Goal: Transaction & Acquisition: Purchase product/service

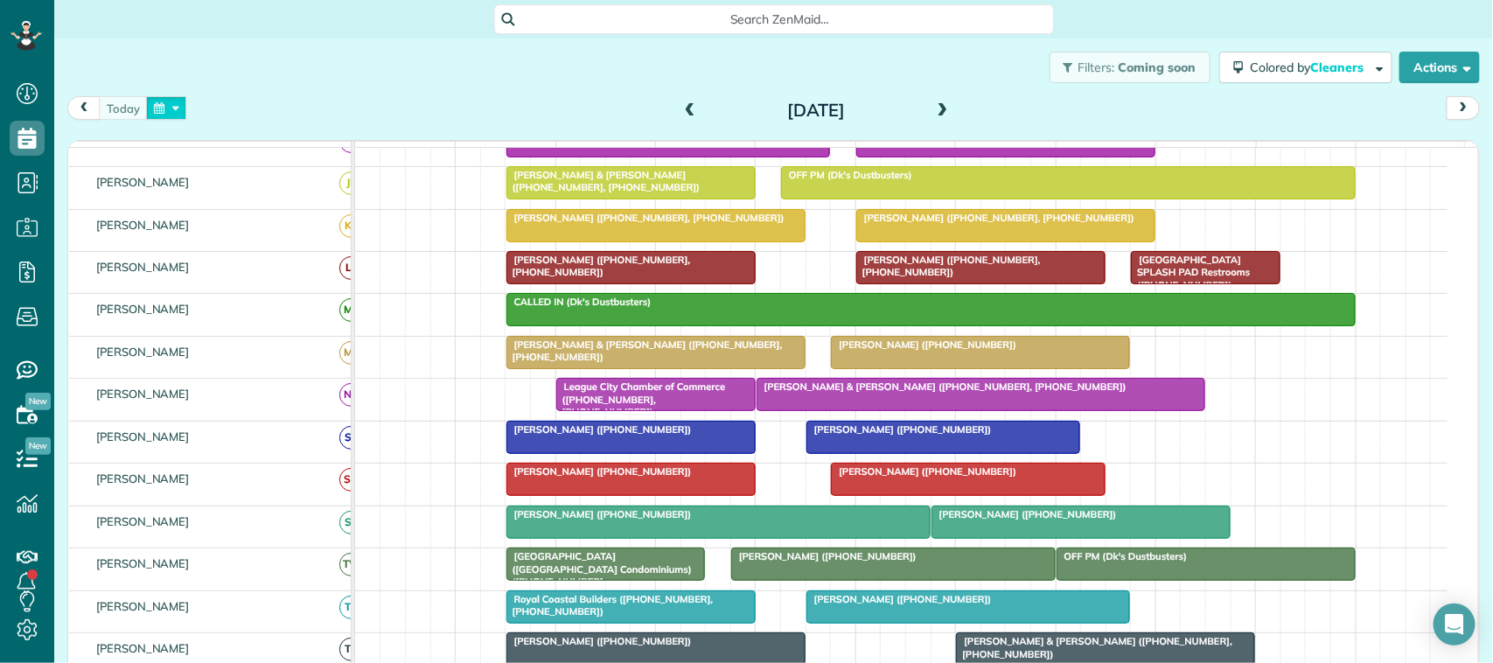
click at [177, 118] on button "button" at bounding box center [166, 108] width 40 height 24
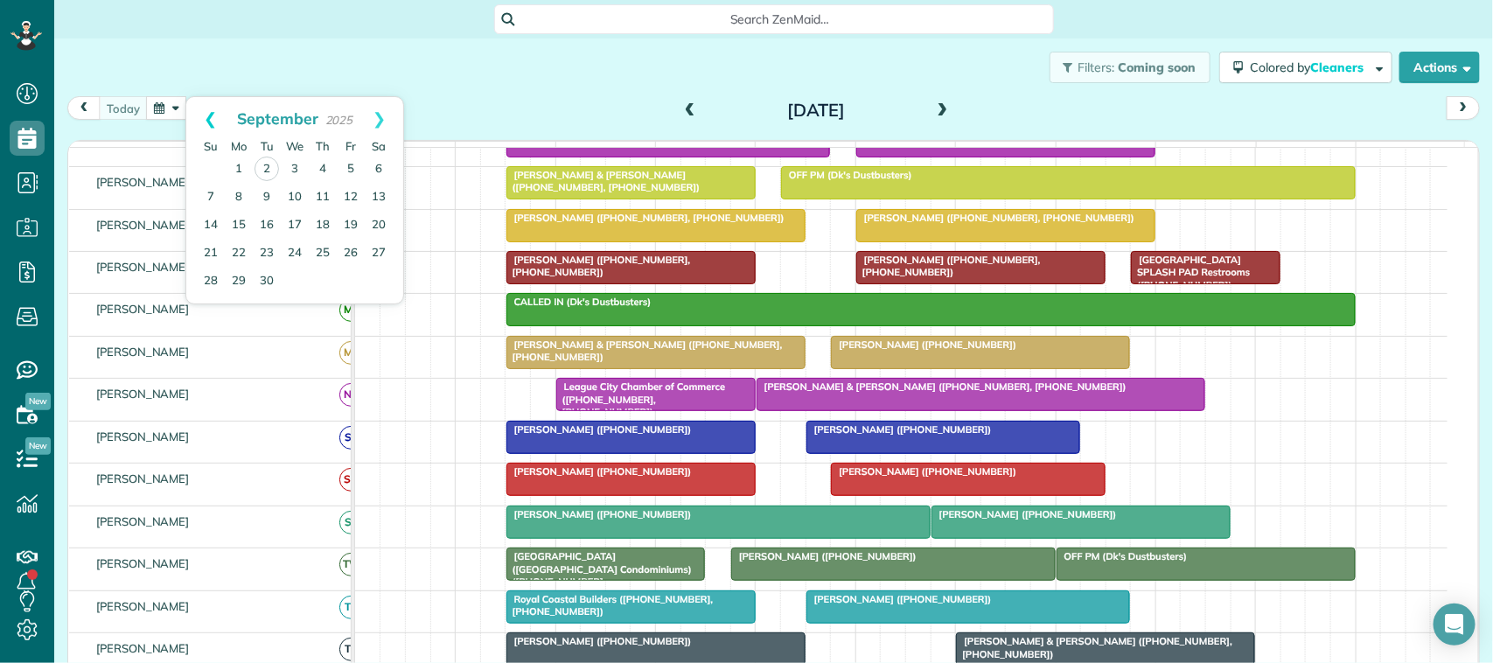
click at [201, 115] on link "Prev" at bounding box center [210, 119] width 48 height 44
click at [353, 281] on link "29" at bounding box center [351, 281] width 28 height 28
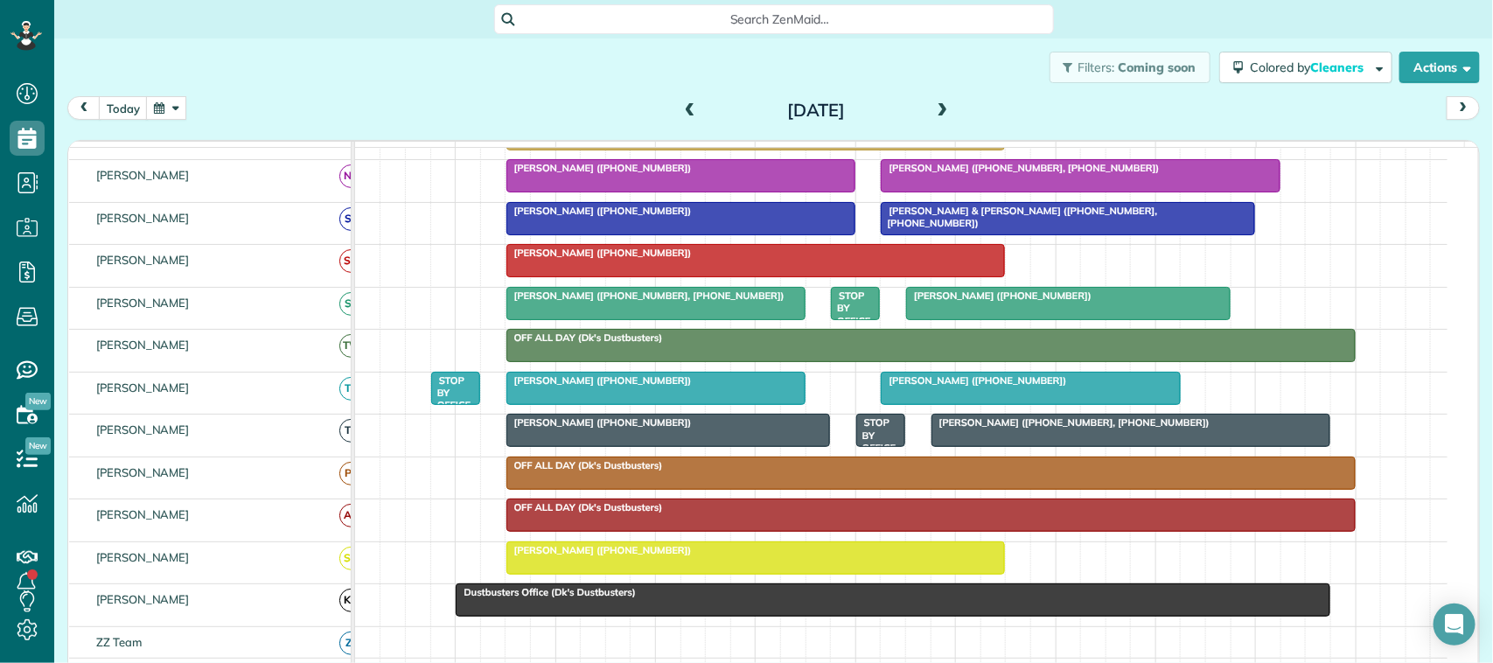
scroll to position [361, 0]
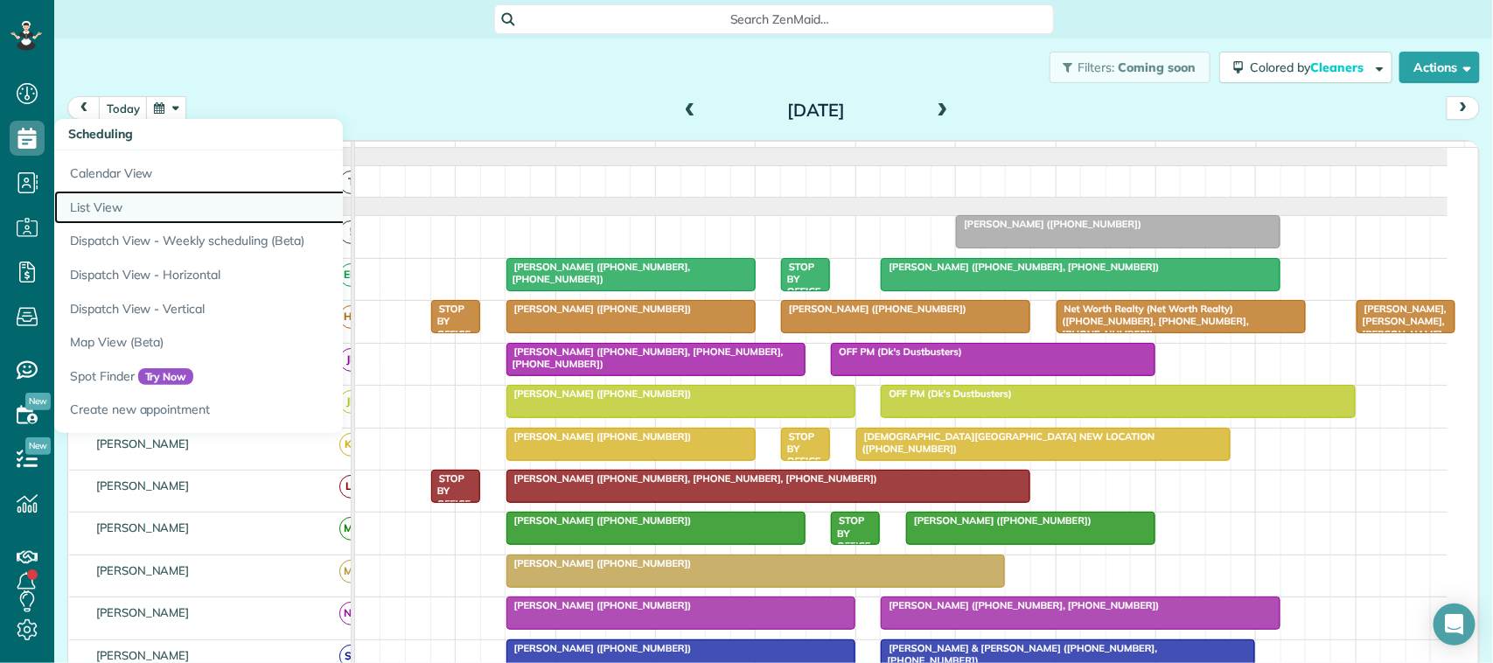
click at [118, 206] on link "List View" at bounding box center [272, 208] width 437 height 34
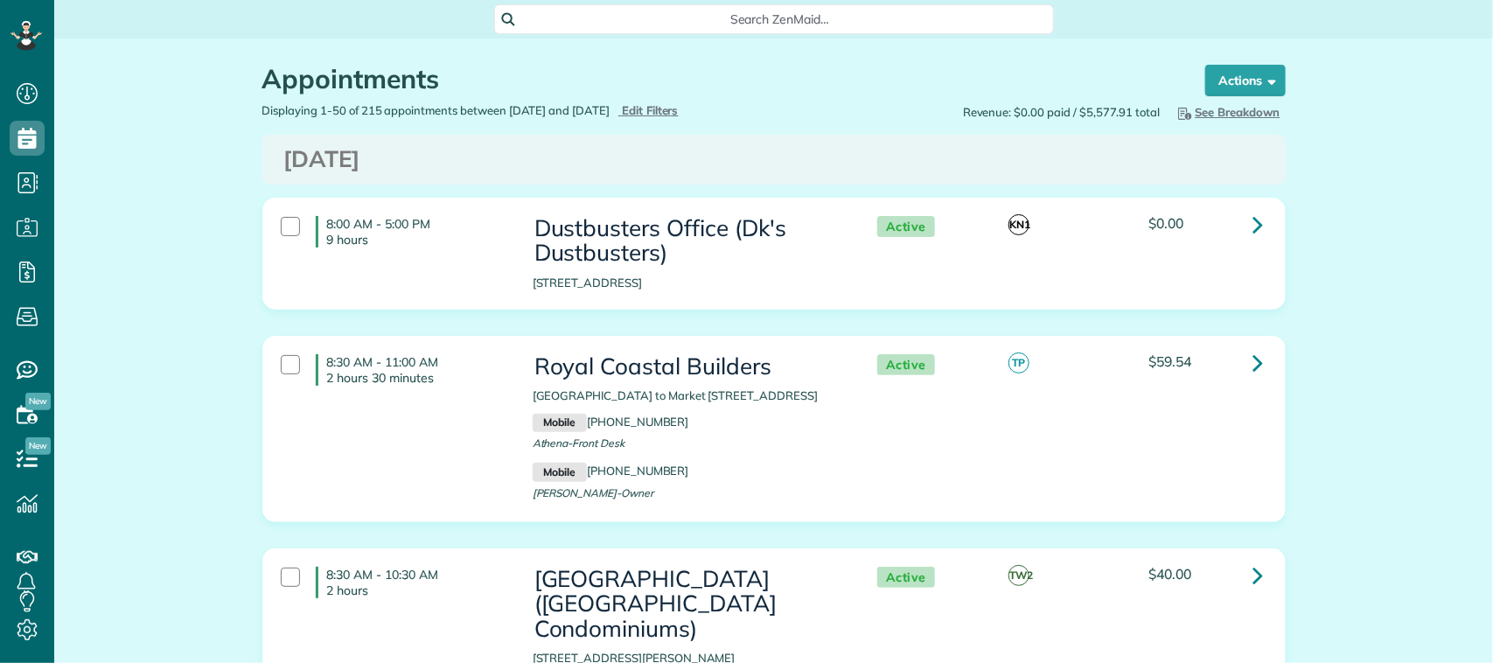
scroll to position [7, 7]
type input "**********"
click at [679, 109] on span "Edit Filters" at bounding box center [650, 110] width 57 height 14
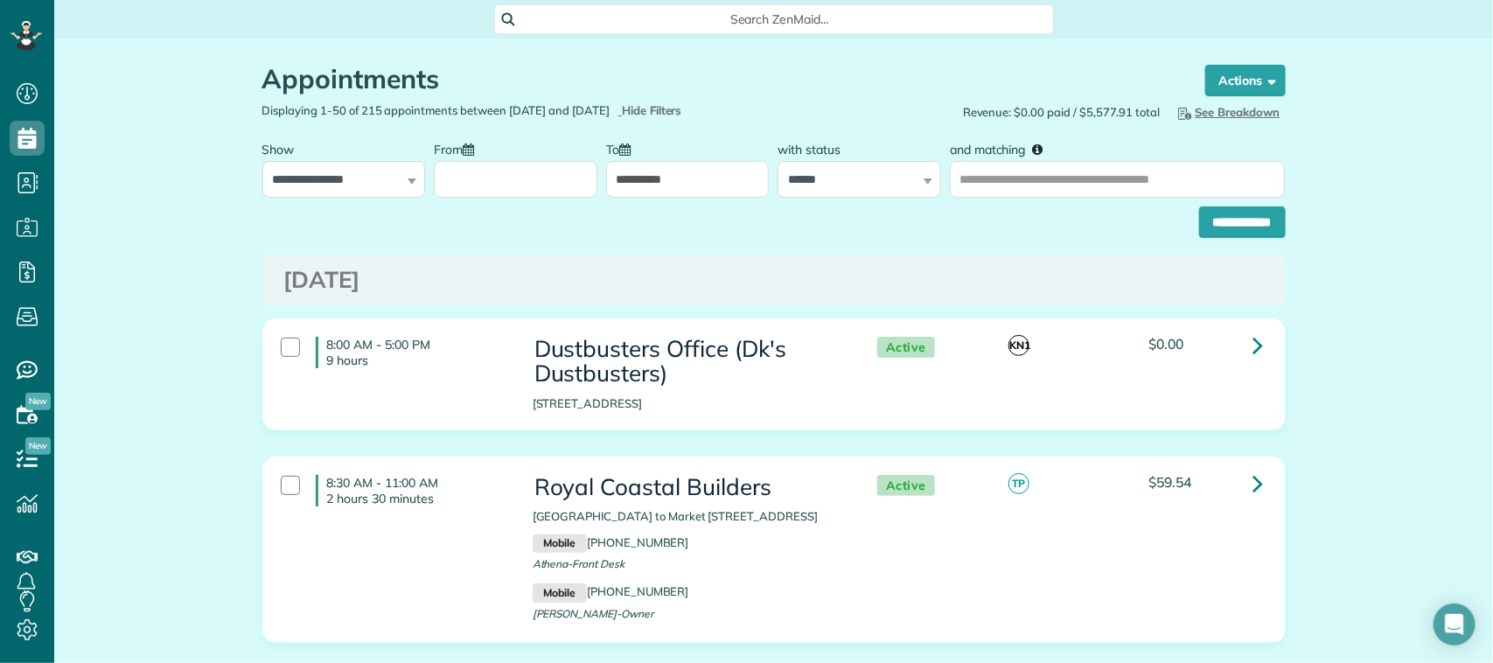
click at [539, 188] on input "From" at bounding box center [516, 179] width 164 height 37
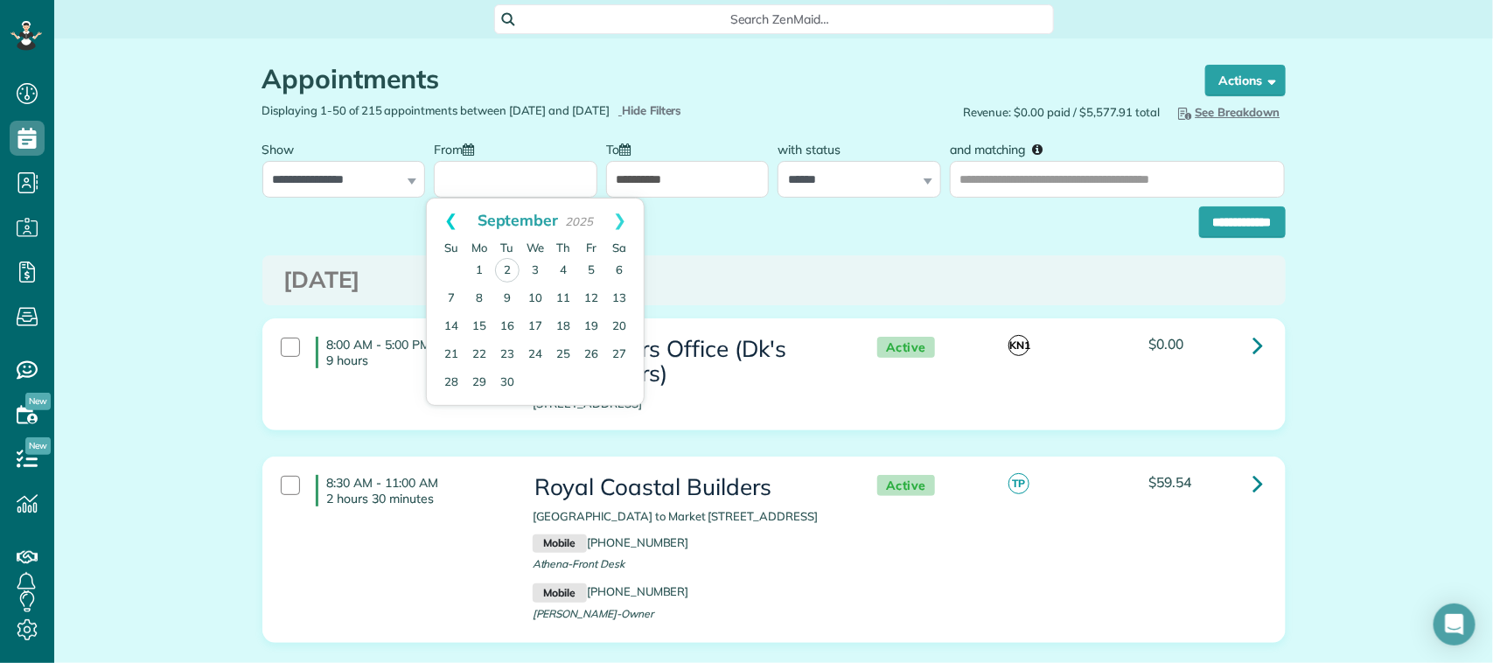
click at [446, 215] on link "Prev" at bounding box center [451, 221] width 48 height 44
drag, startPoint x: 596, startPoint y: 381, endPoint x: 597, endPoint y: 365, distance: 15.8
click at [597, 381] on link "29" at bounding box center [591, 382] width 28 height 28
type input "**********"
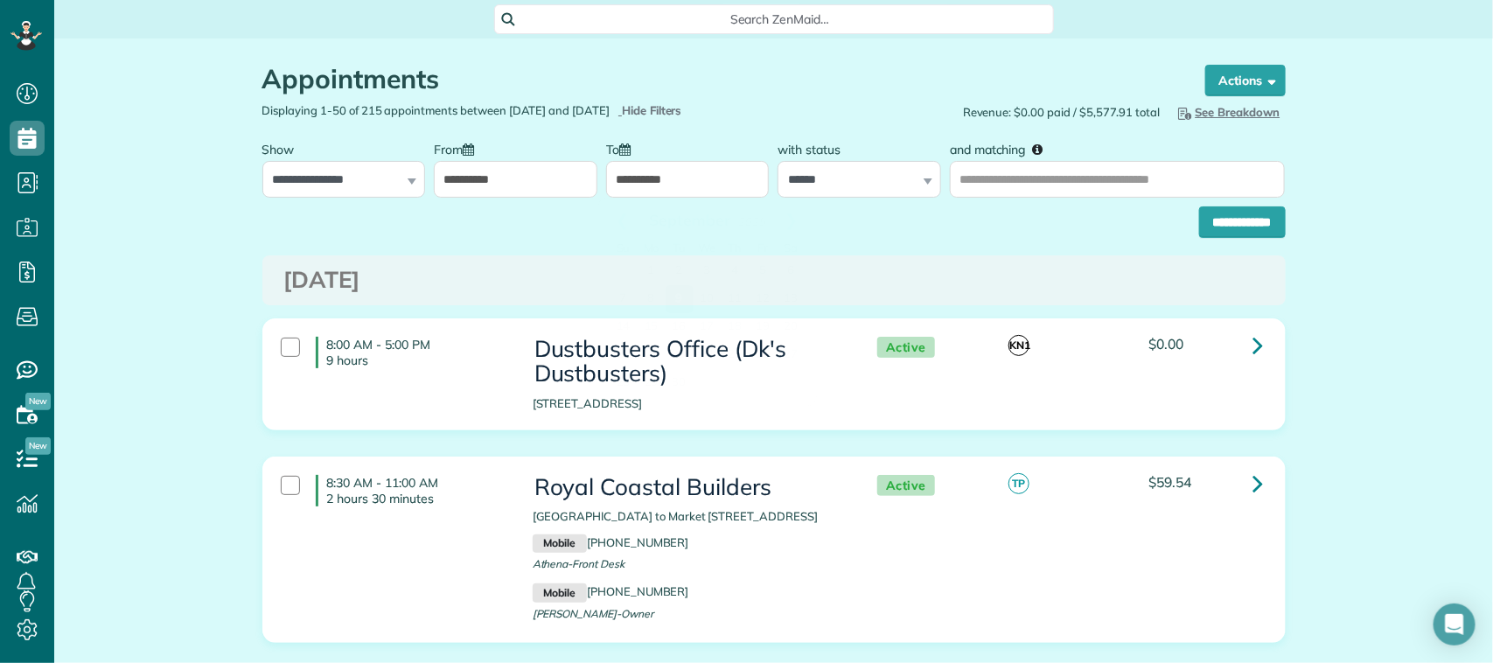
click at [684, 164] on input "**********" at bounding box center [688, 179] width 164 height 37
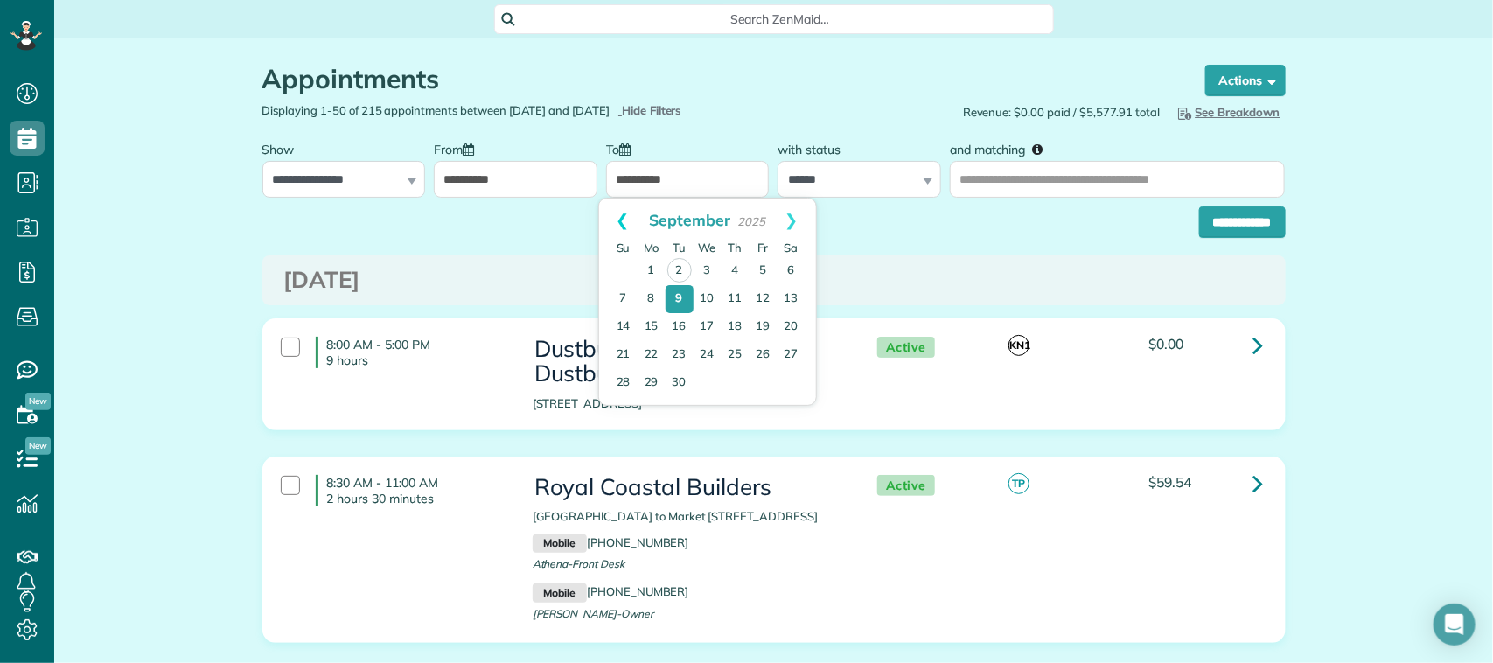
click at [626, 216] on link "Prev" at bounding box center [623, 221] width 48 height 44
click at [766, 388] on link "29" at bounding box center [764, 382] width 28 height 28
type input "**********"
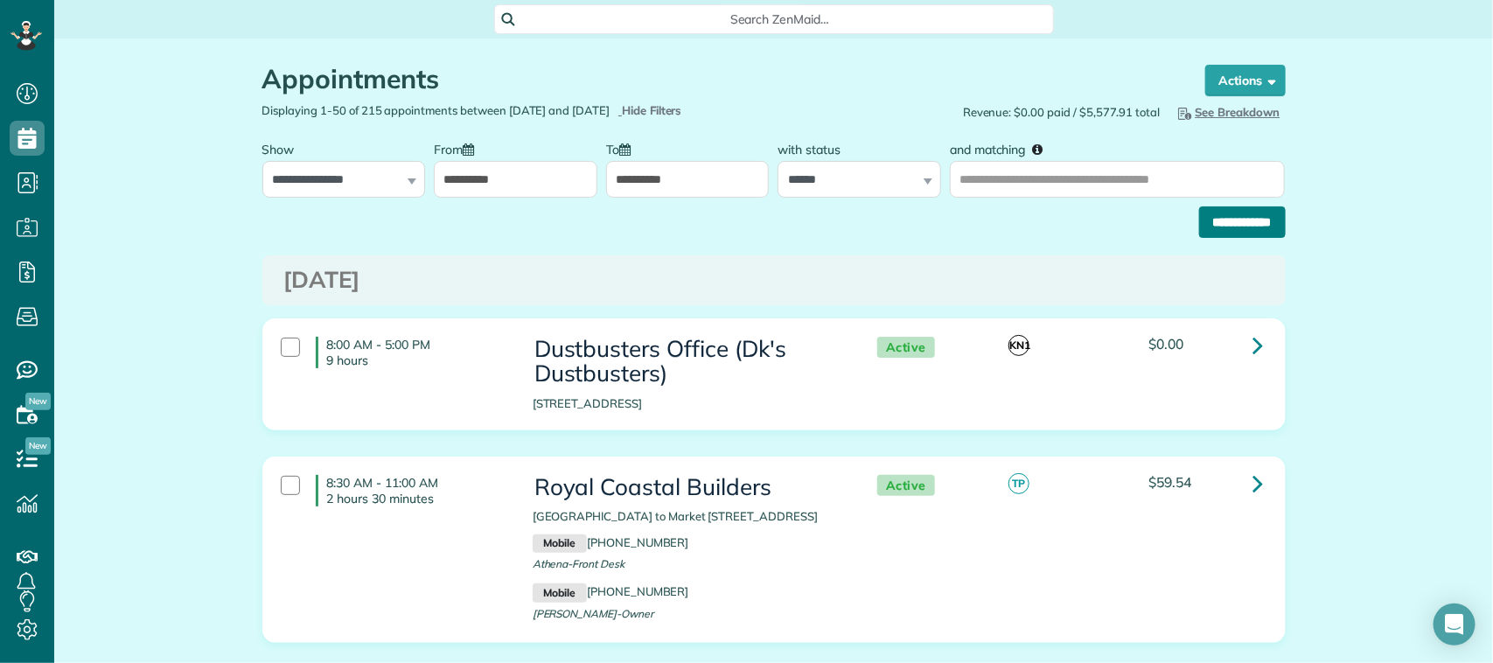
click at [1199, 229] on input "**********" at bounding box center [1242, 221] width 87 height 31
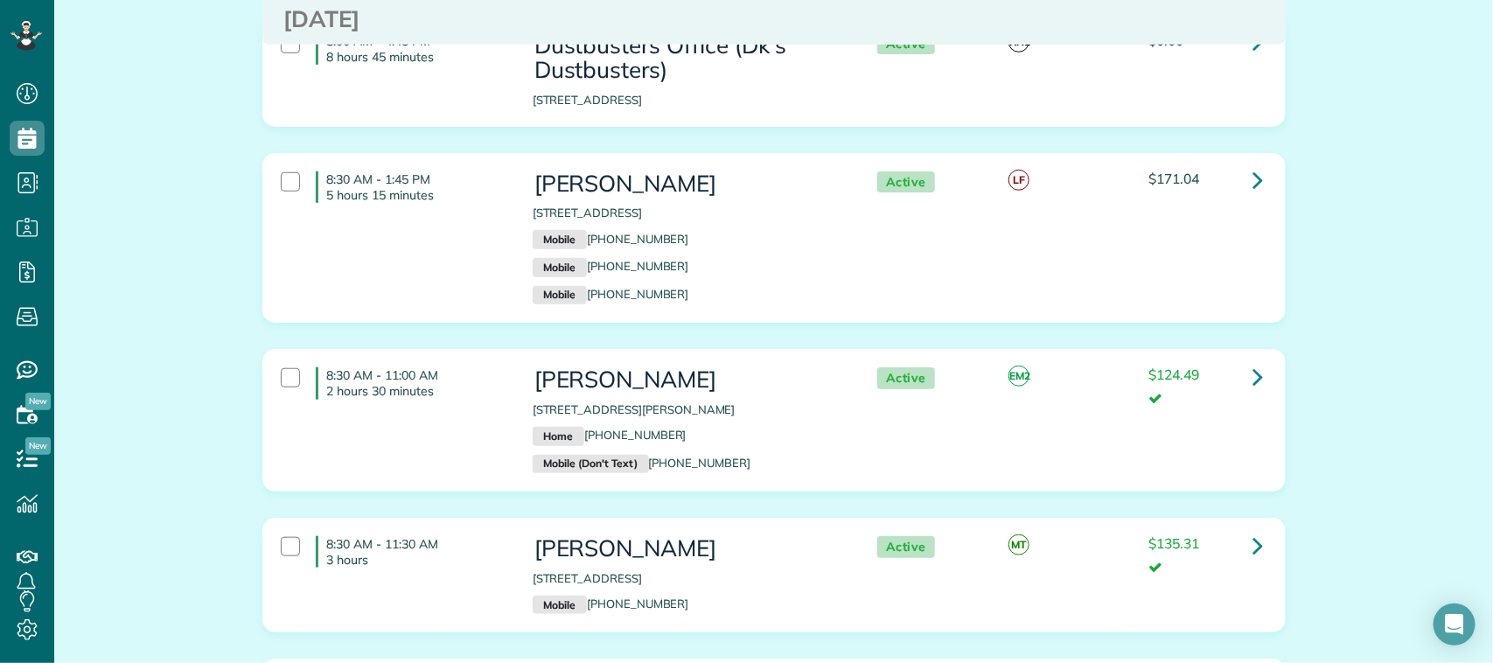
scroll to position [547, 0]
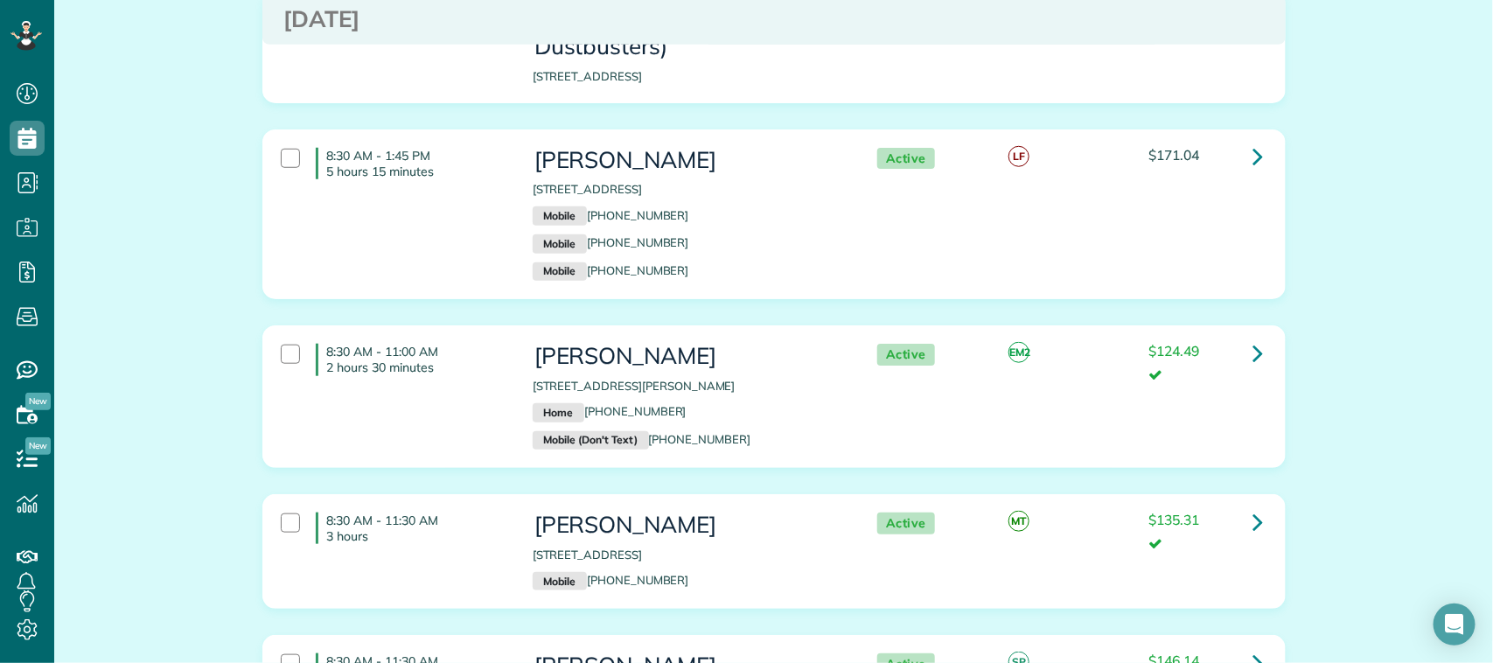
click at [436, 236] on div "8:30 AM - 1:45 PM 5 hours 15 minutes [PERSON_NAME] [STREET_ADDRESS] Mobile [PHO…" at bounding box center [772, 214] width 1009 height 150
click at [449, 382] on div "8:30 AM - 11:00 AM 2 hours 30 minutes" at bounding box center [394, 359] width 252 height 49
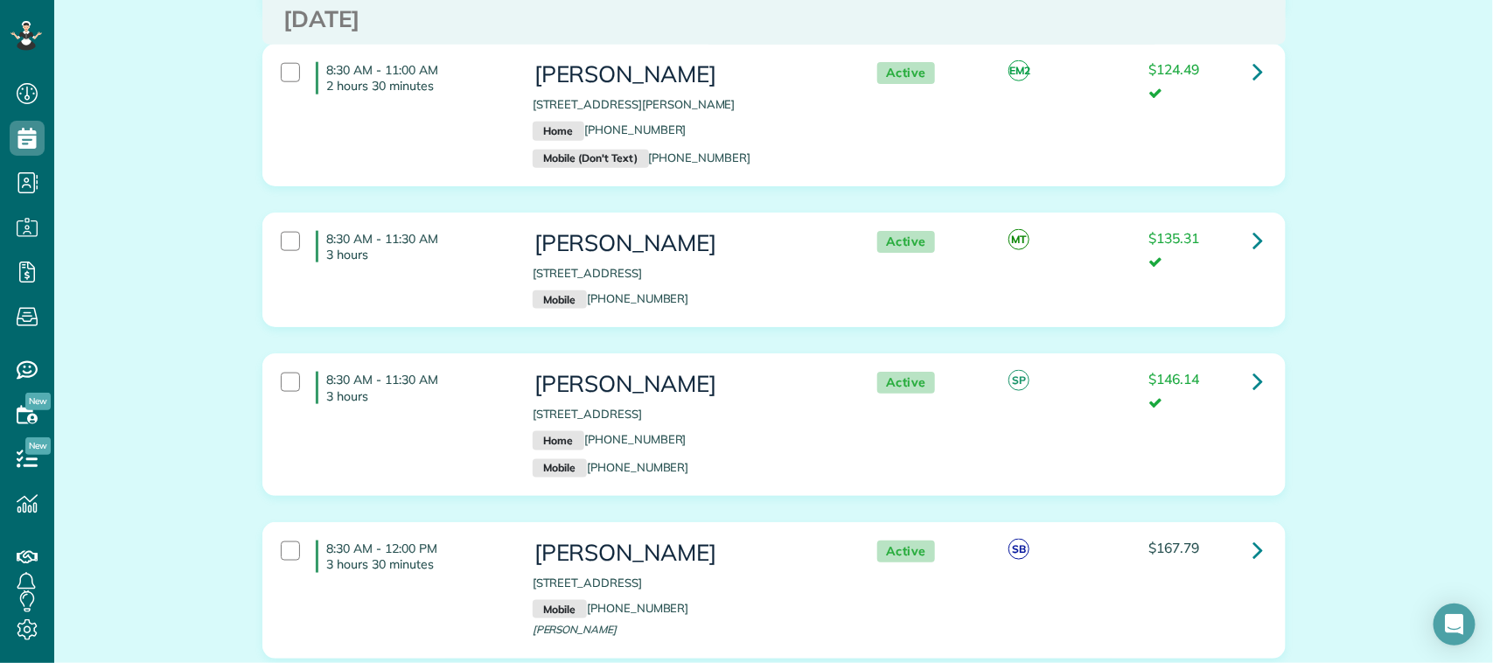
scroll to position [875, 0]
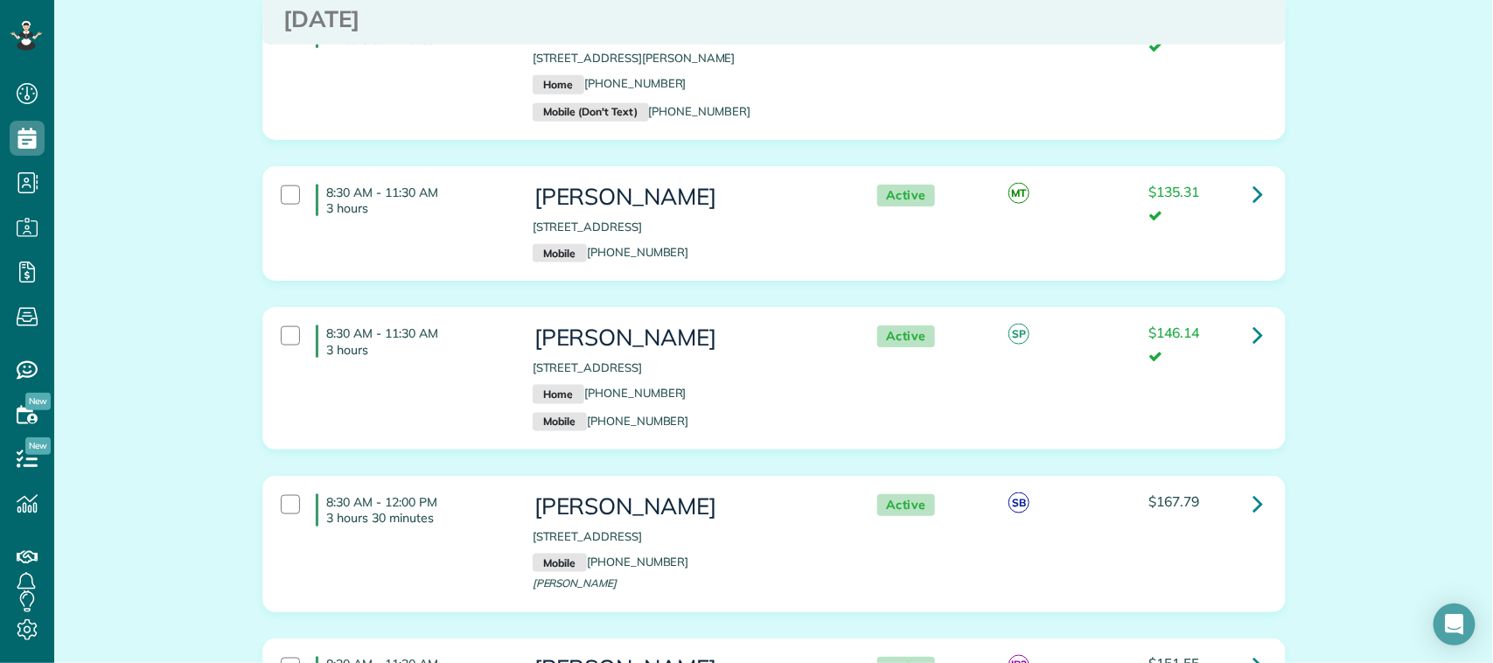
click at [464, 229] on div "8:30 AM - 11:30 AM 3 hours [PERSON_NAME] [STREET_ADDRESS] Mobile [PHONE_NUMBER]…" at bounding box center [772, 223] width 1009 height 95
click at [465, 366] on div "8:30 AM - 11:30 AM 3 hours" at bounding box center [394, 341] width 252 height 49
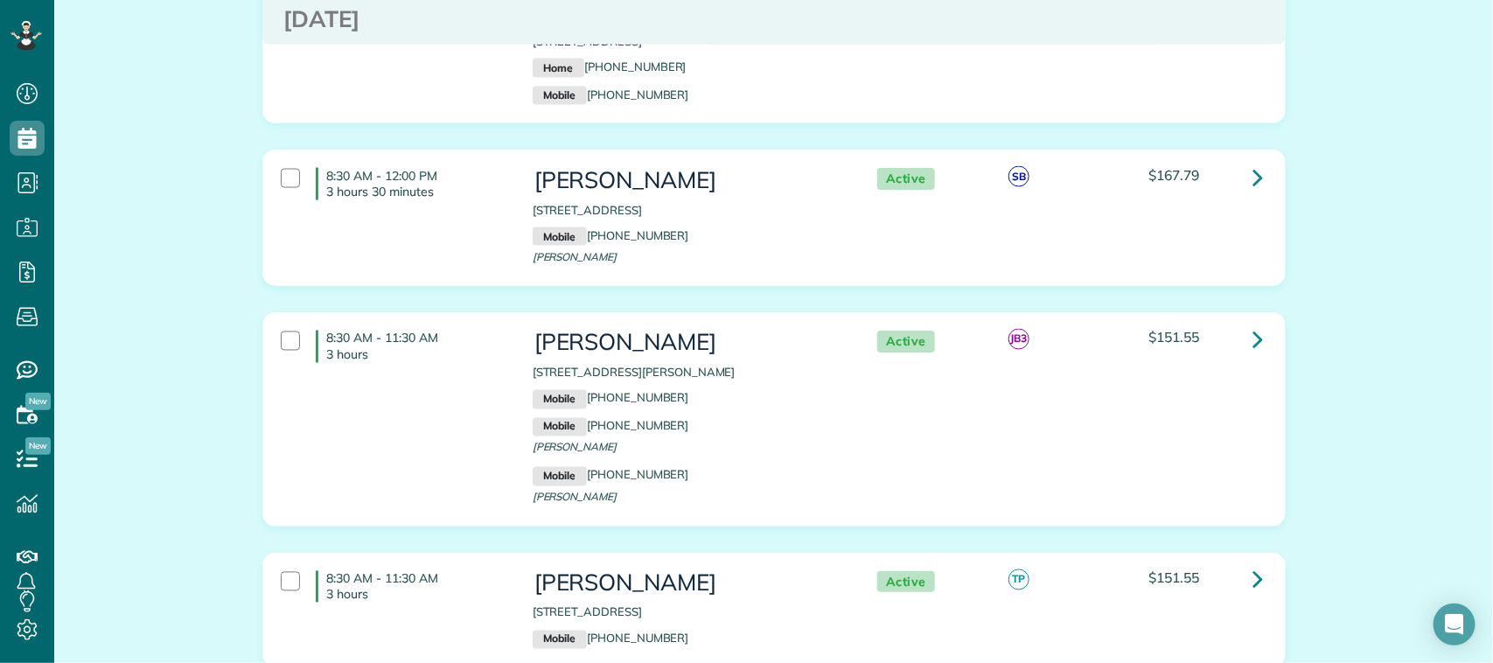
scroll to position [1203, 0]
click at [469, 238] on div "8:30 AM - 12:00 PM 3 hours 30 minutes Marty Huda-Roos 1718 Todville Road Seabro…" at bounding box center [772, 215] width 1009 height 117
click at [478, 374] on div "8:30 AM - 11:30 AM 3 hours Karen McDonald 308 Camelia Way League City TX 77573 …" at bounding box center [772, 417] width 1009 height 194
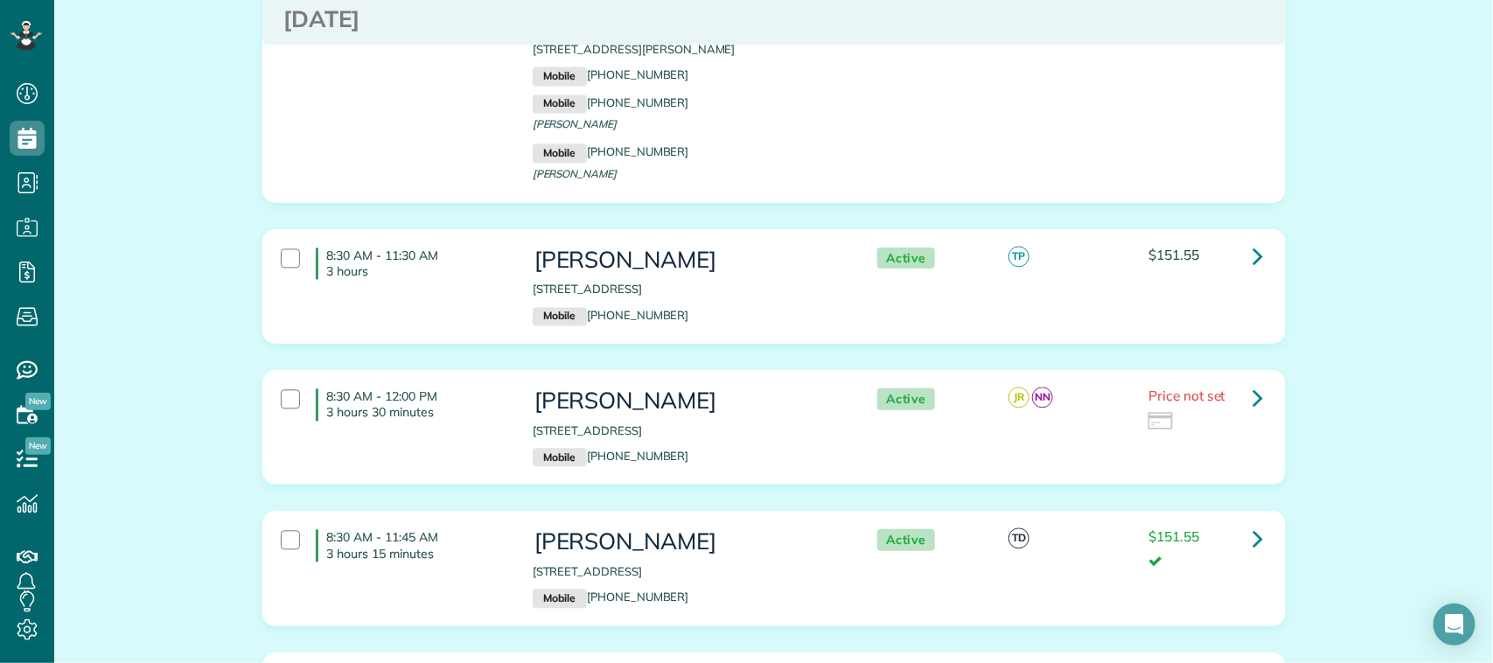
scroll to position [1531, 0]
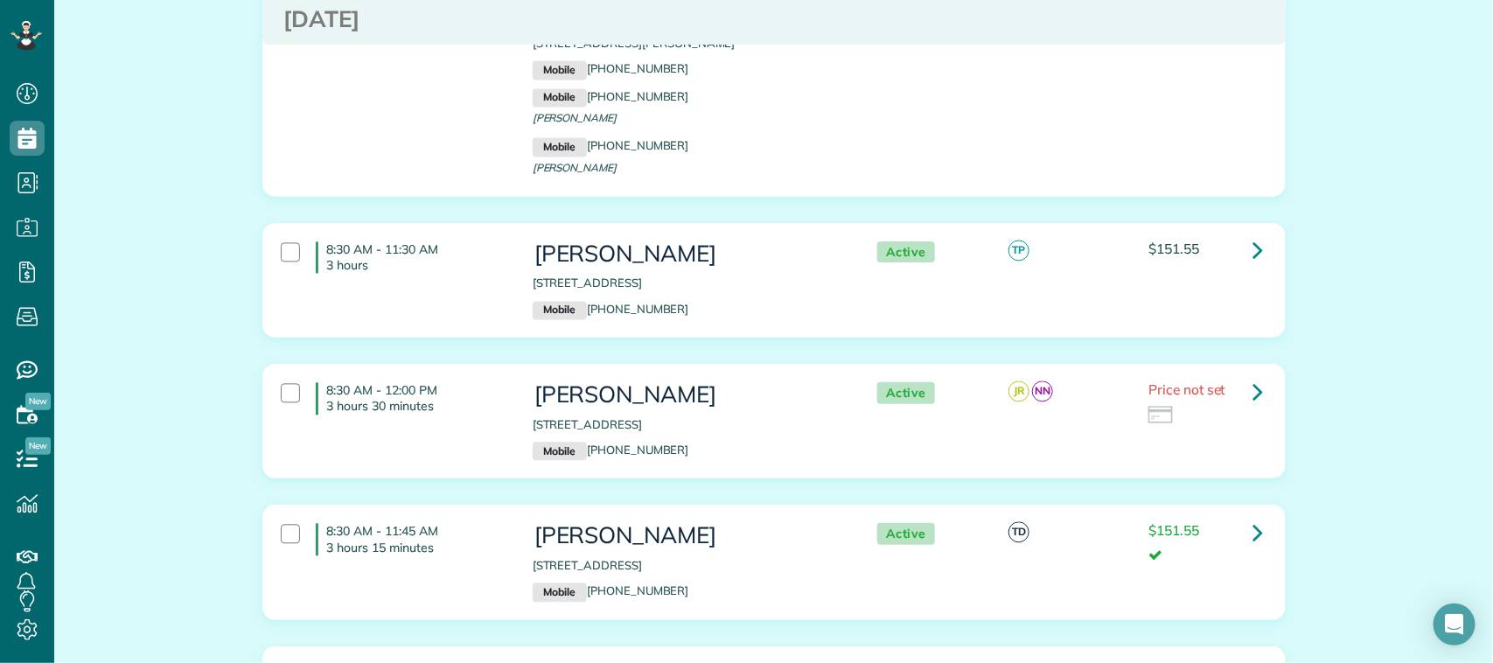
click at [468, 290] on div "8:30 AM - 11:30 AM 3 hours Elitza Meyer 11815 Mighty Redwood Drive Houston TX 7…" at bounding box center [772, 280] width 1009 height 95
click at [483, 386] on h4 "8:30 AM - 12:00 PM 3 hours 30 minutes" at bounding box center [411, 397] width 191 height 31
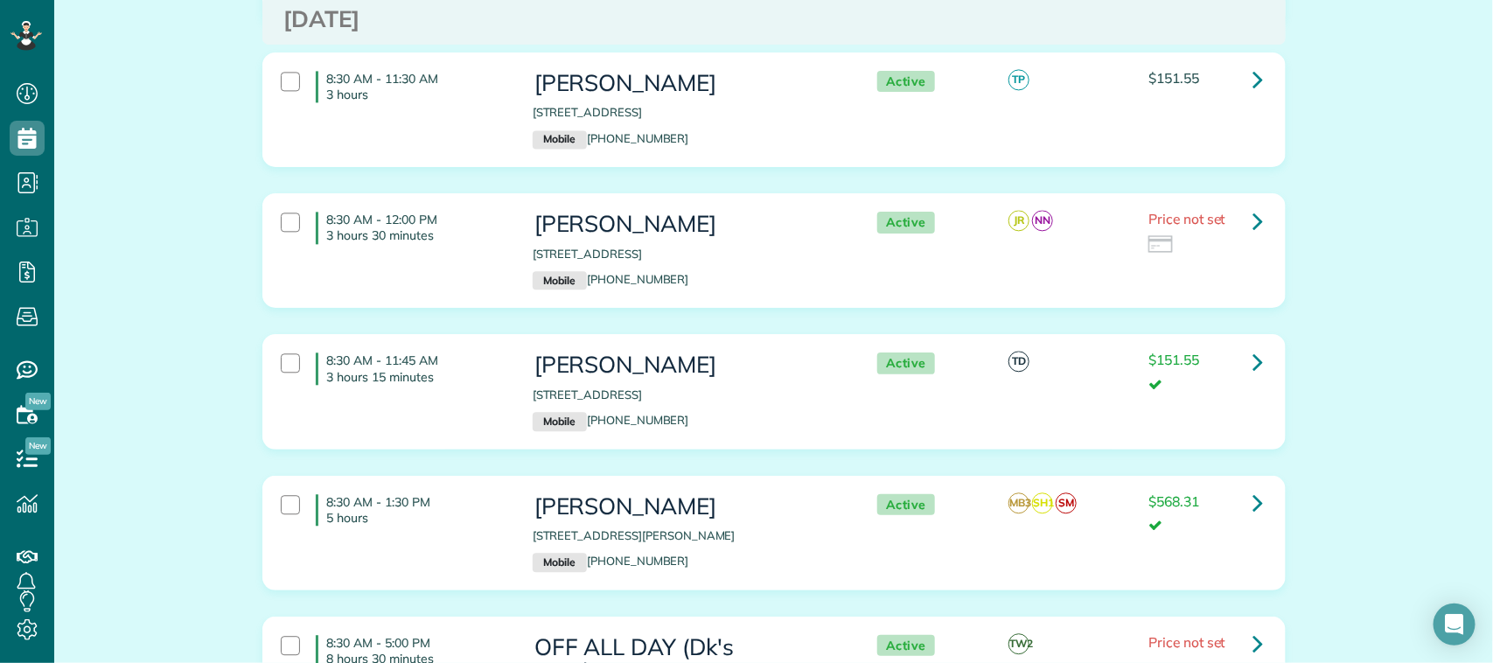
scroll to position [1859, 0]
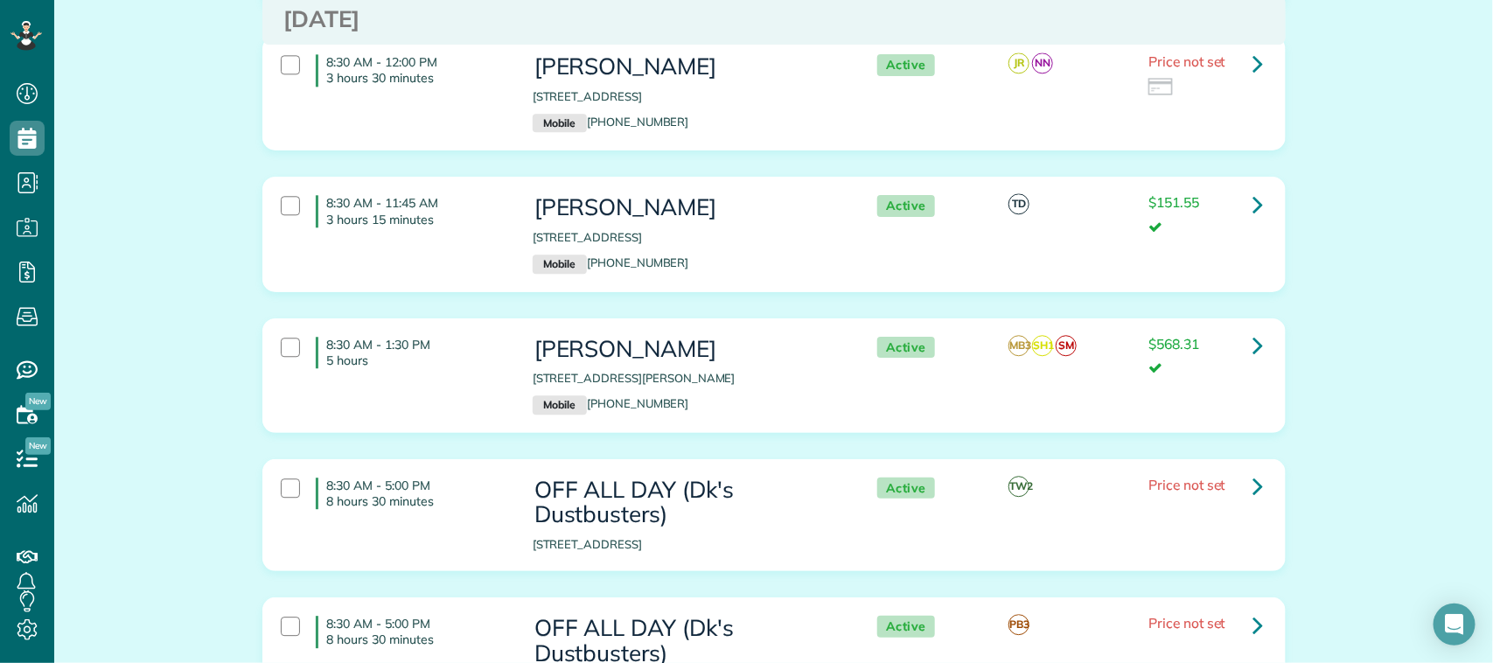
click at [478, 264] on div "8:30 AM - 11:45 AM 3 hours 15 minutes Mary Alderman 2517 Royal Terns Court Leag…" at bounding box center [772, 233] width 1009 height 95
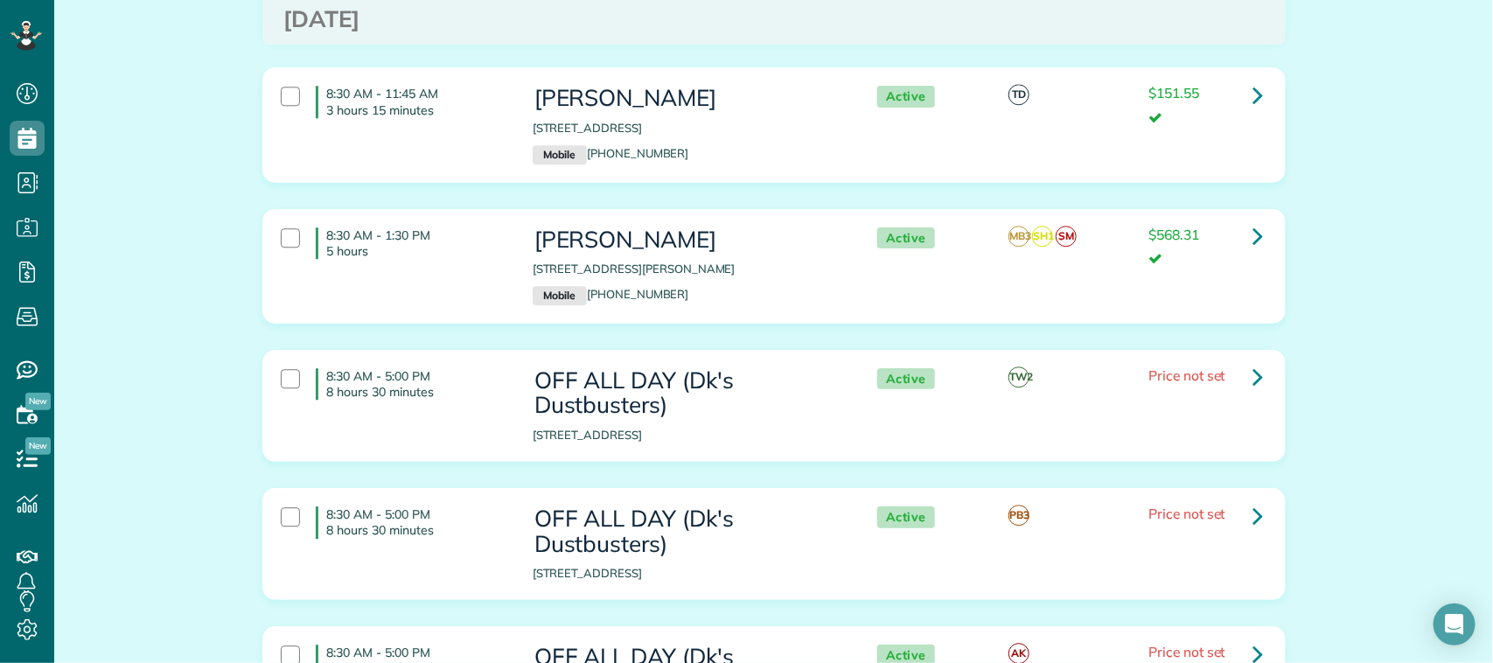
click at [466, 291] on div "8:30 AM - 1:30 PM 5 hours Emily Stinemetz 606 West Fork Webster TX 77598 Mobile…" at bounding box center [772, 266] width 1009 height 95
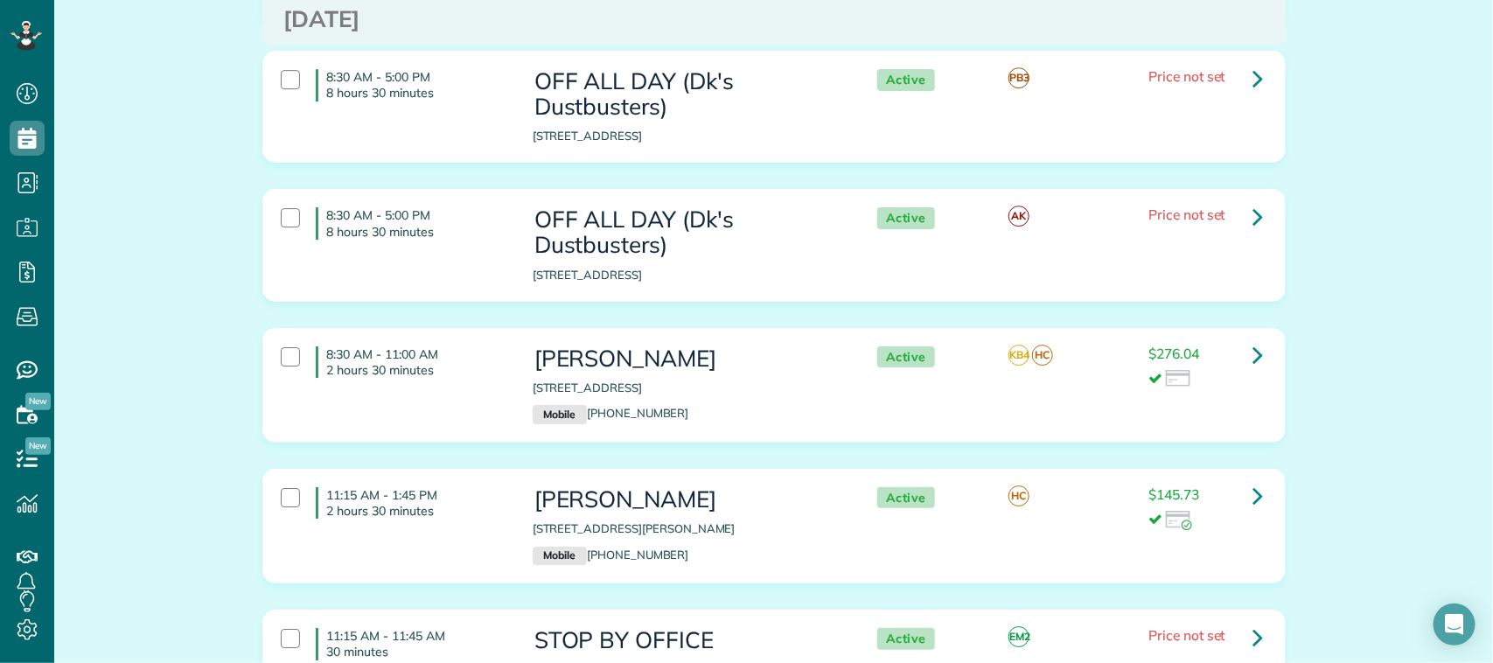
scroll to position [2515, 0]
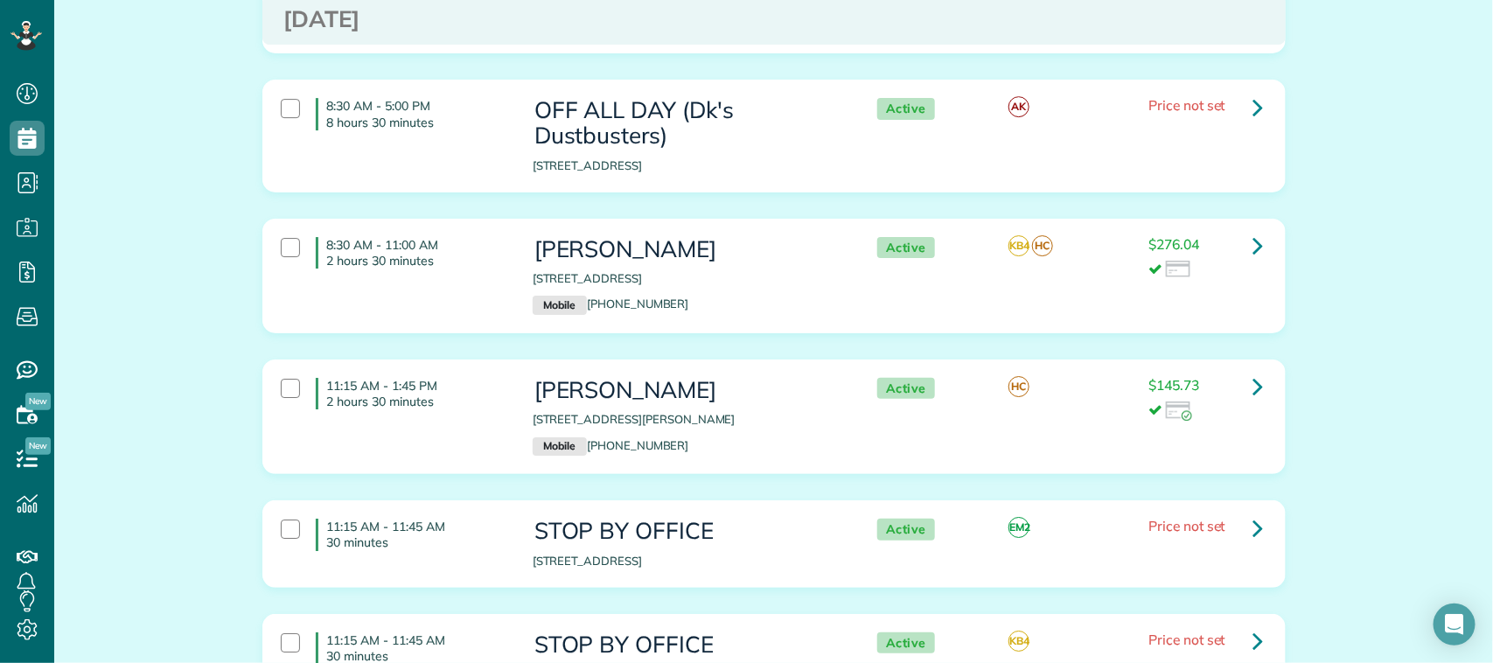
click at [468, 318] on div "8:30 AM - 11:00 AM 2 hours 30 minutes Dianne Bowman 1910 Cherrytree Park Circle…" at bounding box center [772, 275] width 1009 height 95
click at [457, 418] on div "11:15 AM - 1:45 PM 2 hours 30 minutes" at bounding box center [394, 393] width 252 height 49
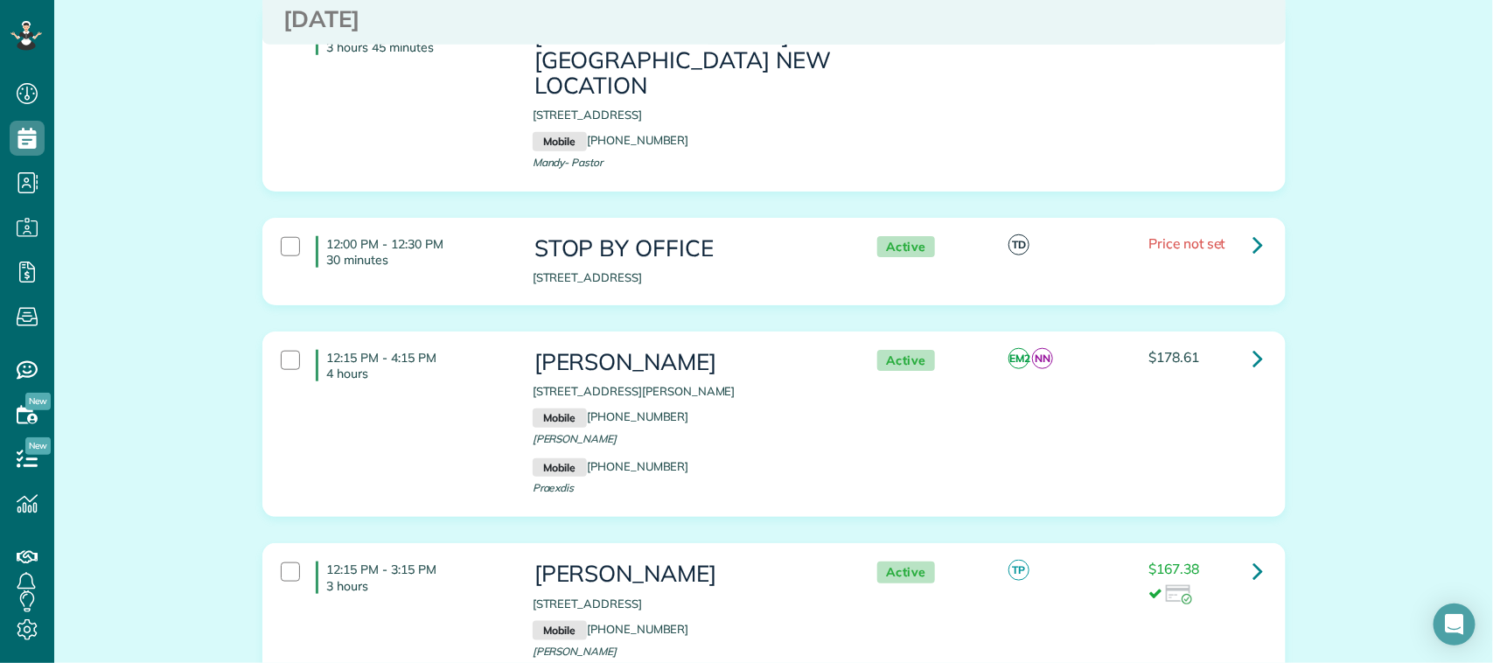
scroll to position [3718, 0]
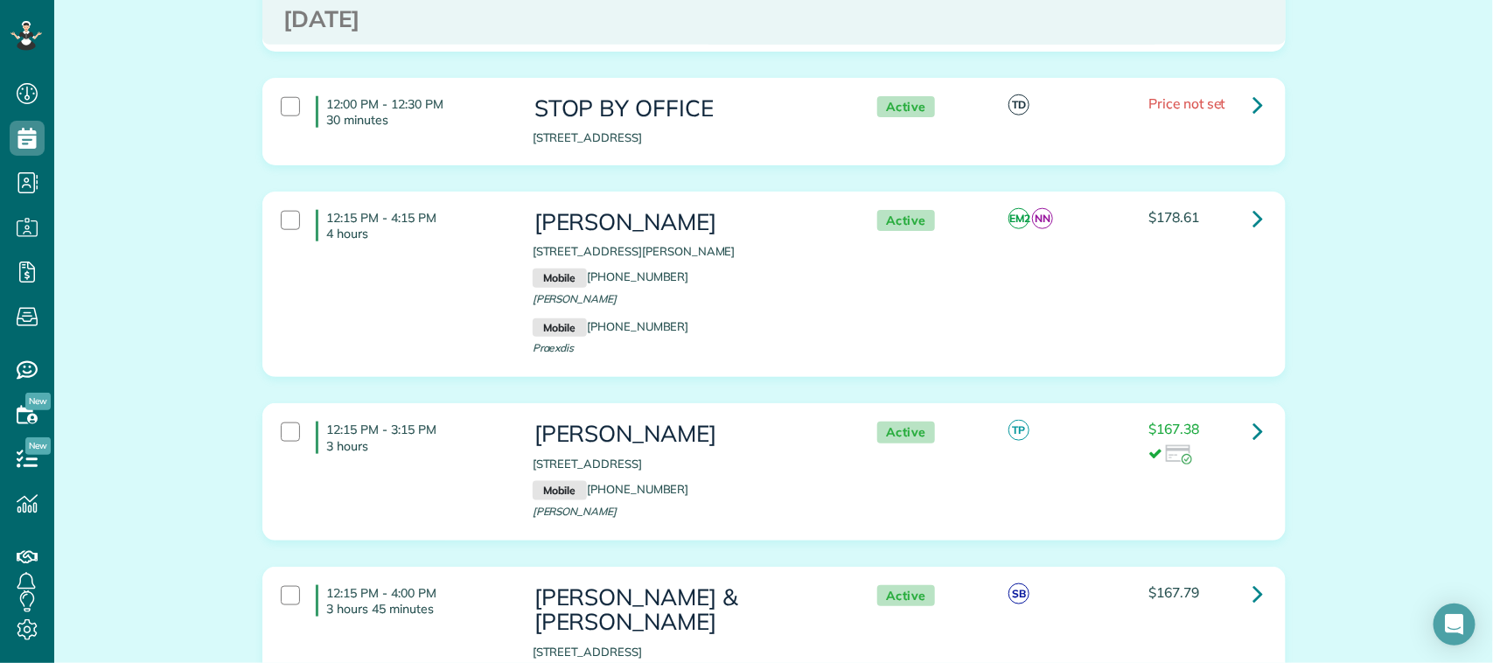
click at [460, 297] on div "12:15 PM - 4:15 PM 4 hours Melissa Flores 1601 Kaleta Pass Ln League City Tx 77…" at bounding box center [772, 284] width 1009 height 167
click at [470, 464] on div "12:15 PM - 3:15 PM 3 hours Allen Darden 674 Frosa Ln League City TX 77573 Mobil…" at bounding box center [772, 471] width 1009 height 117
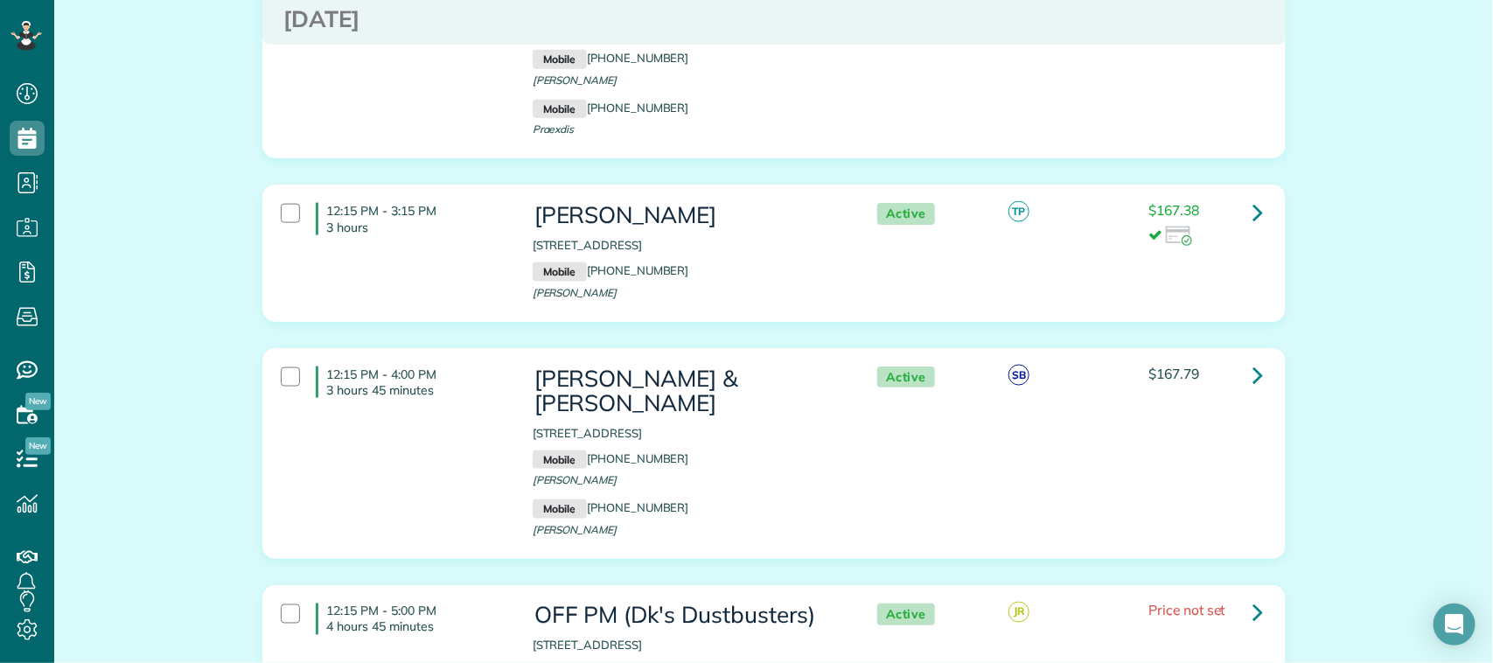
click at [481, 402] on div "12:15 PM - 4:00 PM 3 hours 45 minutes Robert & Shari Harris 2133 Willow Dell Dr…" at bounding box center [772, 454] width 1009 height 192
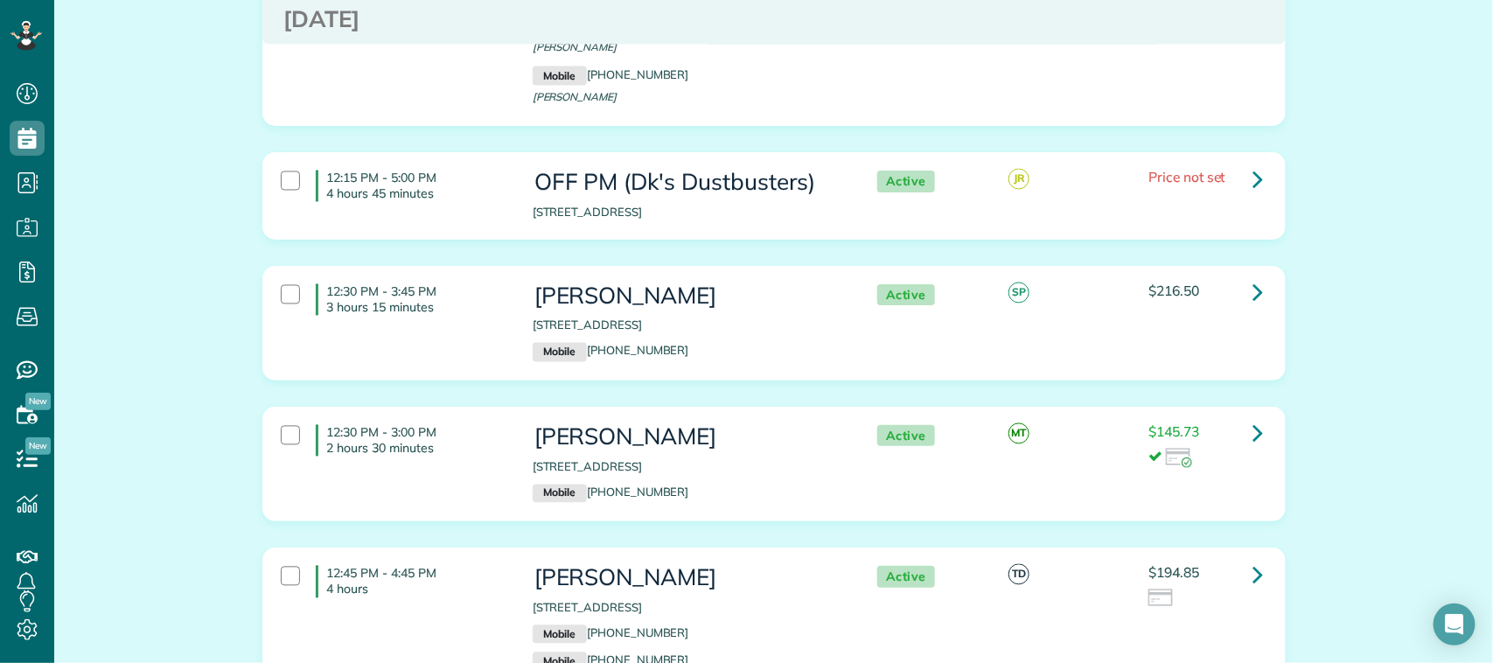
scroll to position [4374, 0]
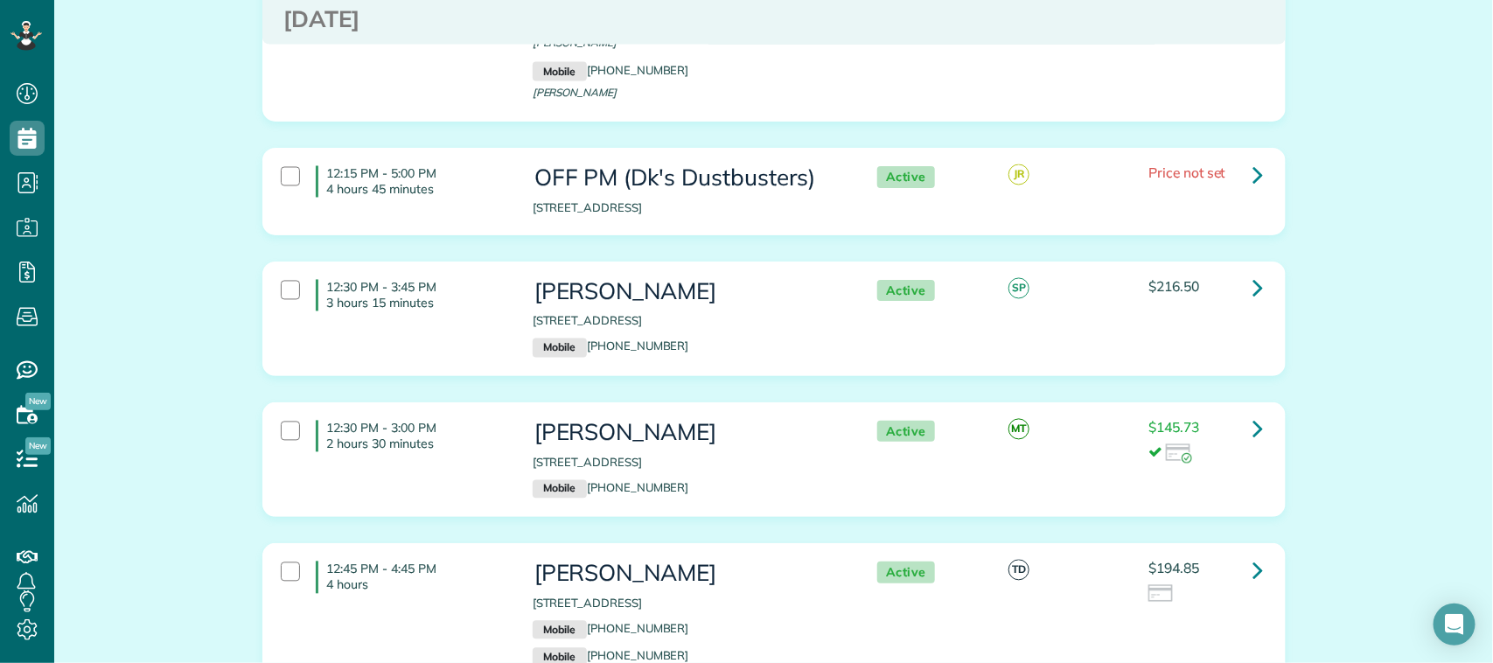
click at [470, 303] on div "12:30 PM - 3:45 PM 3 hours 15 minutes Nikki Lilly 1315 Antigua Lane Houston TX …" at bounding box center [772, 318] width 1009 height 95
click at [456, 416] on div "12:30 PM - 3:00 PM 2 hours 30 minutes" at bounding box center [394, 436] width 252 height 49
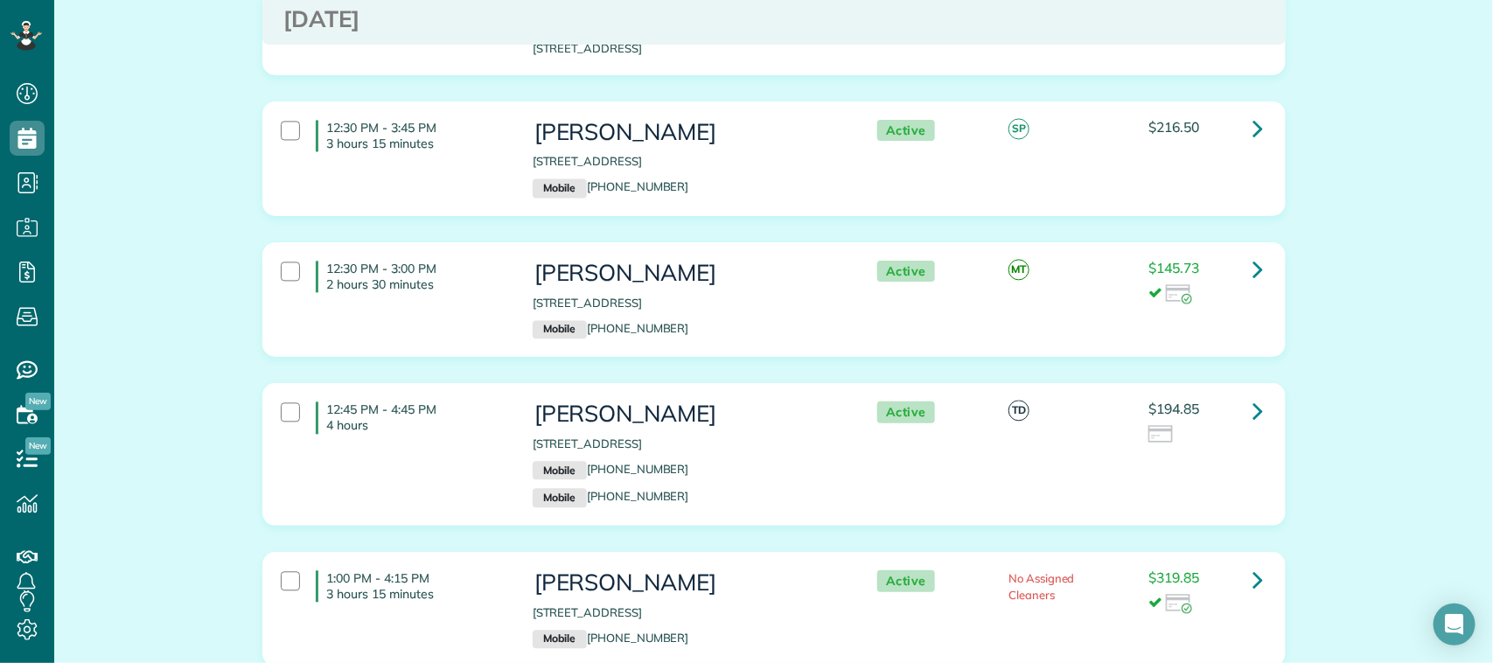
scroll to position [4592, 0]
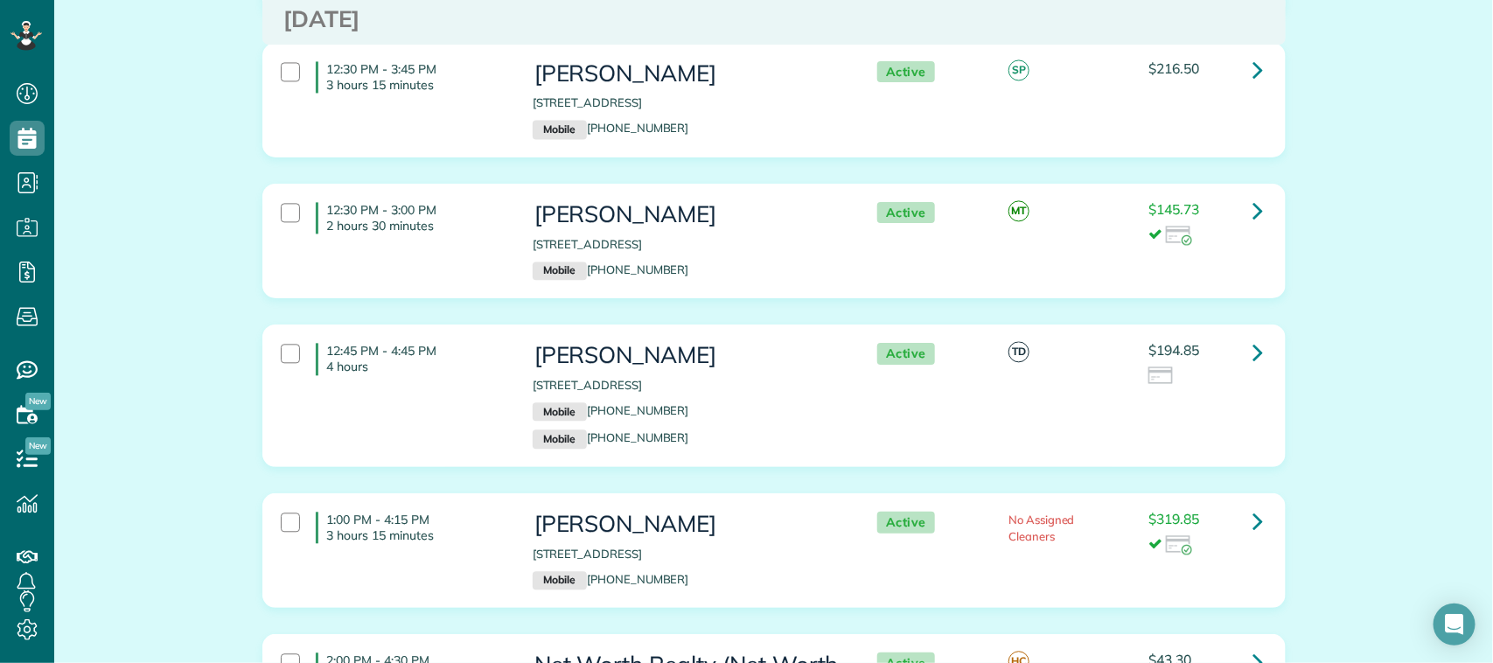
click at [457, 390] on div "12:45 PM - 4:45 PM 4 hours Sarah Moutz 15314 crescent forest court Houston TX 7…" at bounding box center [772, 395] width 1009 height 123
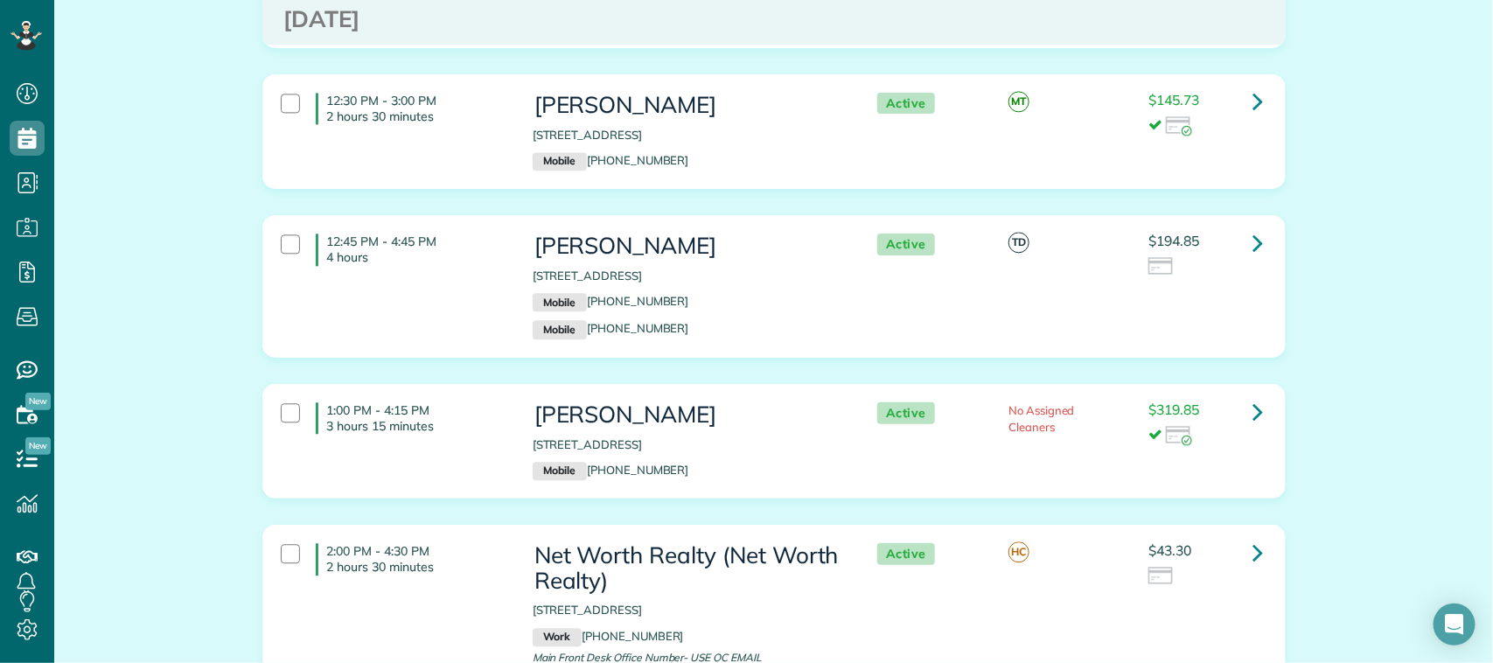
click at [457, 418] on p "3 hours 15 minutes" at bounding box center [416, 426] width 179 height 16
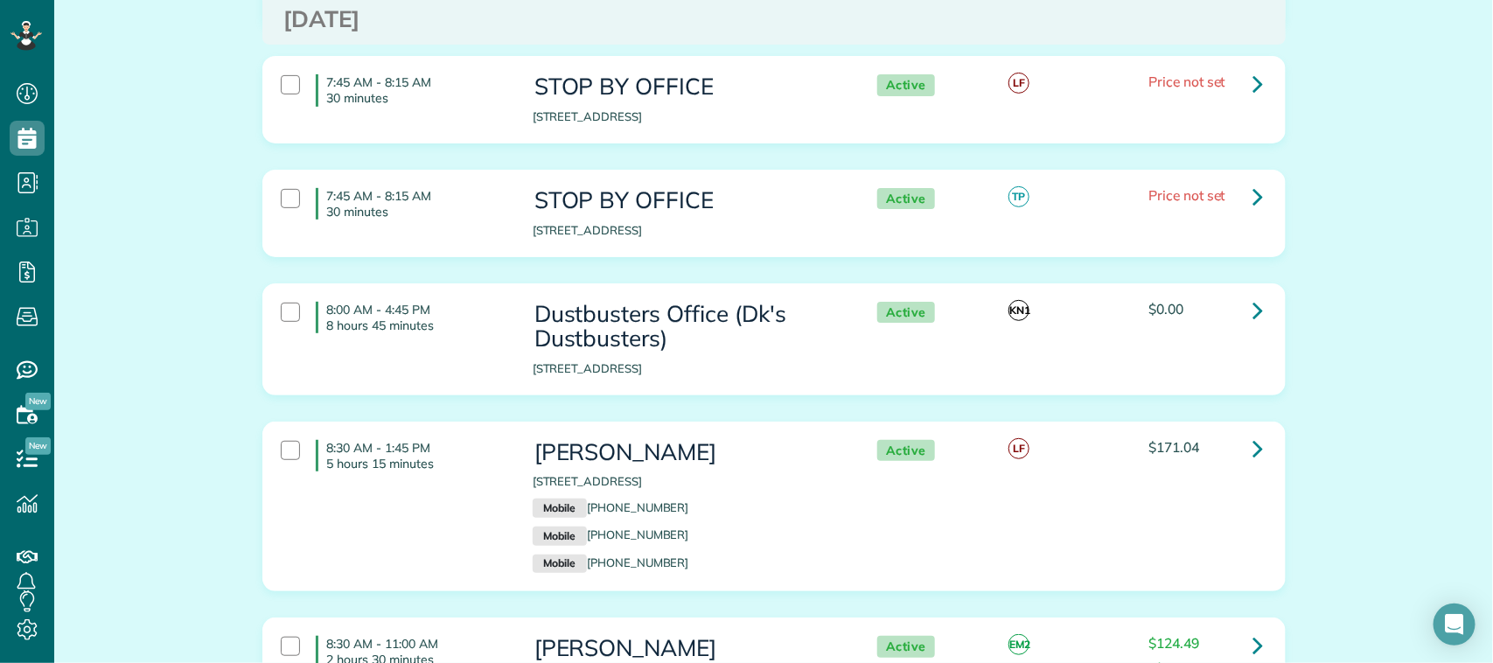
scroll to position [0, 0]
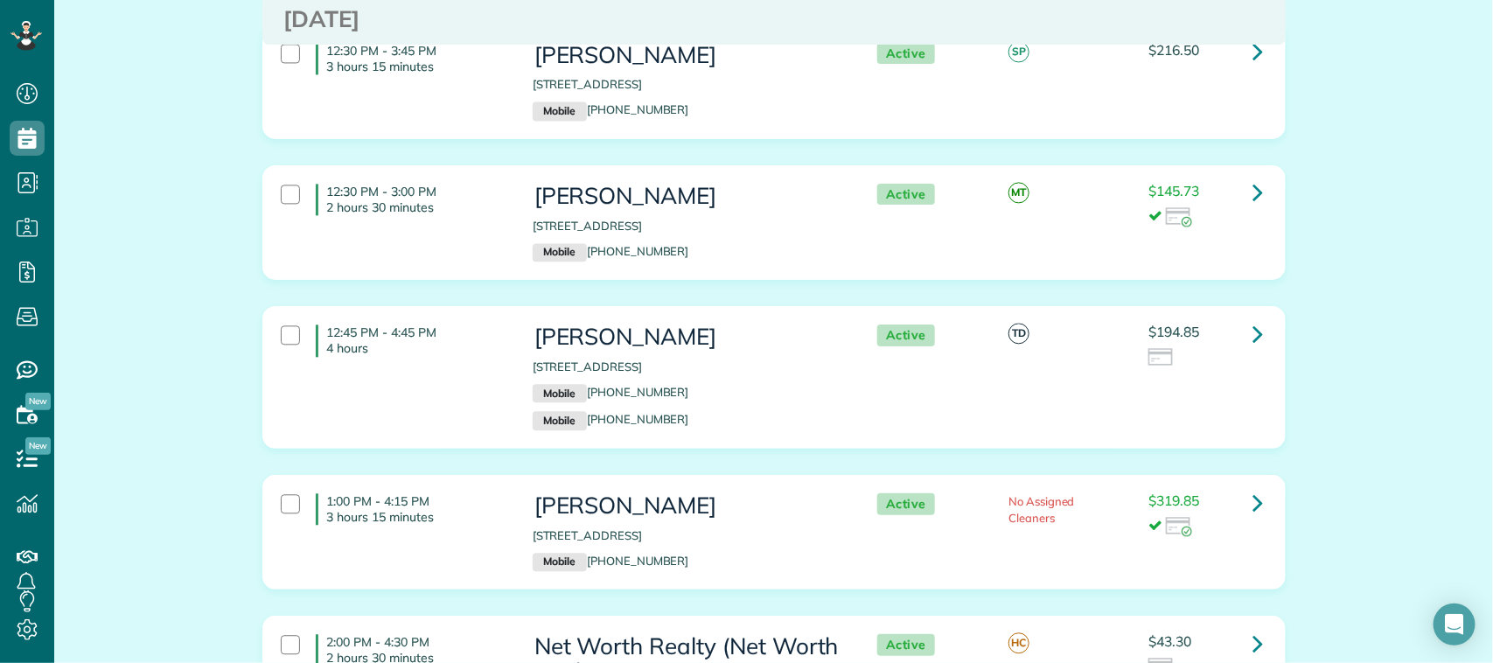
click at [479, 497] on div "1:00 PM - 4:15 PM 3 hours 15 minutes" at bounding box center [394, 509] width 252 height 49
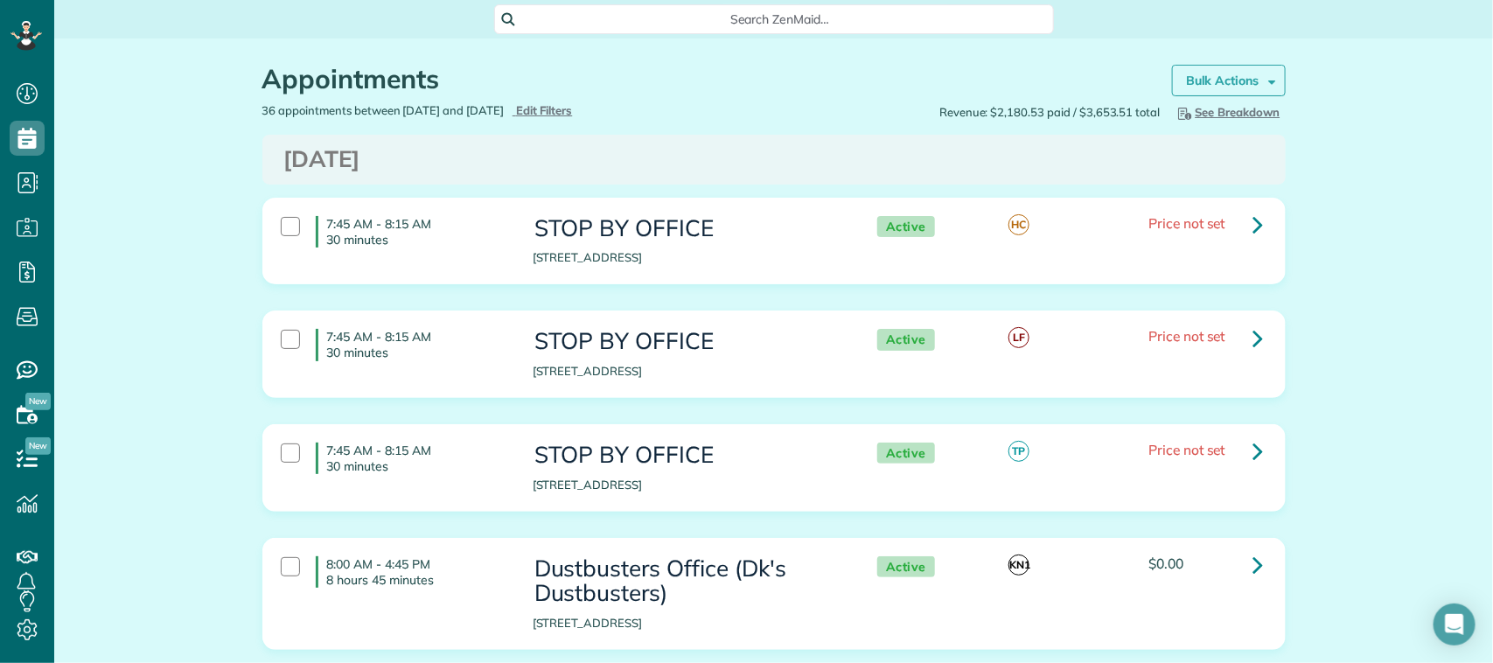
click at [1194, 85] on strong "Bulk Actions" at bounding box center [1222, 81] width 73 height 16
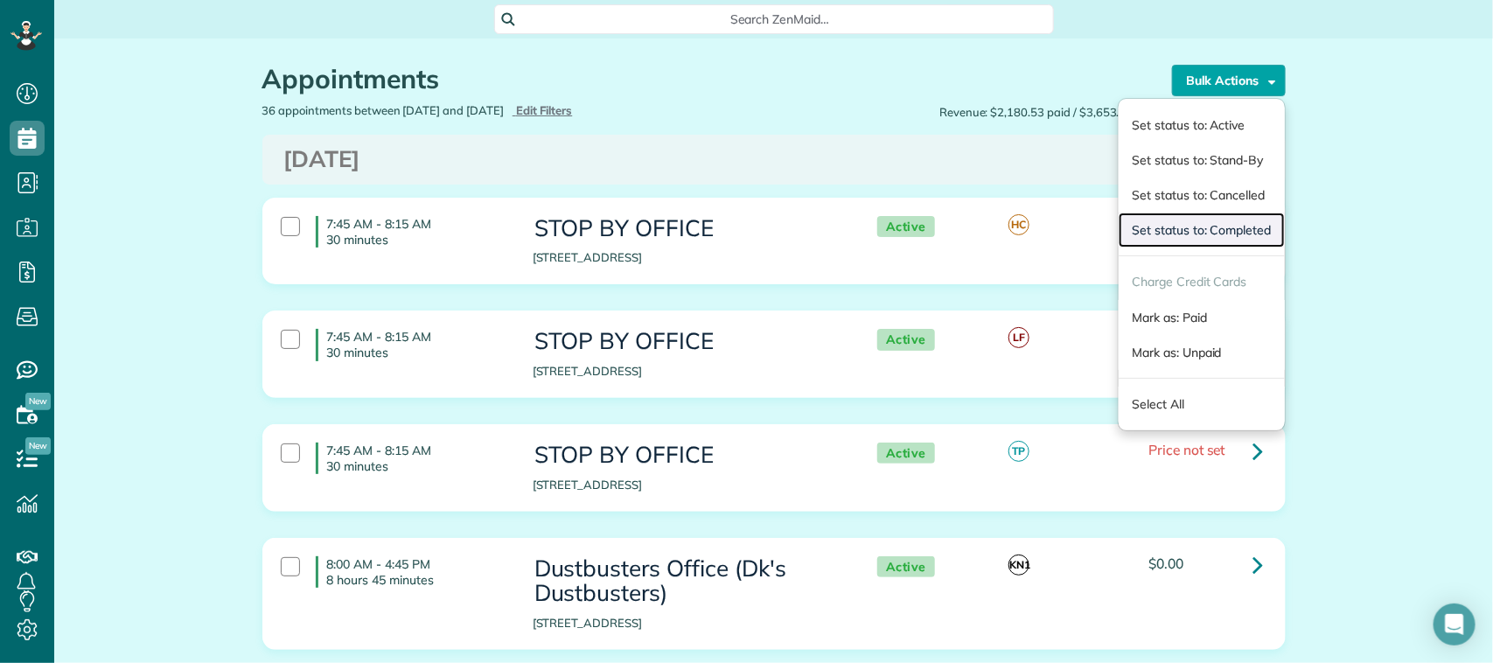
click at [1190, 233] on link "Set status to: Completed" at bounding box center [1201, 230] width 165 height 35
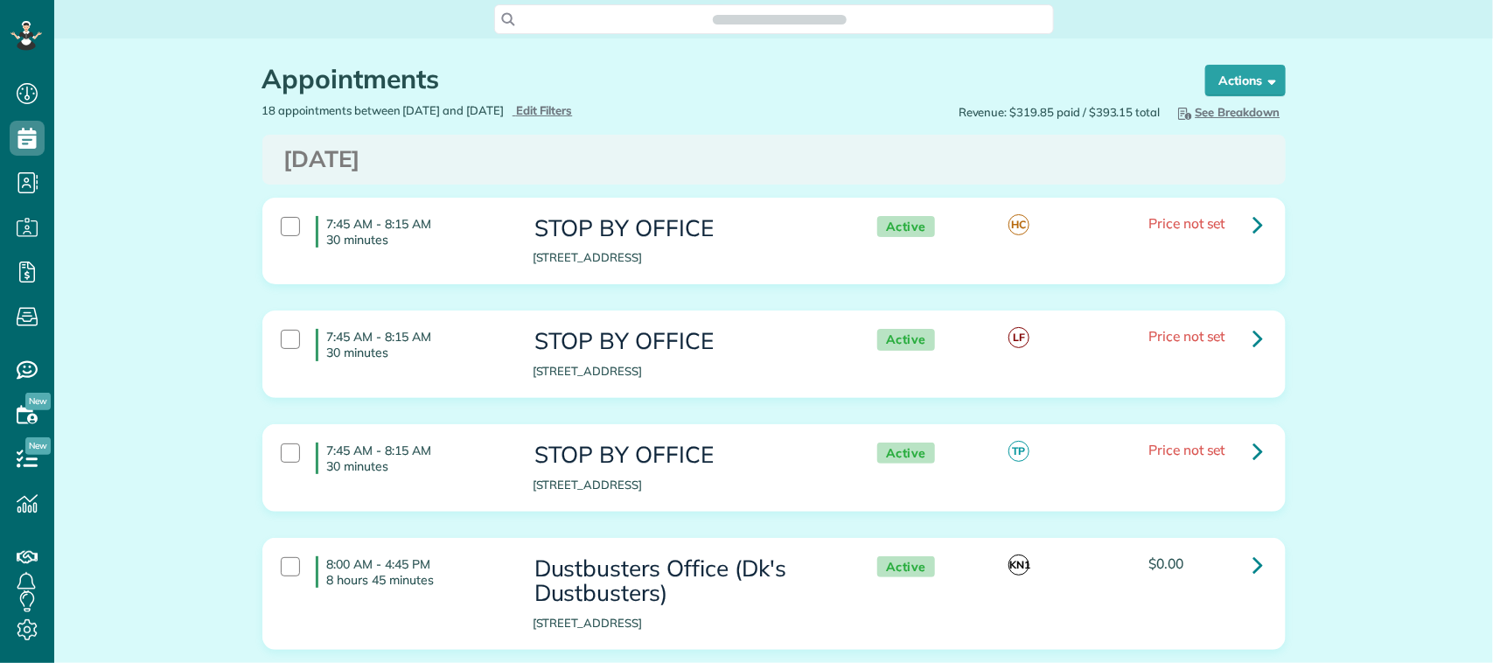
scroll to position [7, 7]
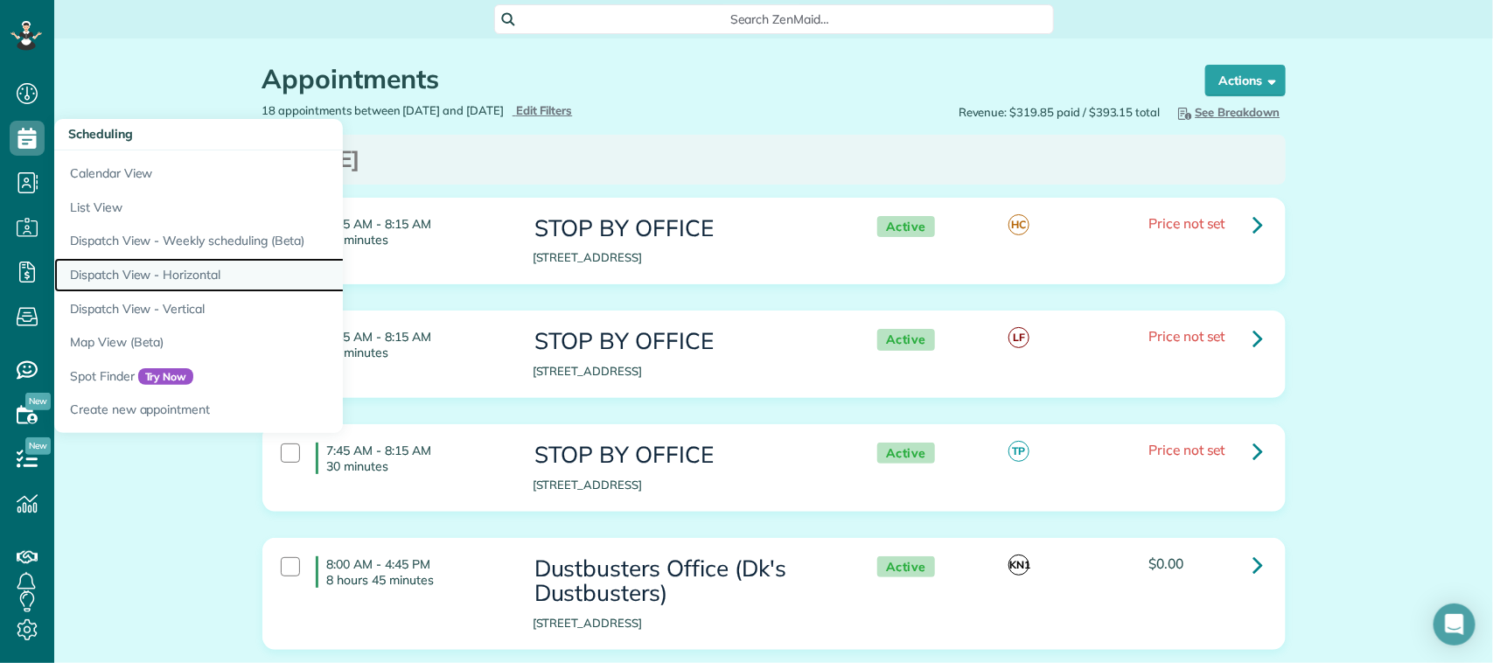
click at [171, 274] on link "Dispatch View - Horizontal" at bounding box center [272, 275] width 437 height 34
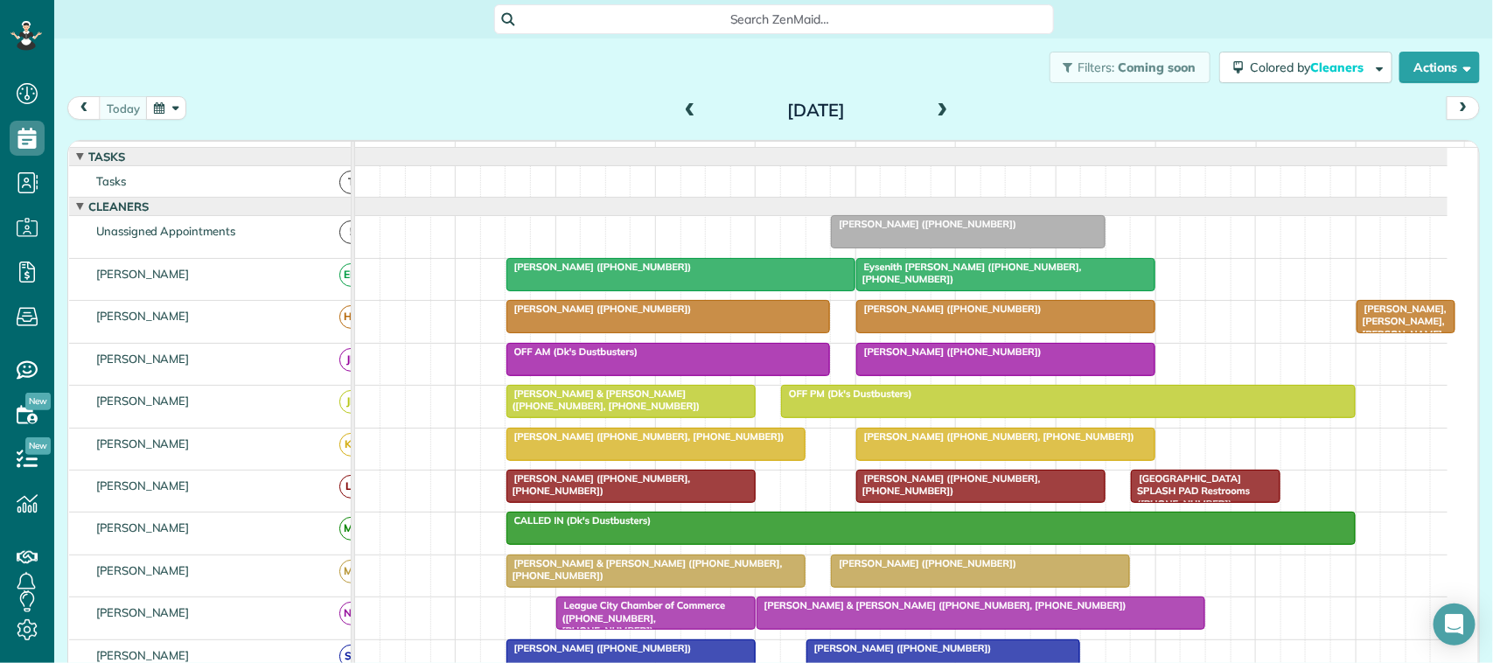
scroll to position [7, 7]
click at [122, 122] on div "[DATE] [DATE]" at bounding box center [773, 112] width 1413 height 32
click at [278, 110] on div "[DATE] [DATE]" at bounding box center [773, 112] width 1413 height 32
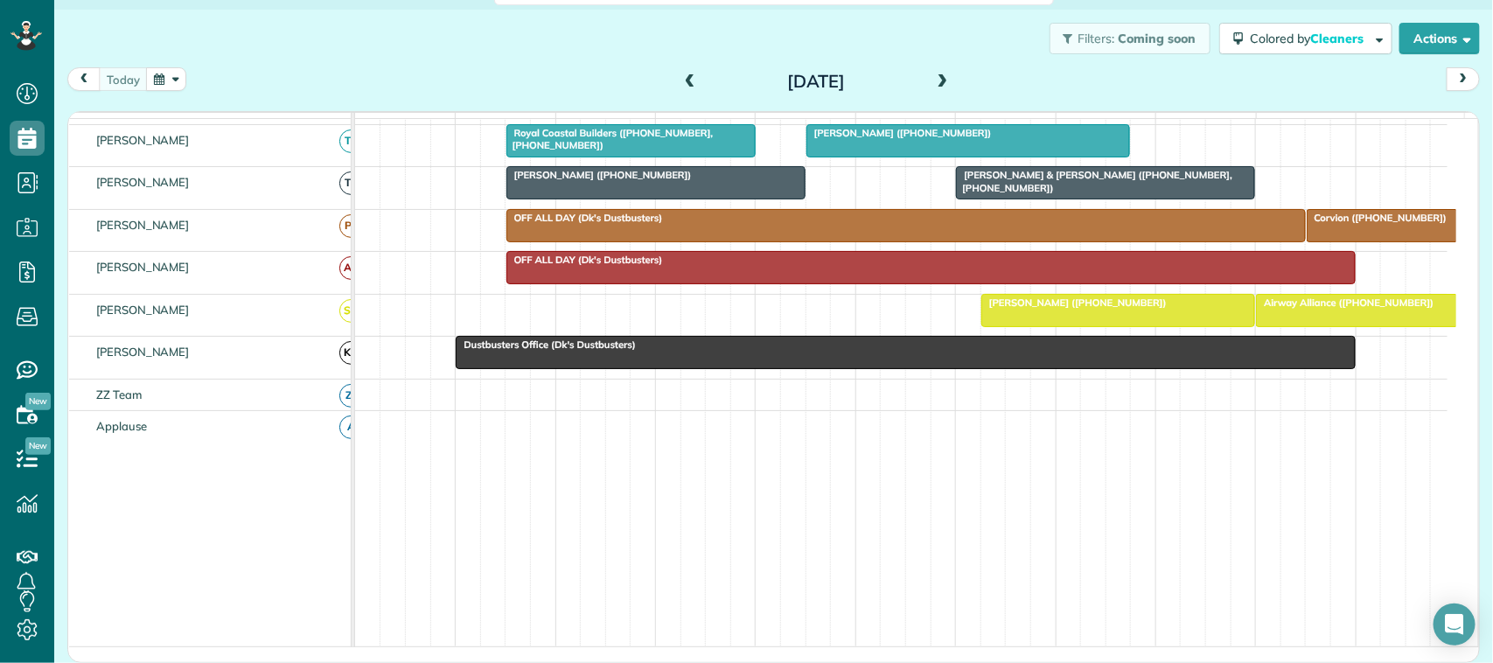
scroll to position [547, 0]
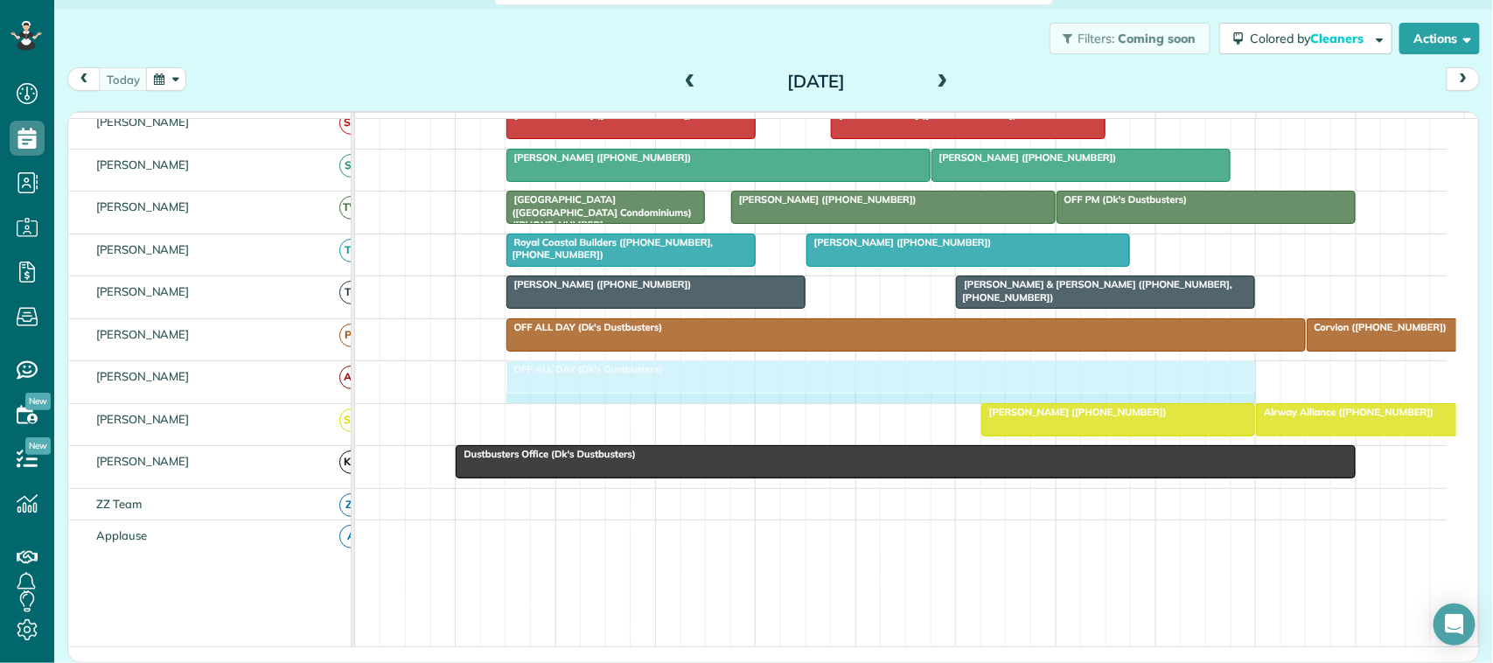
drag, startPoint x: 1351, startPoint y: 394, endPoint x: 1253, endPoint y: 394, distance: 98.8
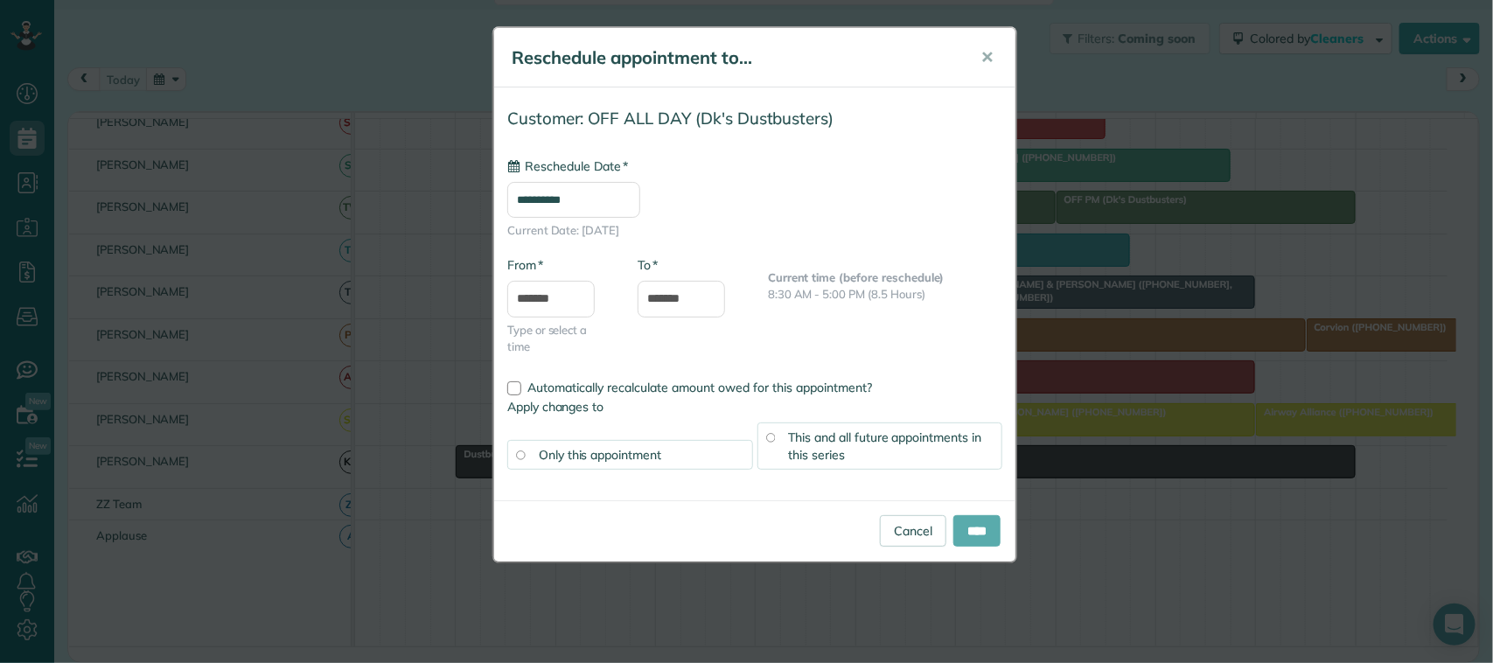
type input "**********"
click at [977, 547] on input "****" at bounding box center [976, 530] width 47 height 31
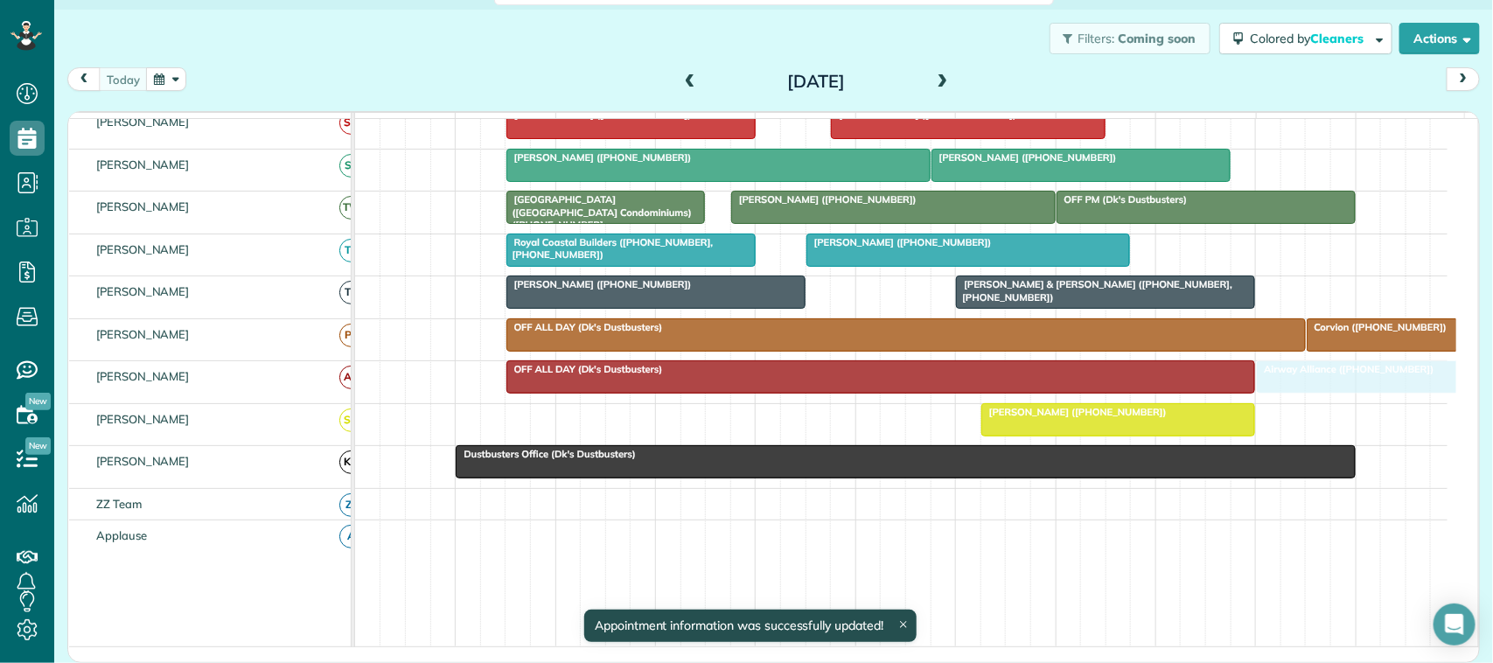
drag, startPoint x: 1315, startPoint y: 440, endPoint x: 1314, endPoint y: 415, distance: 24.5
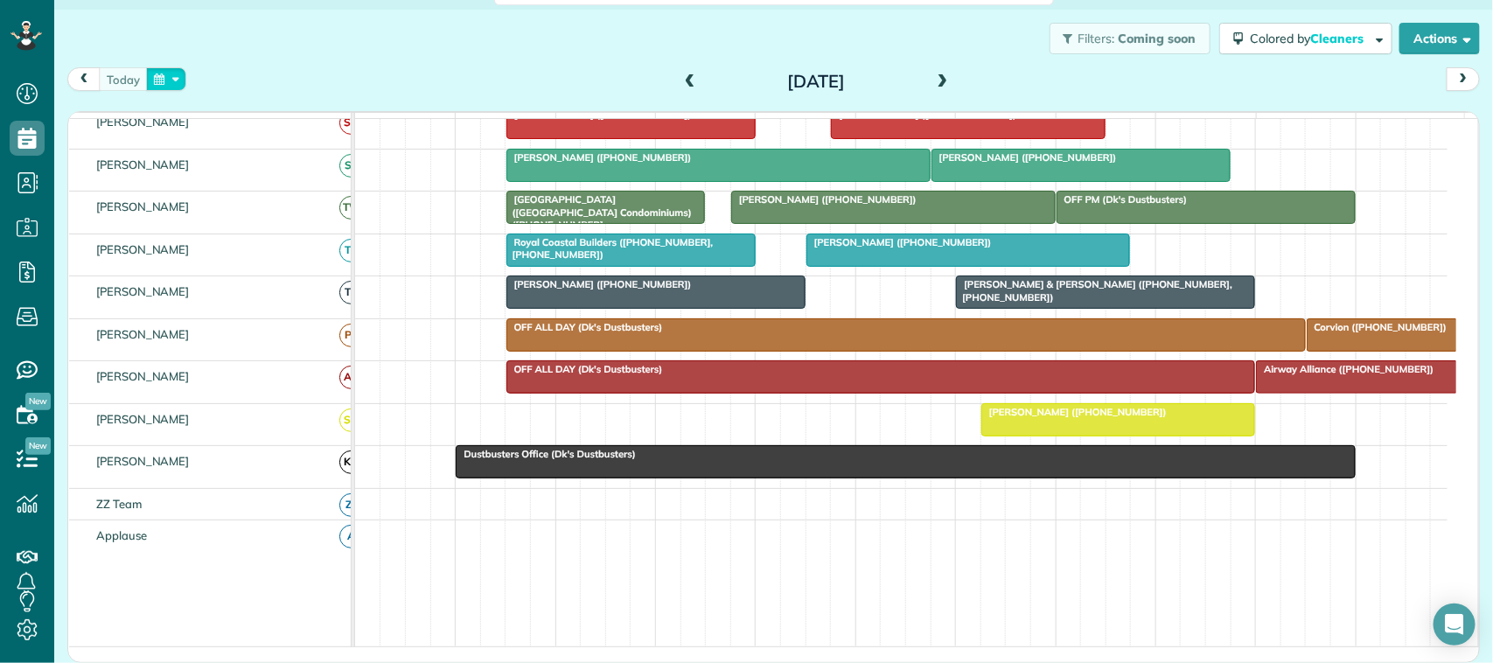
click at [157, 76] on button "button" at bounding box center [166, 79] width 40 height 24
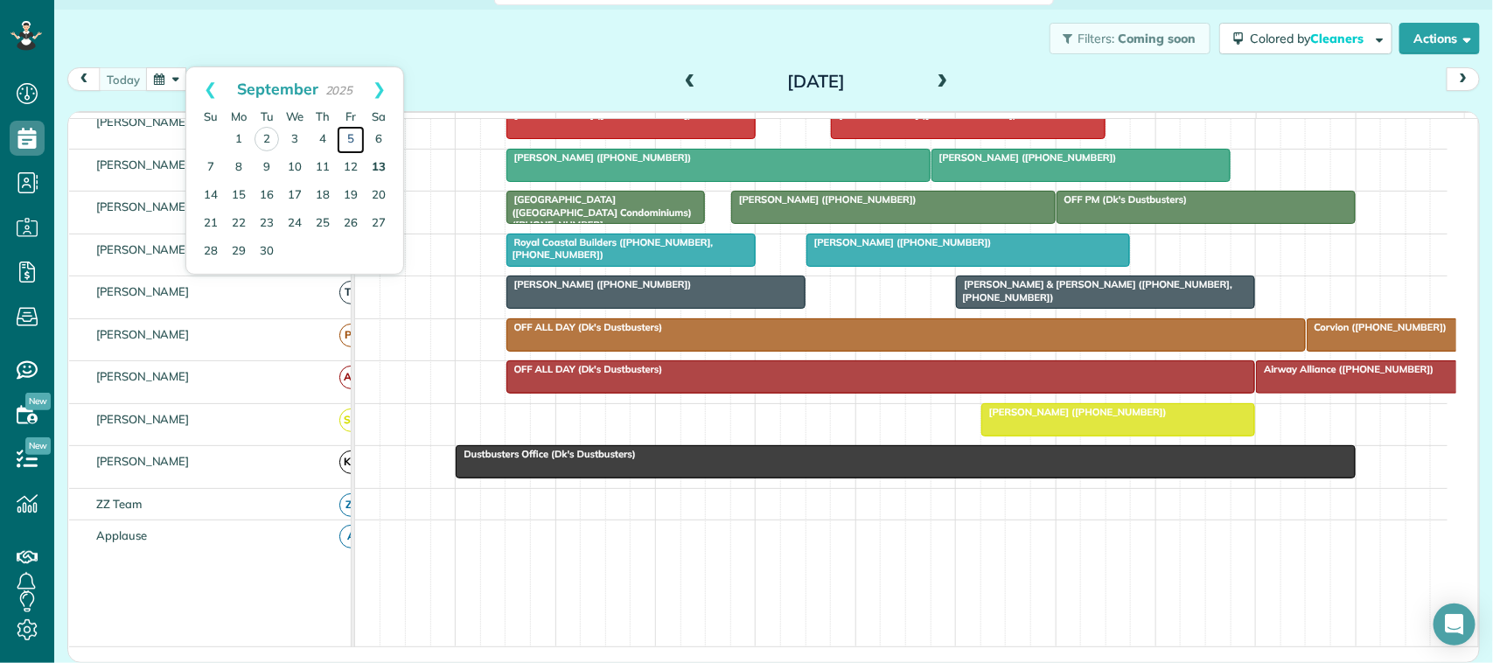
drag, startPoint x: 347, startPoint y: 137, endPoint x: 369, endPoint y: 154, distance: 27.5
click at [347, 137] on link "5" at bounding box center [351, 140] width 28 height 28
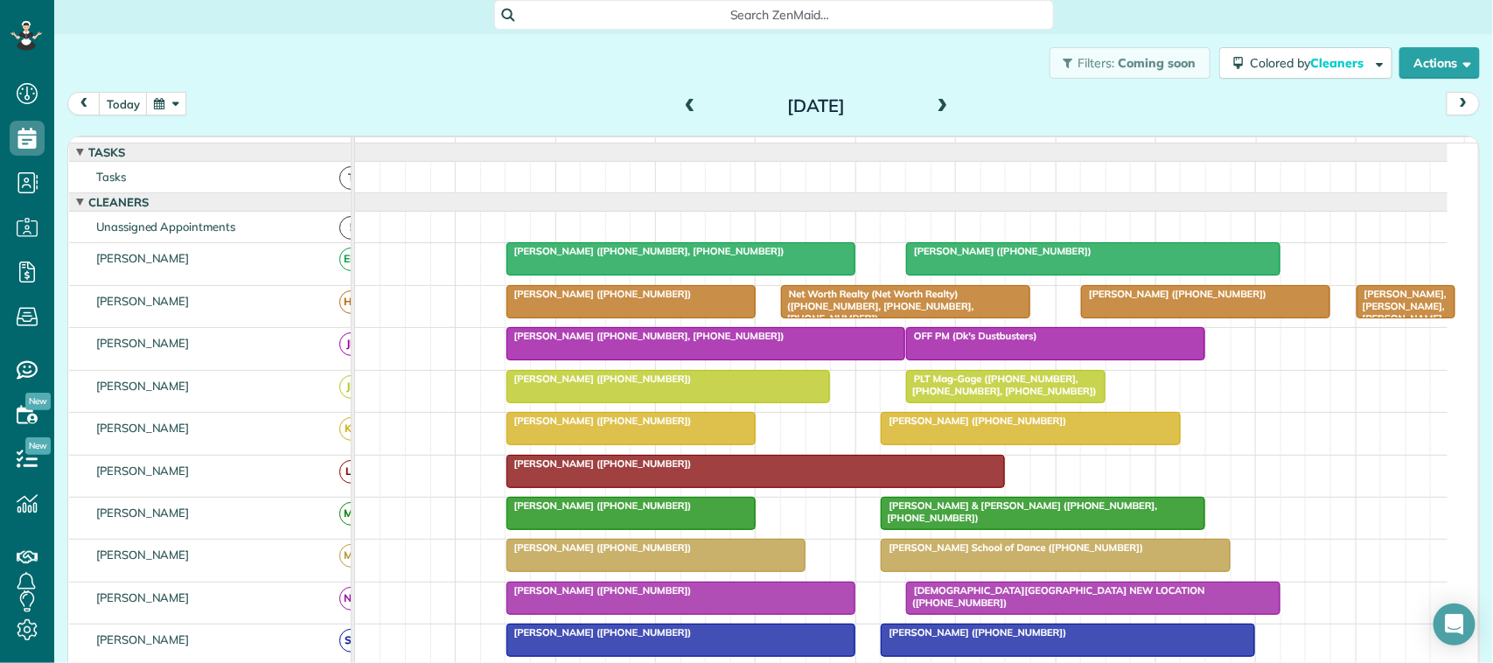
scroll to position [0, 0]
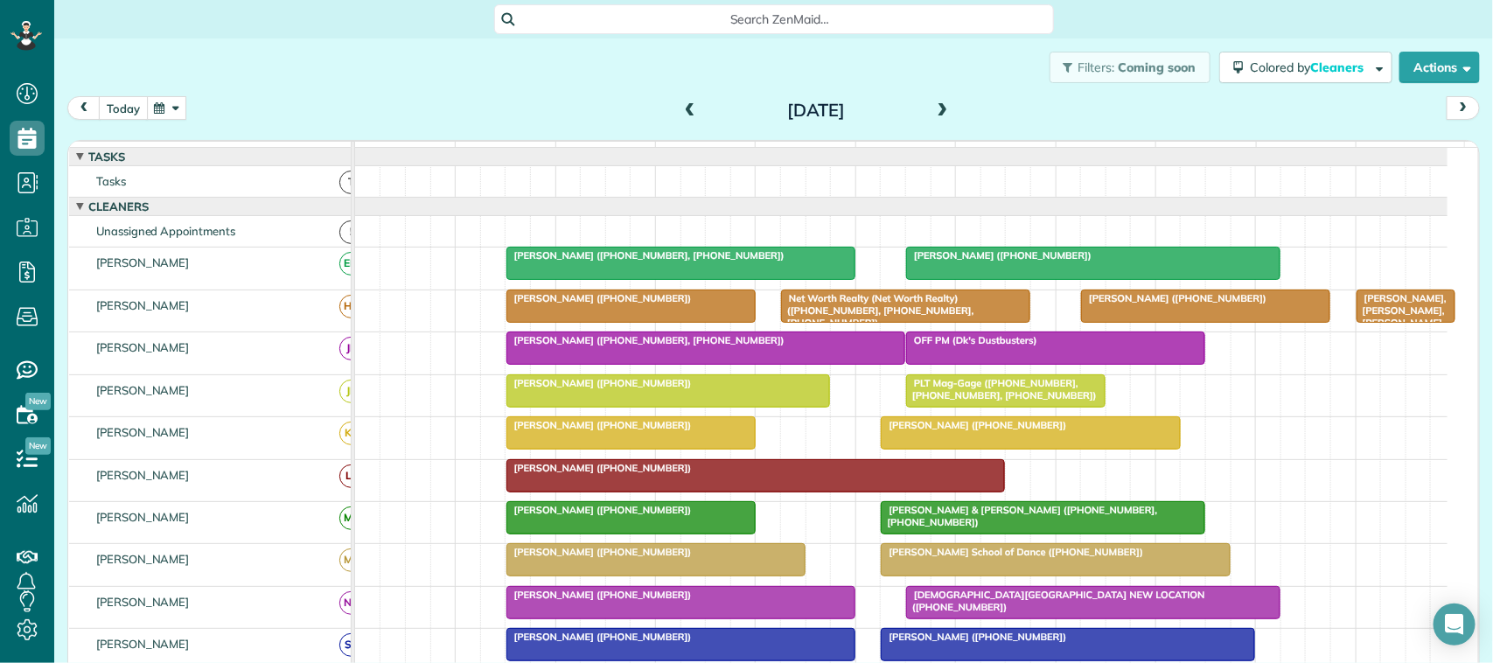
drag, startPoint x: 115, startPoint y: 106, endPoint x: 136, endPoint y: 101, distance: 21.6
click at [115, 107] on button "today" at bounding box center [123, 108] width 49 height 24
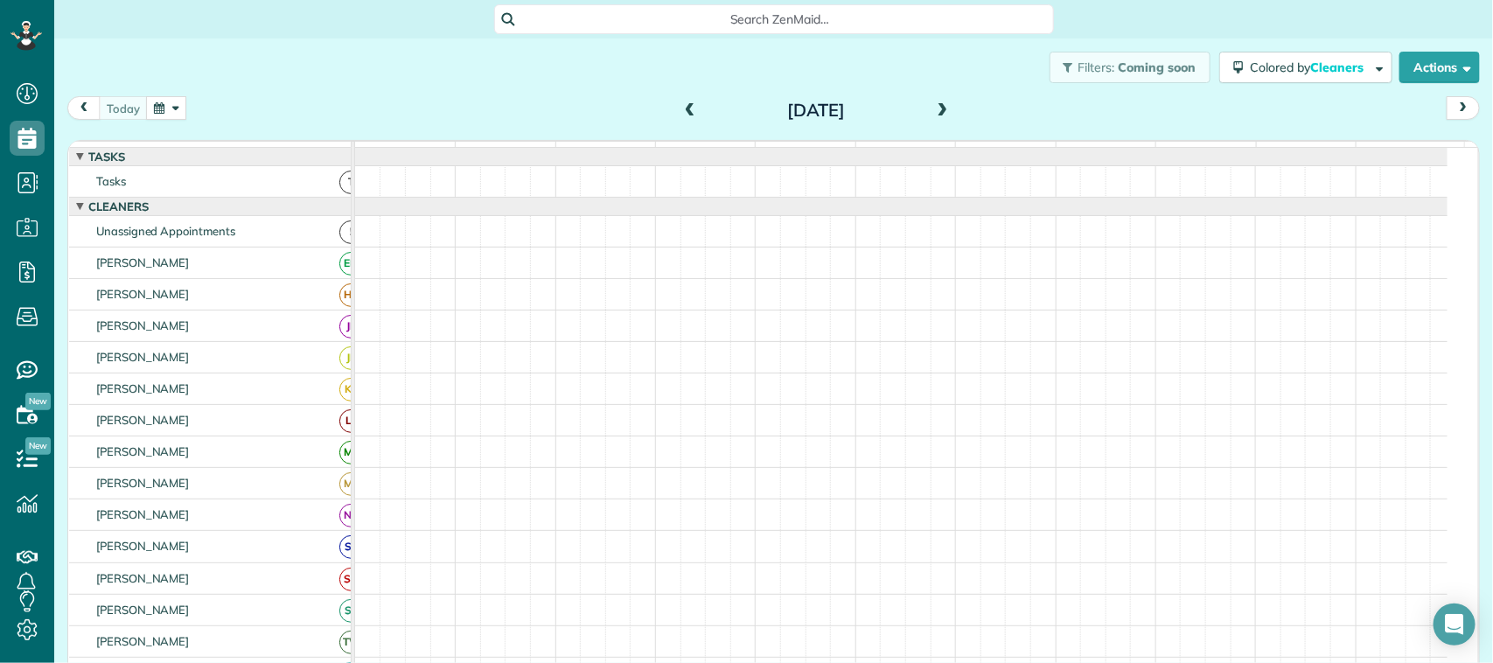
click at [350, 119] on div "[DATE] [DATE]" at bounding box center [773, 112] width 1413 height 32
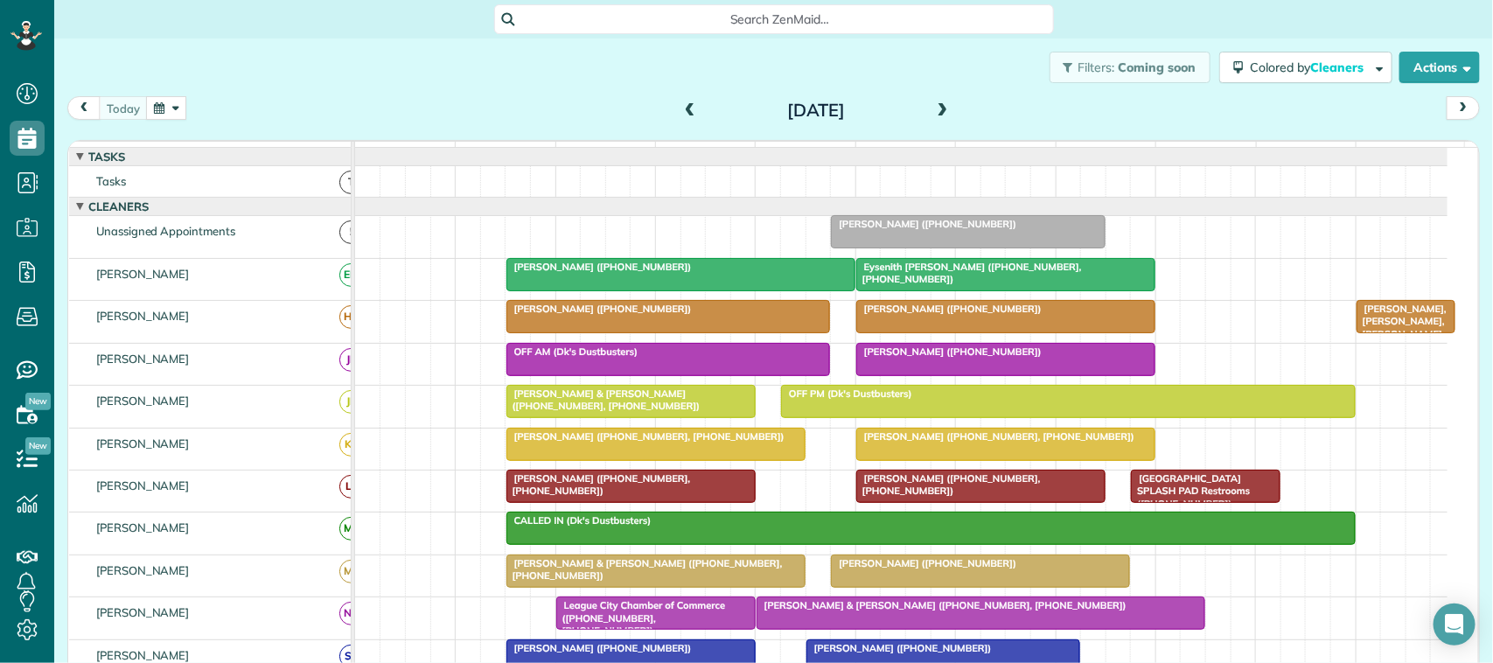
click at [188, 92] on div "Filters: Coming soon Colored by Cleaners Color by Cleaner Color by Team Color b…" at bounding box center [773, 67] width 1439 height 58
click at [172, 114] on button "button" at bounding box center [166, 108] width 40 height 24
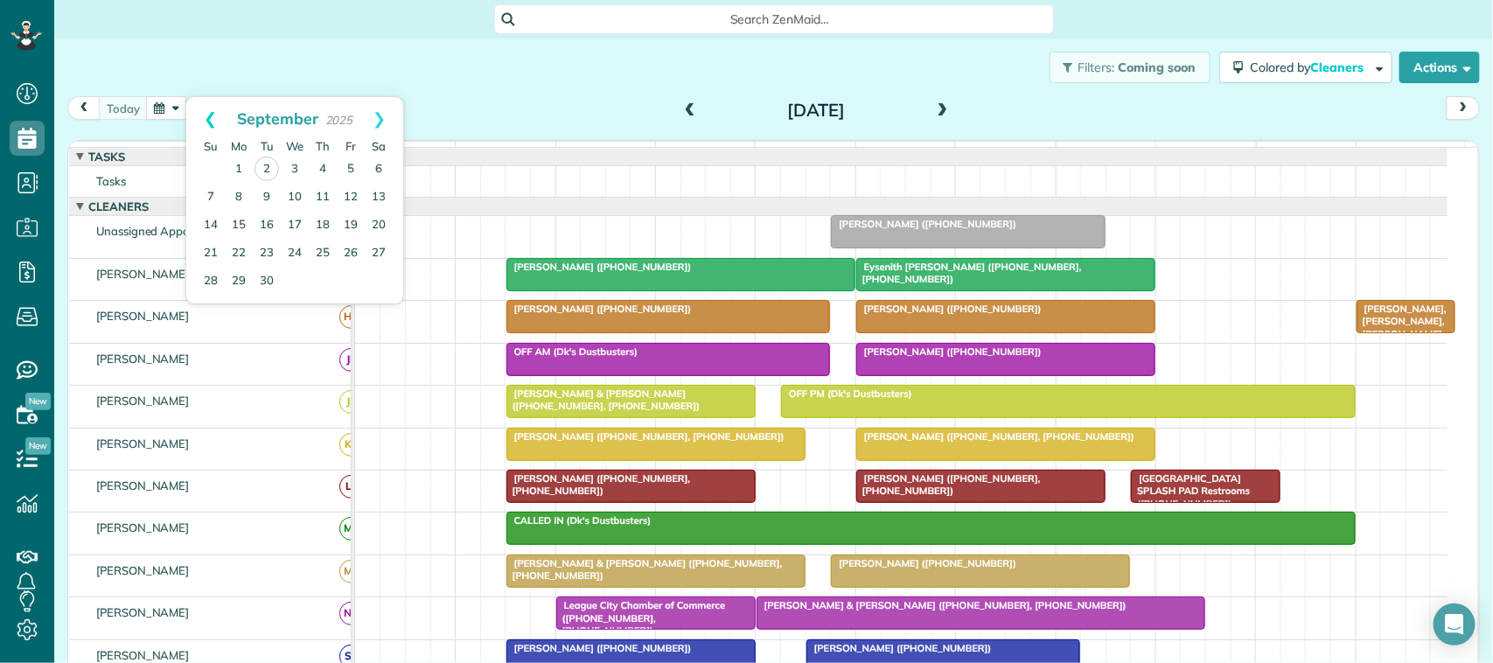
click at [226, 121] on link "Prev" at bounding box center [210, 119] width 48 height 44
click at [353, 282] on link "29" at bounding box center [351, 281] width 28 height 28
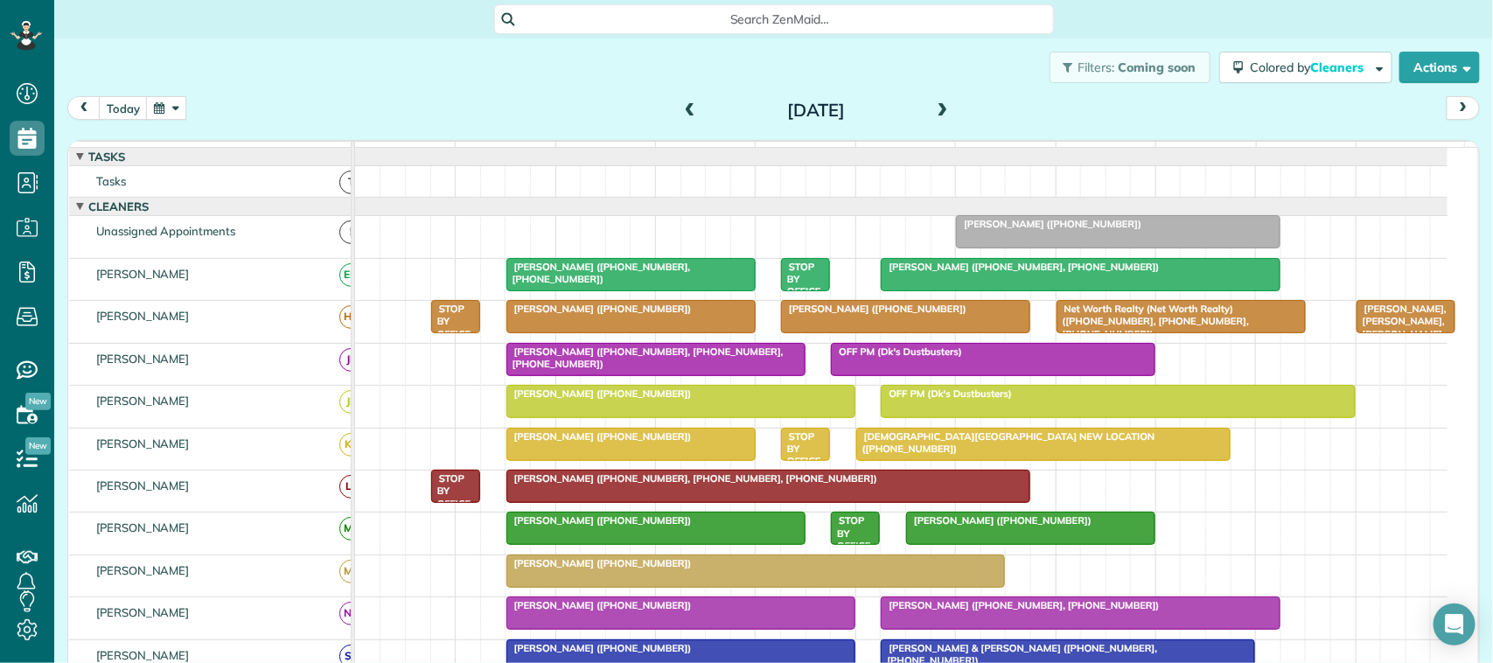
click at [131, 93] on div "Filters: Coming soon Colored by Cleaners Color by Cleaner Color by Team Color b…" at bounding box center [773, 67] width 1439 height 58
click at [114, 98] on button "today" at bounding box center [123, 108] width 49 height 24
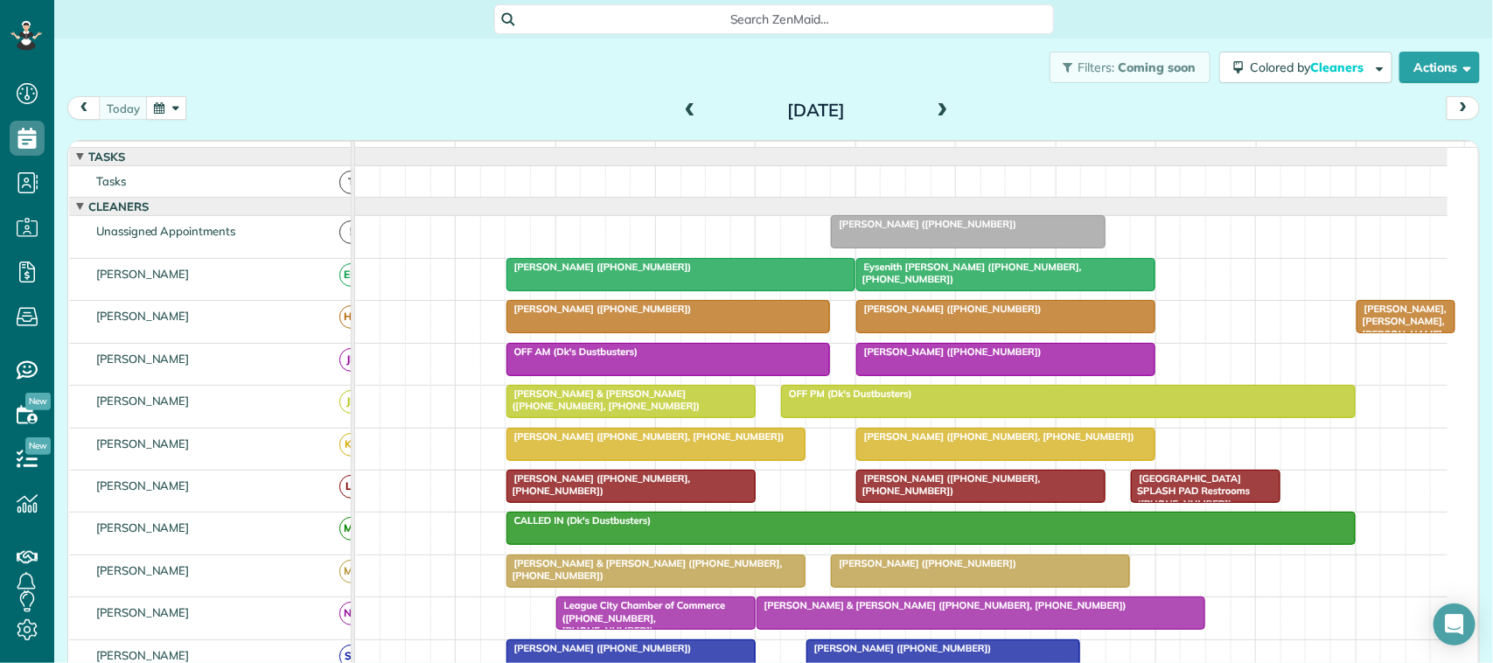
click at [627, 290] on div at bounding box center [680, 274] width 347 height 31
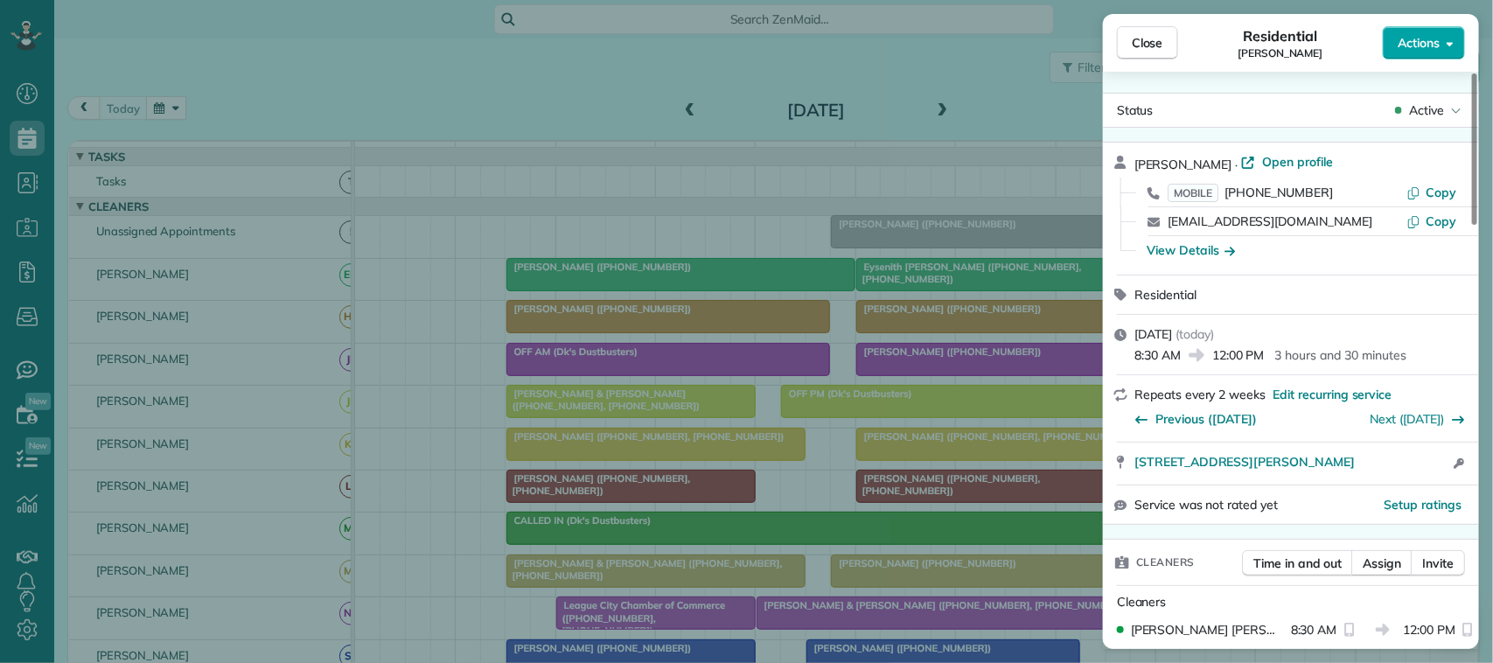
click at [1413, 45] on span "Actions" at bounding box center [1419, 42] width 42 height 17
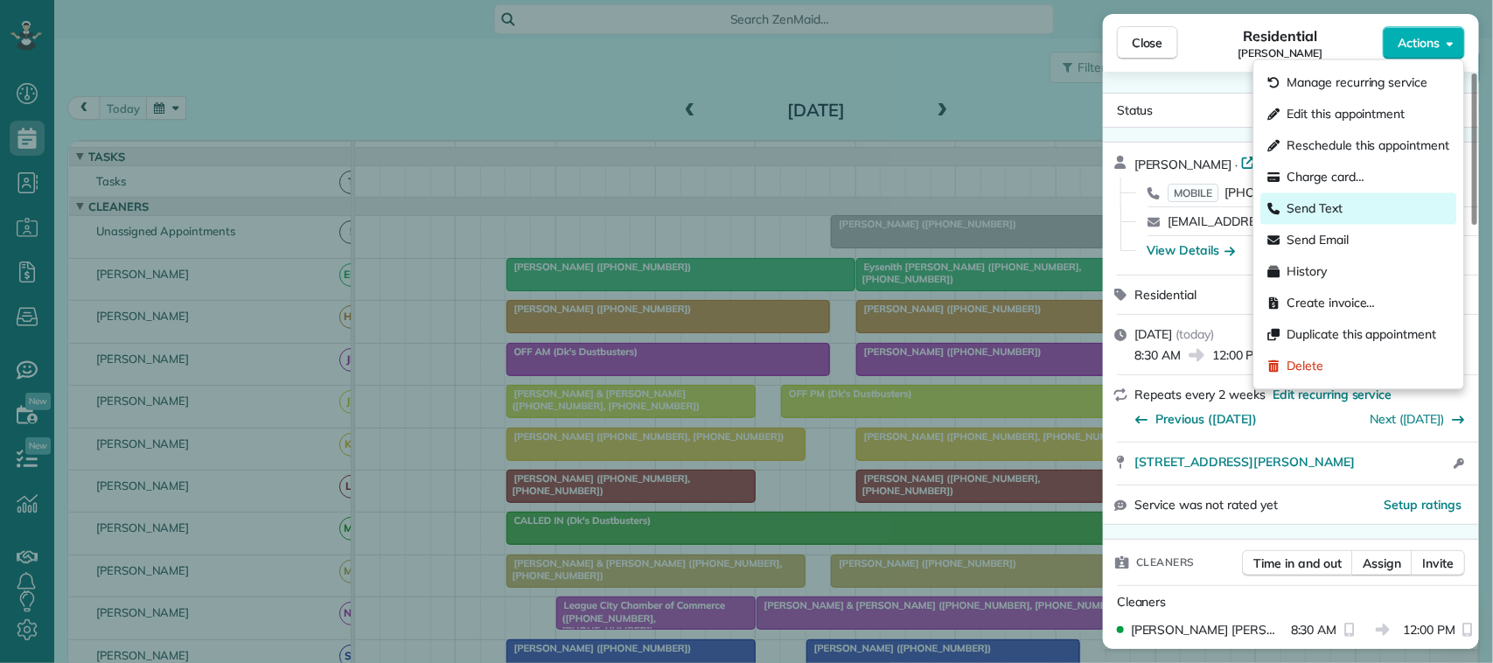
click at [1365, 199] on div "Send Text" at bounding box center [1359, 208] width 196 height 31
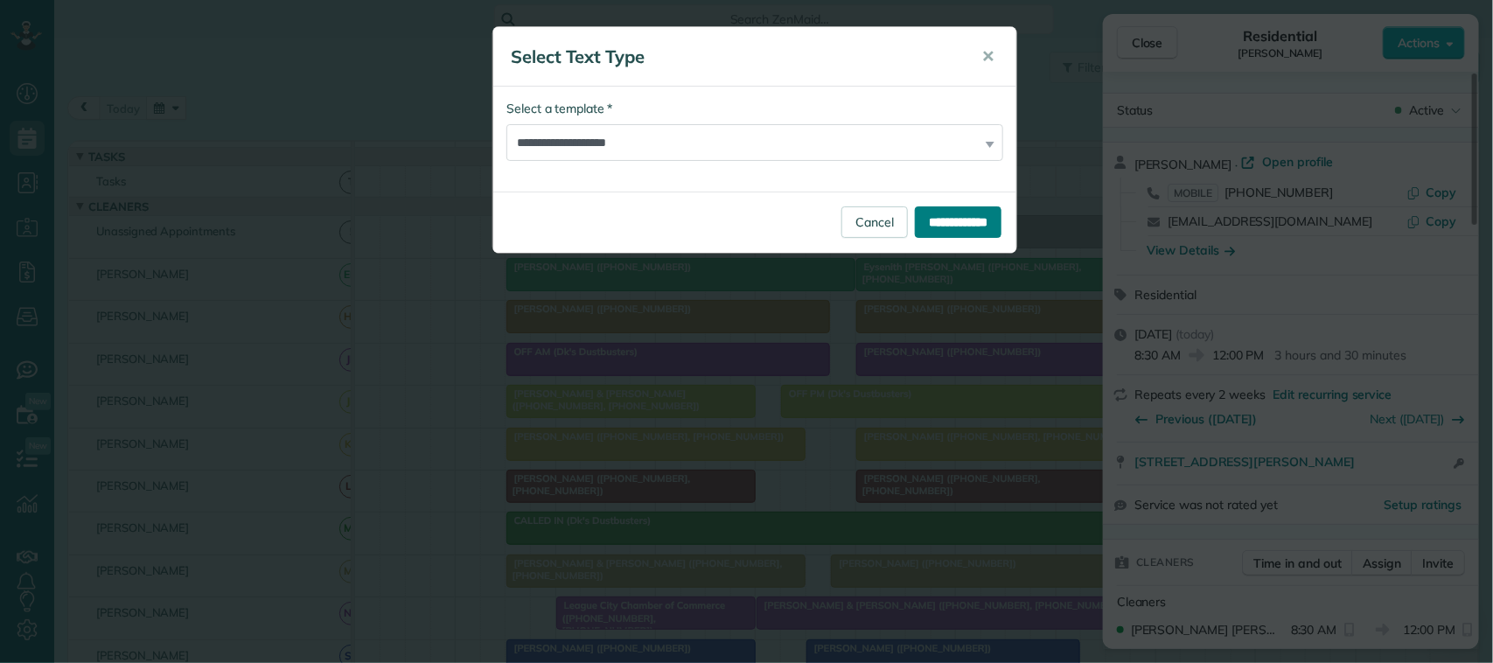
click at [946, 221] on input "**********" at bounding box center [958, 221] width 87 height 31
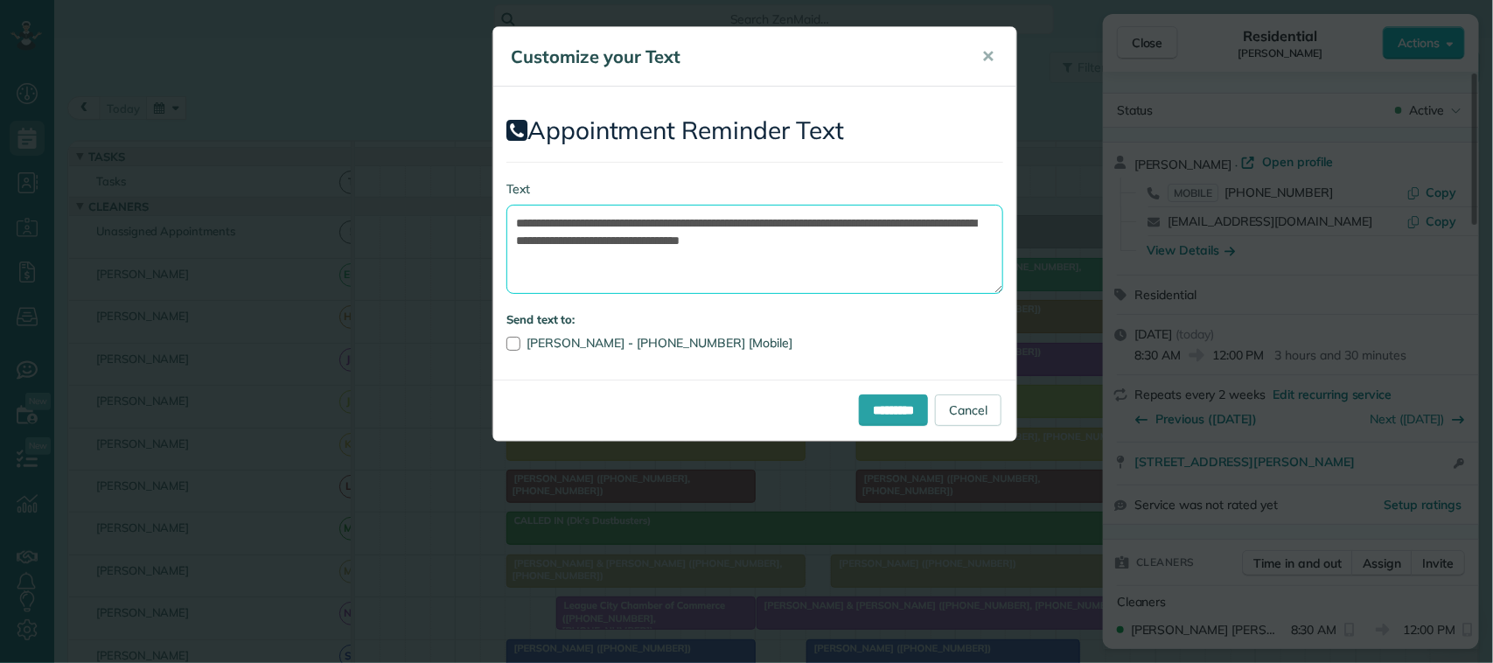
drag, startPoint x: 916, startPoint y: 241, endPoint x: 898, endPoint y: 233, distance: 19.6
click at [898, 233] on textarea "**********" at bounding box center [754, 249] width 497 height 89
drag, startPoint x: 925, startPoint y: 241, endPoint x: 897, endPoint y: 223, distance: 33.0
click at [897, 223] on textarea "**********" at bounding box center [754, 249] width 497 height 89
drag, startPoint x: 794, startPoint y: 223, endPoint x: 619, endPoint y: 224, distance: 174.9
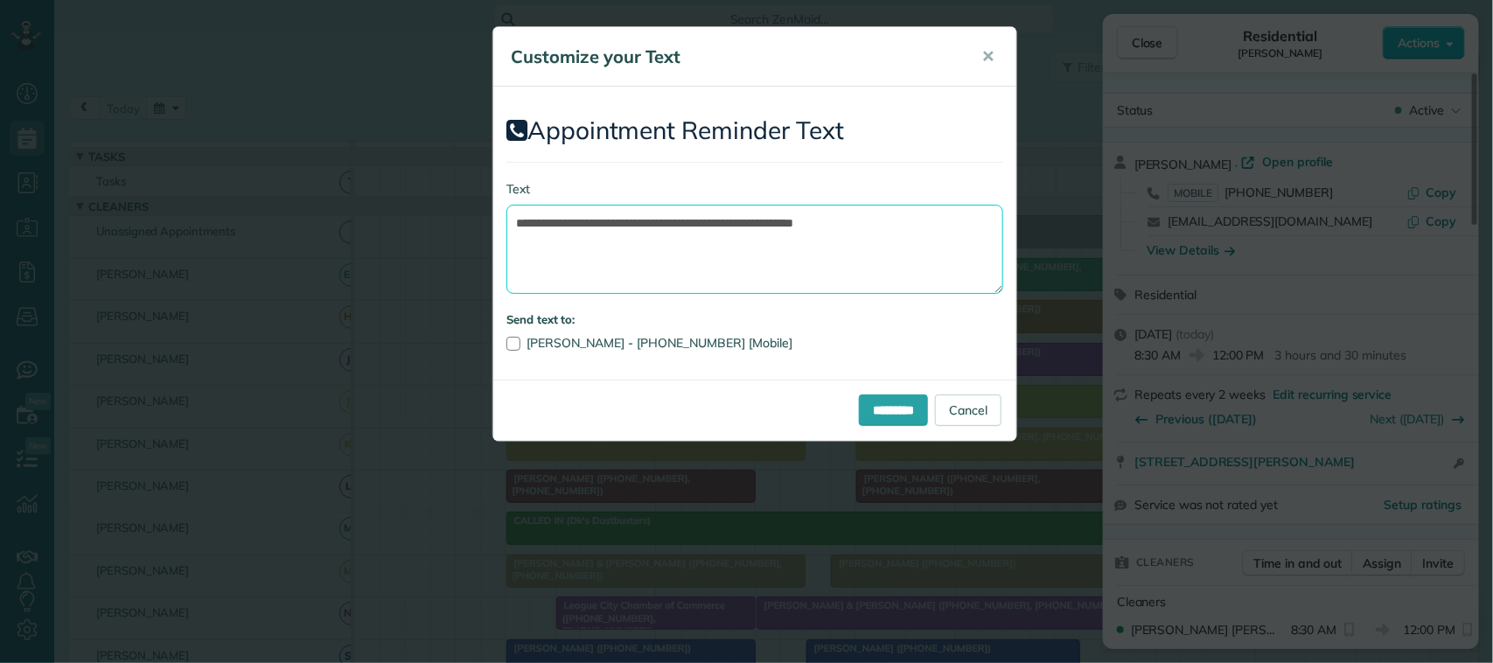
click at [619, 224] on textarea "**********" at bounding box center [754, 249] width 497 height 89
click at [720, 225] on textarea "**********" at bounding box center [754, 249] width 497 height 89
type textarea "**********"
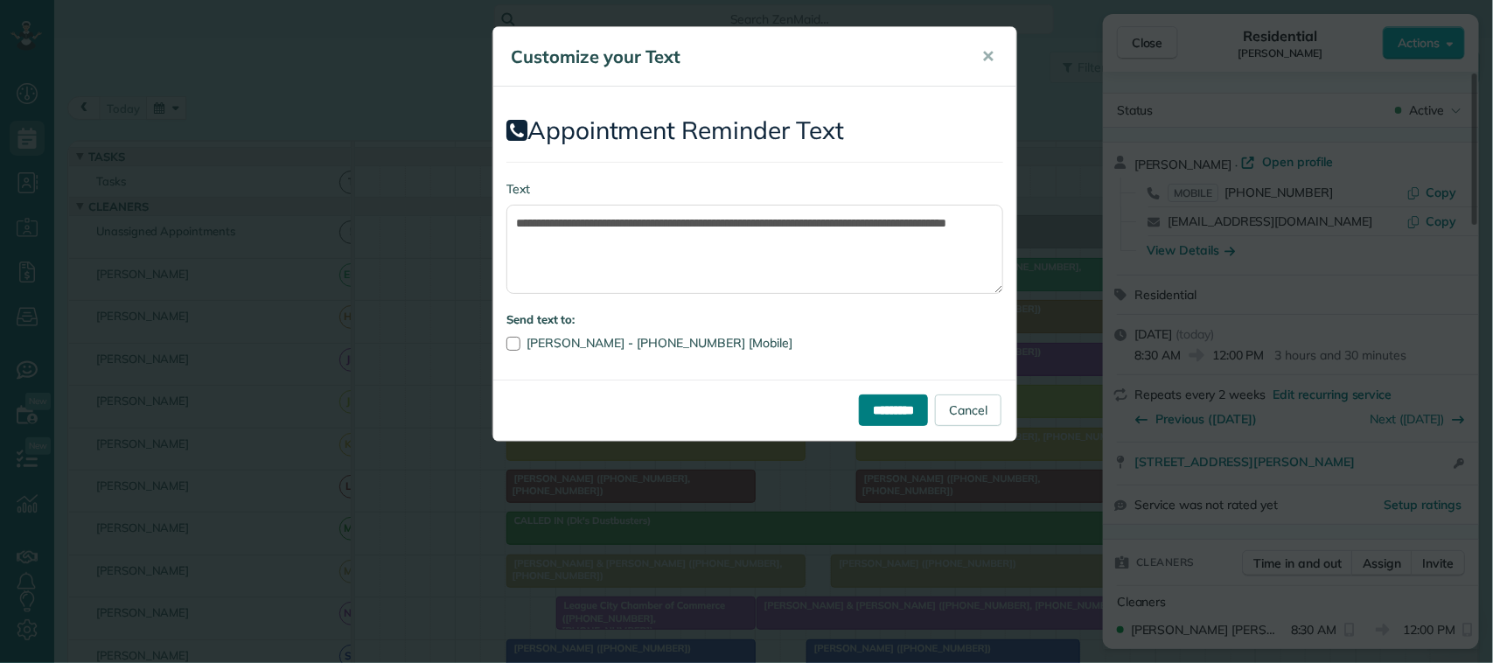
click at [882, 403] on input "*********" at bounding box center [893, 409] width 69 height 31
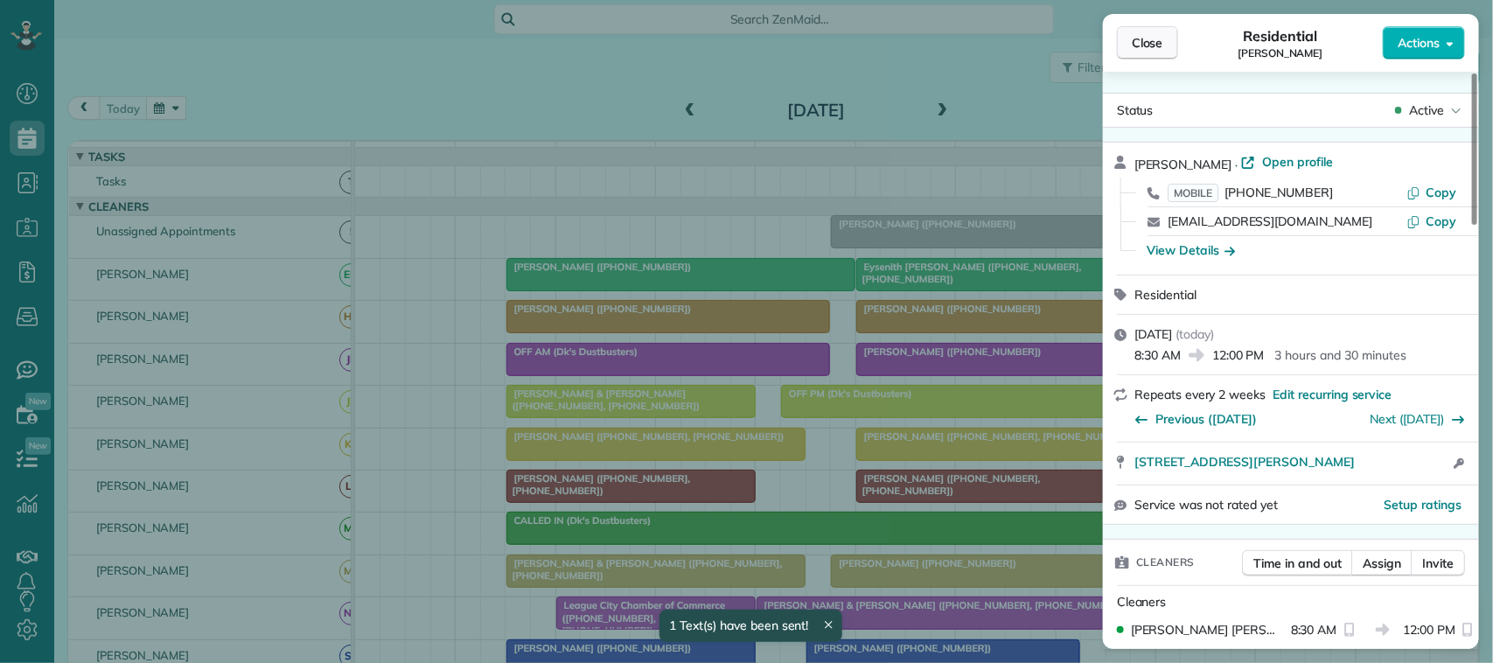
click at [1152, 40] on span "Close" at bounding box center [1147, 42] width 31 height 17
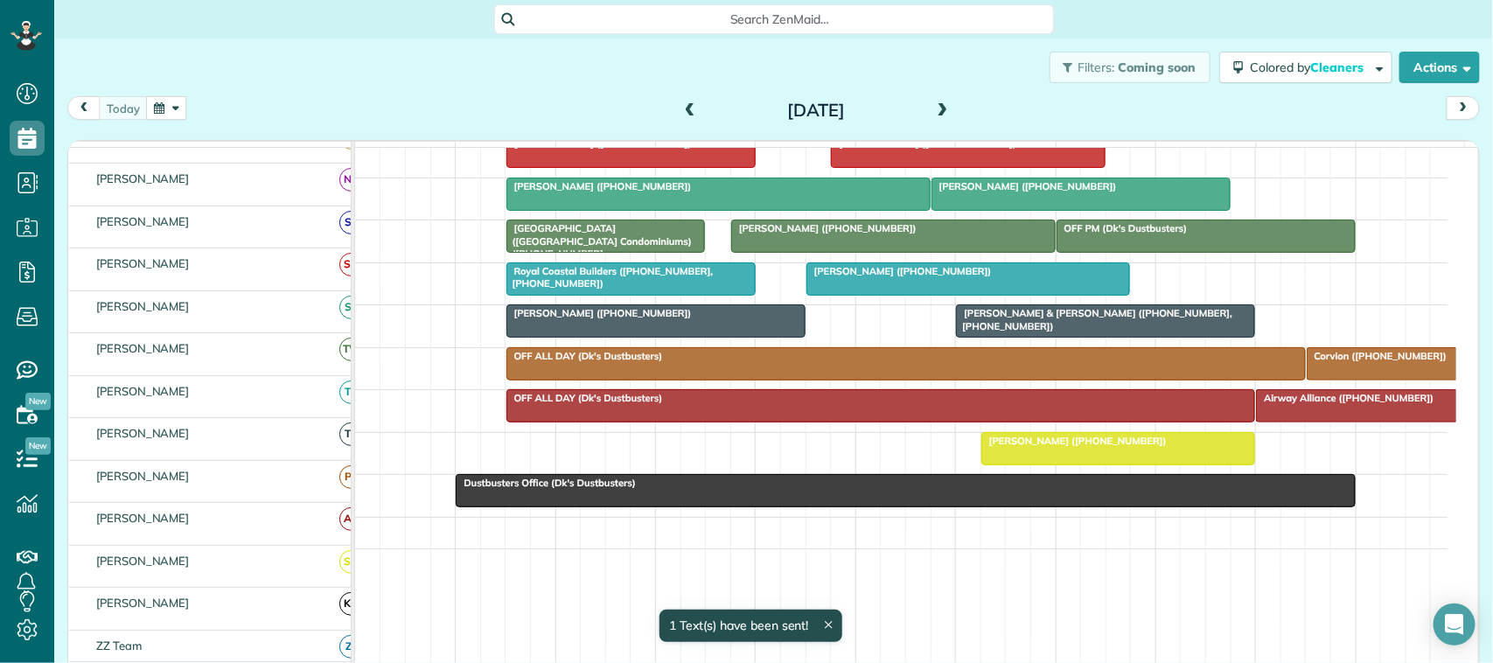
scroll to position [547, 0]
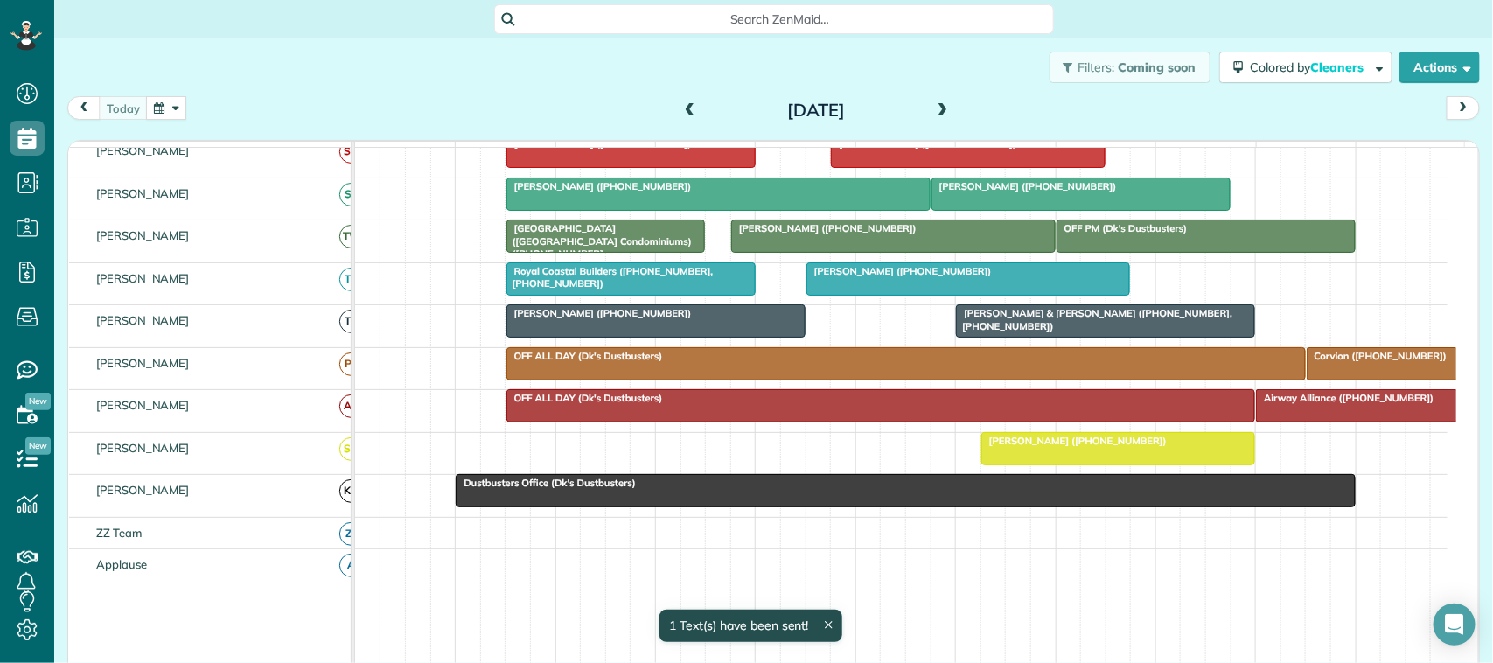
click at [1099, 464] on div at bounding box center [1118, 448] width 273 height 31
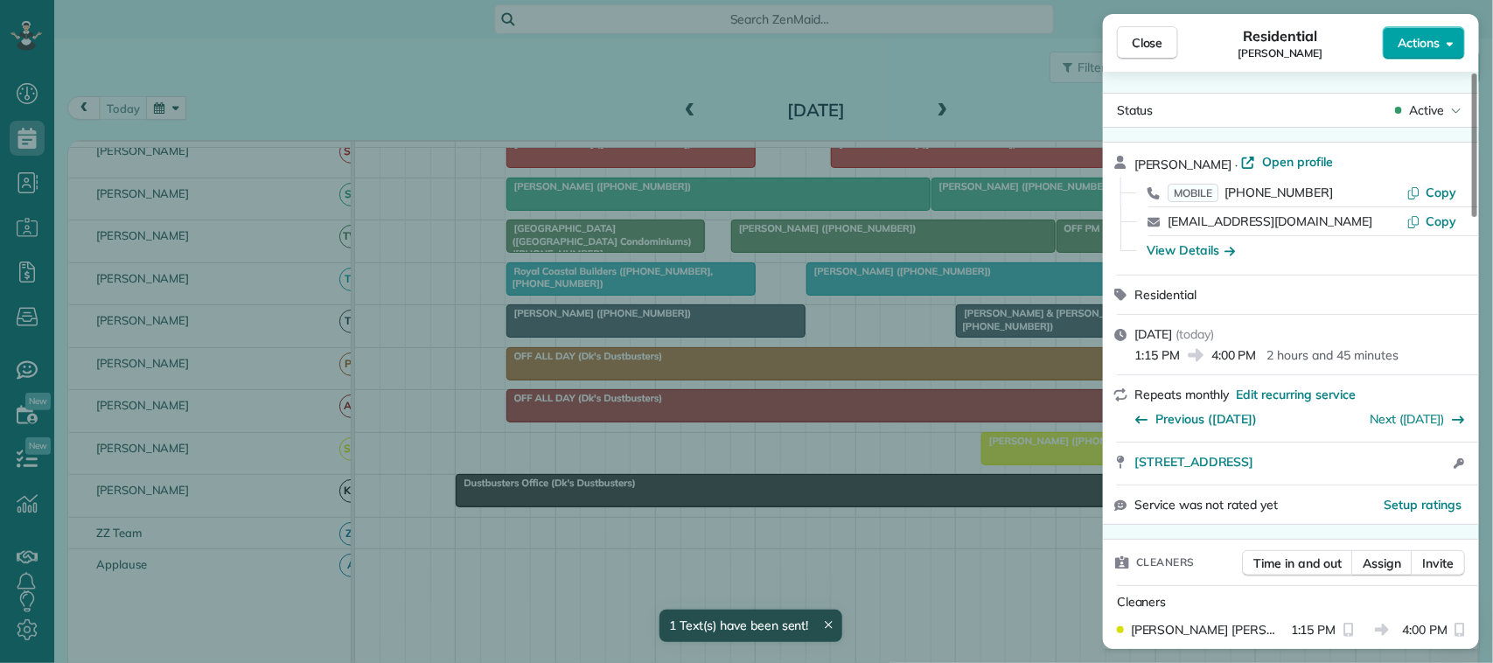
click at [1410, 46] on span "Actions" at bounding box center [1419, 42] width 42 height 17
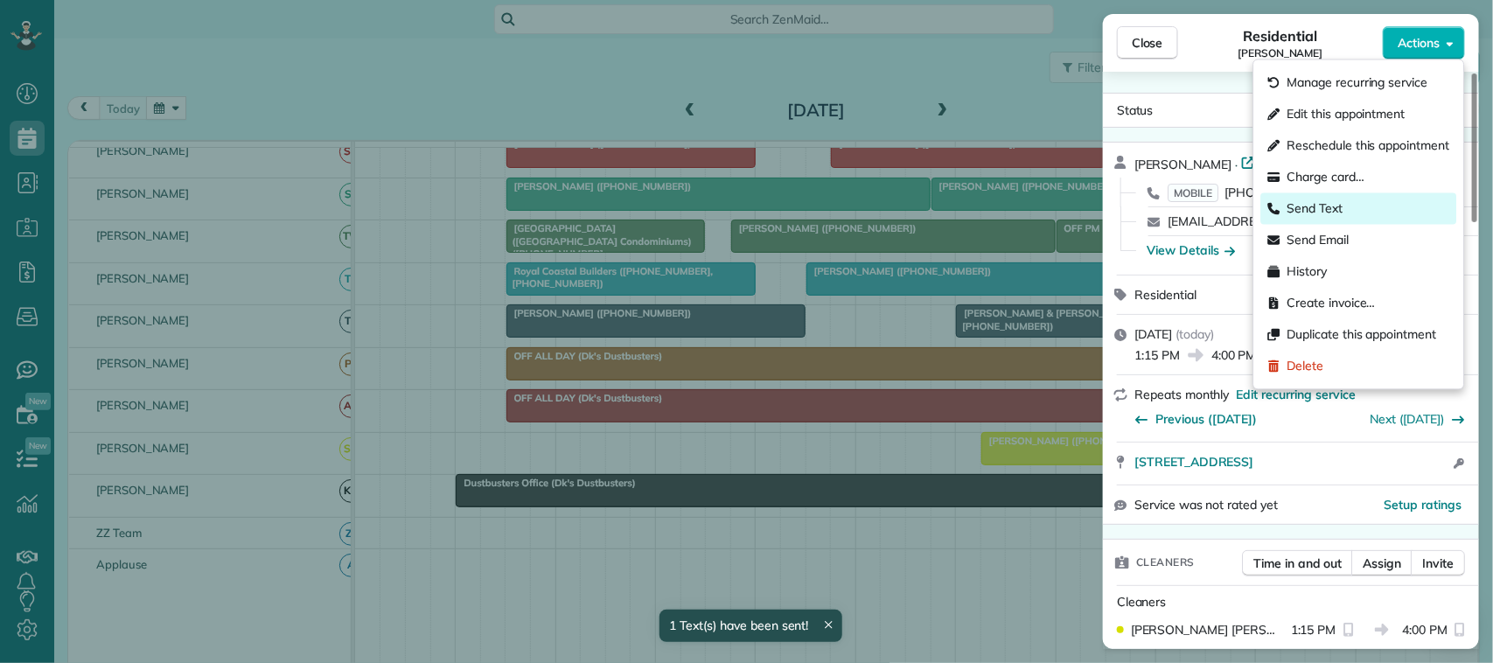
click at [1370, 214] on div "Send Text" at bounding box center [1359, 208] width 196 height 31
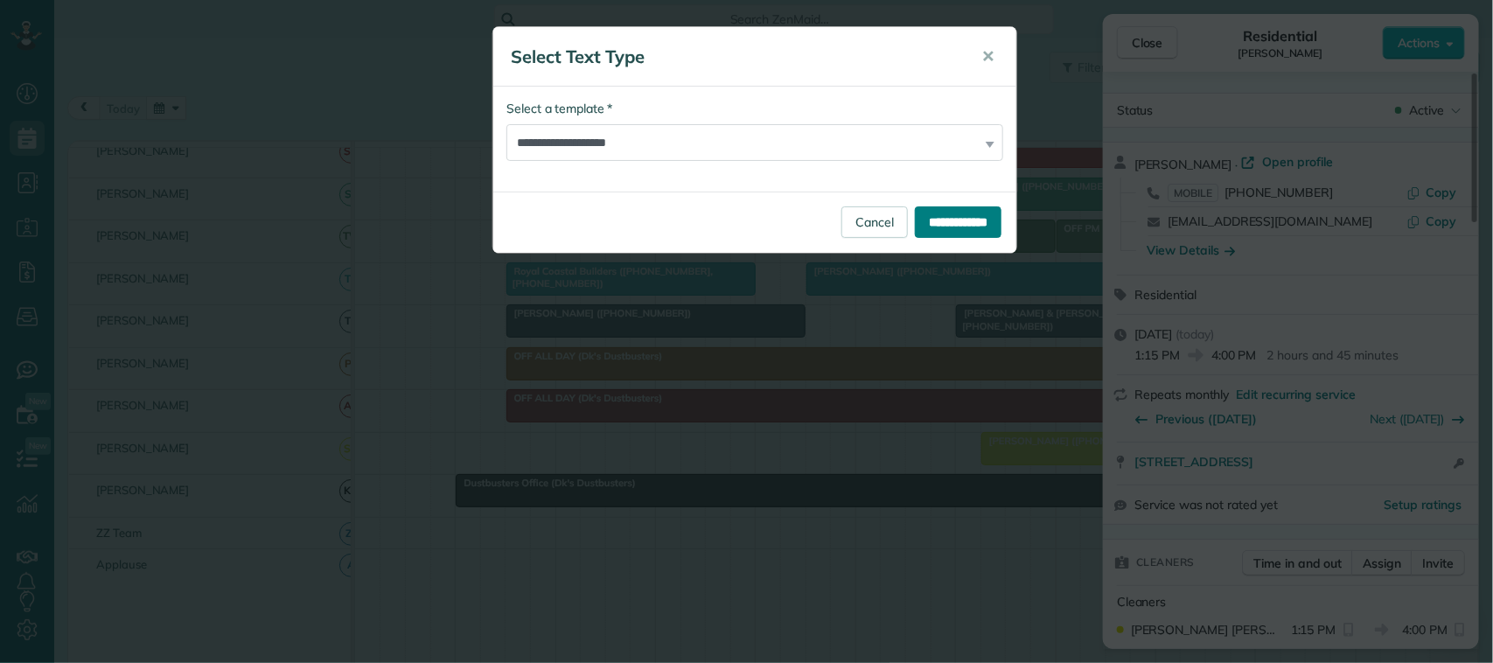
click at [932, 217] on input "**********" at bounding box center [958, 221] width 87 height 31
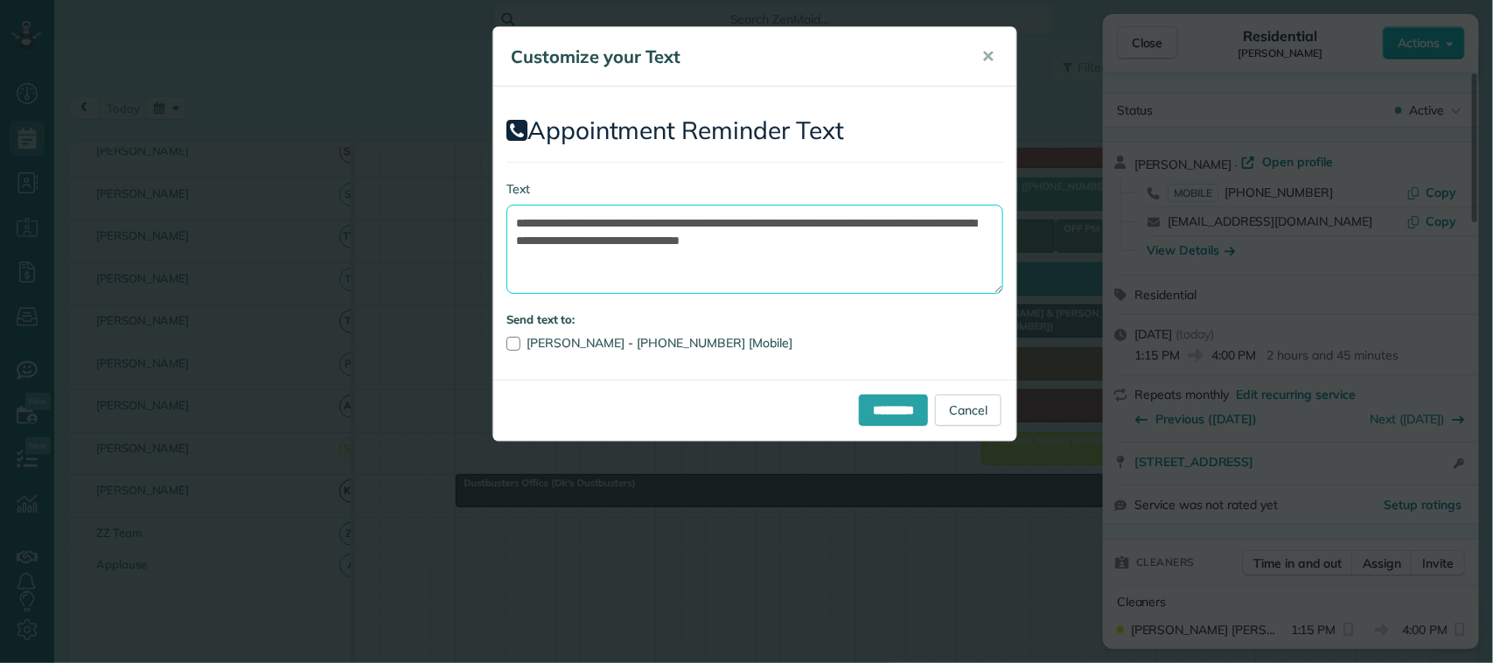
drag, startPoint x: 903, startPoint y: 241, endPoint x: 898, endPoint y: 232, distance: 9.8
click at [898, 232] on textarea "**********" at bounding box center [754, 249] width 497 height 89
drag, startPoint x: 796, startPoint y: 226, endPoint x: 618, endPoint y: 219, distance: 177.7
click at [618, 219] on textarea "**********" at bounding box center [754, 249] width 497 height 89
click at [742, 225] on textarea "**********" at bounding box center [754, 249] width 497 height 89
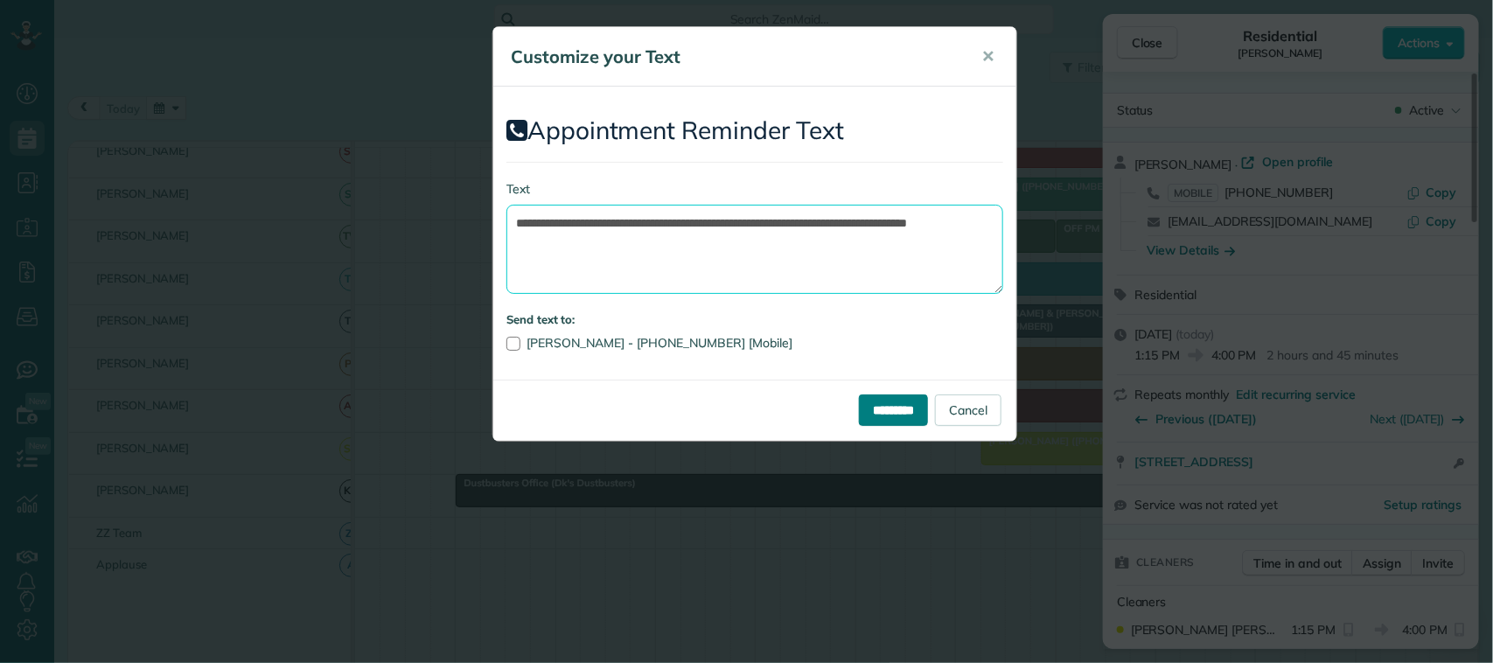
type textarea "**********"
click at [860, 422] on input "*********" at bounding box center [893, 409] width 69 height 31
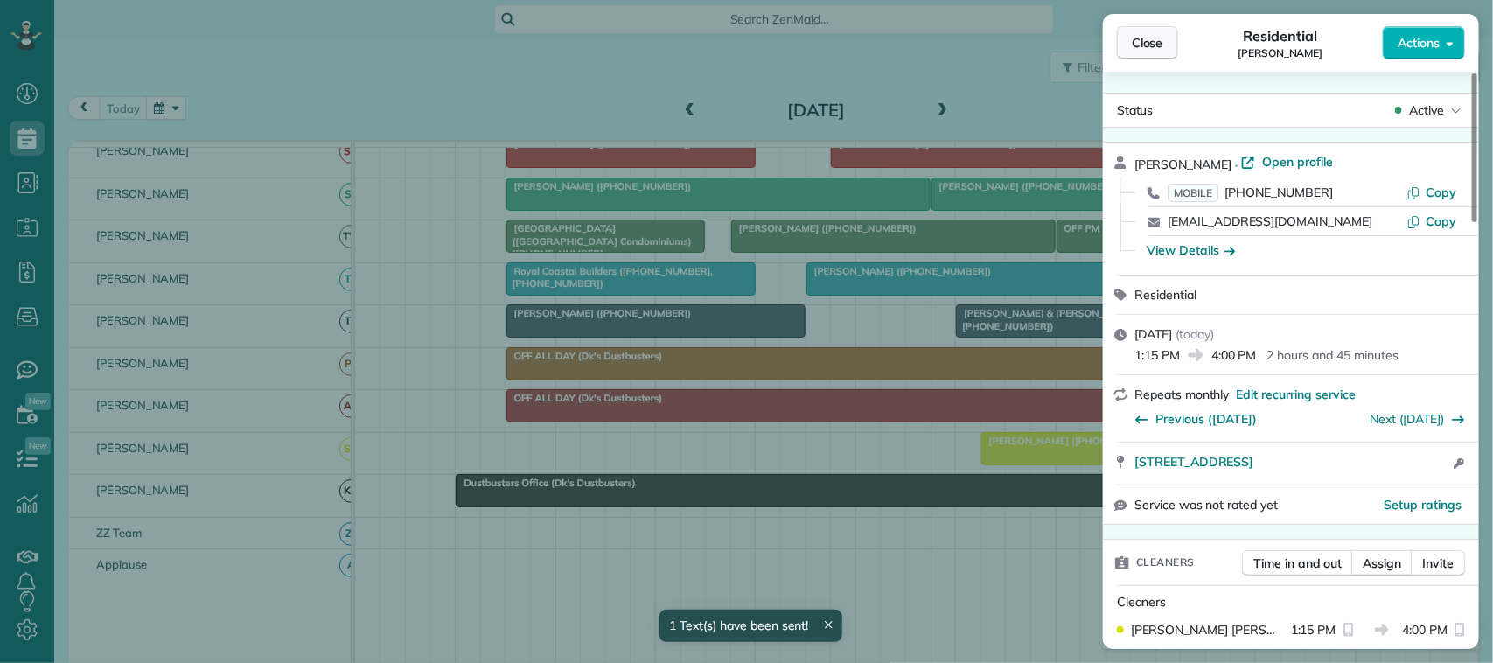
click at [1156, 38] on span "Close" at bounding box center [1147, 42] width 31 height 17
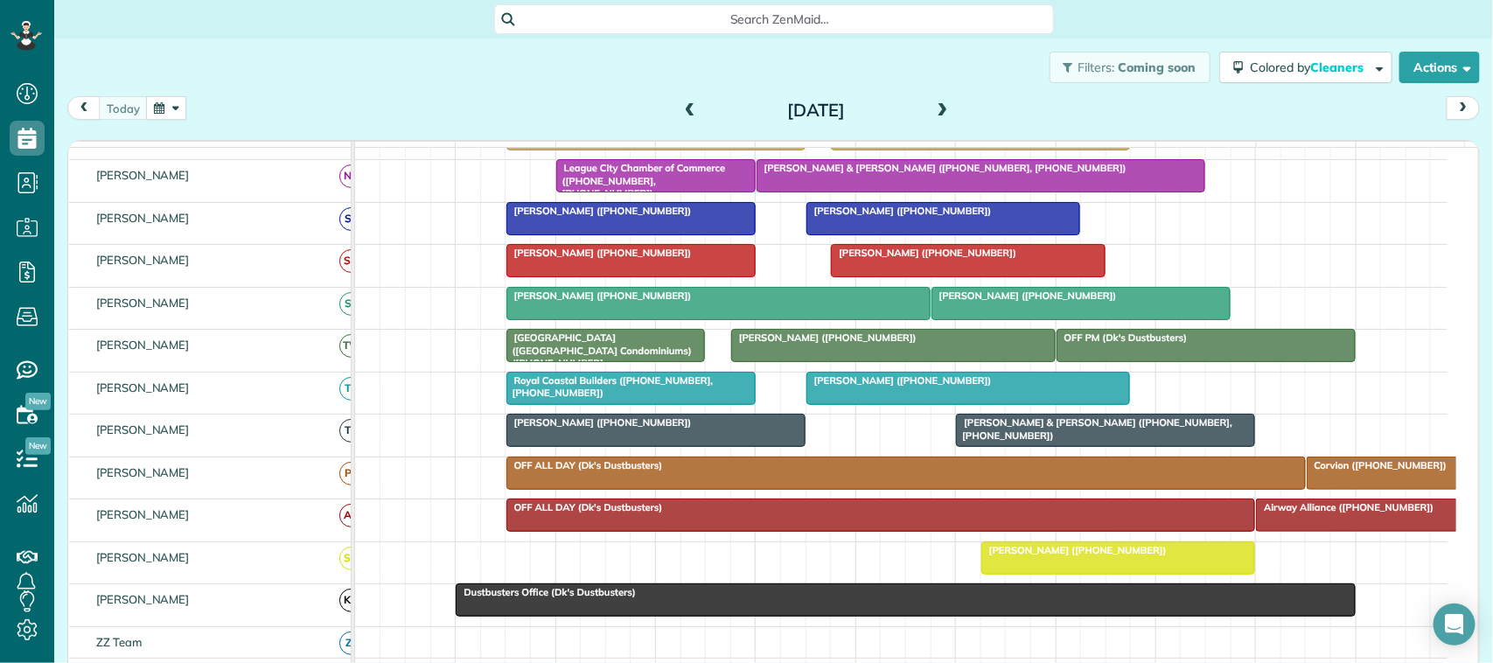
scroll to position [111, 0]
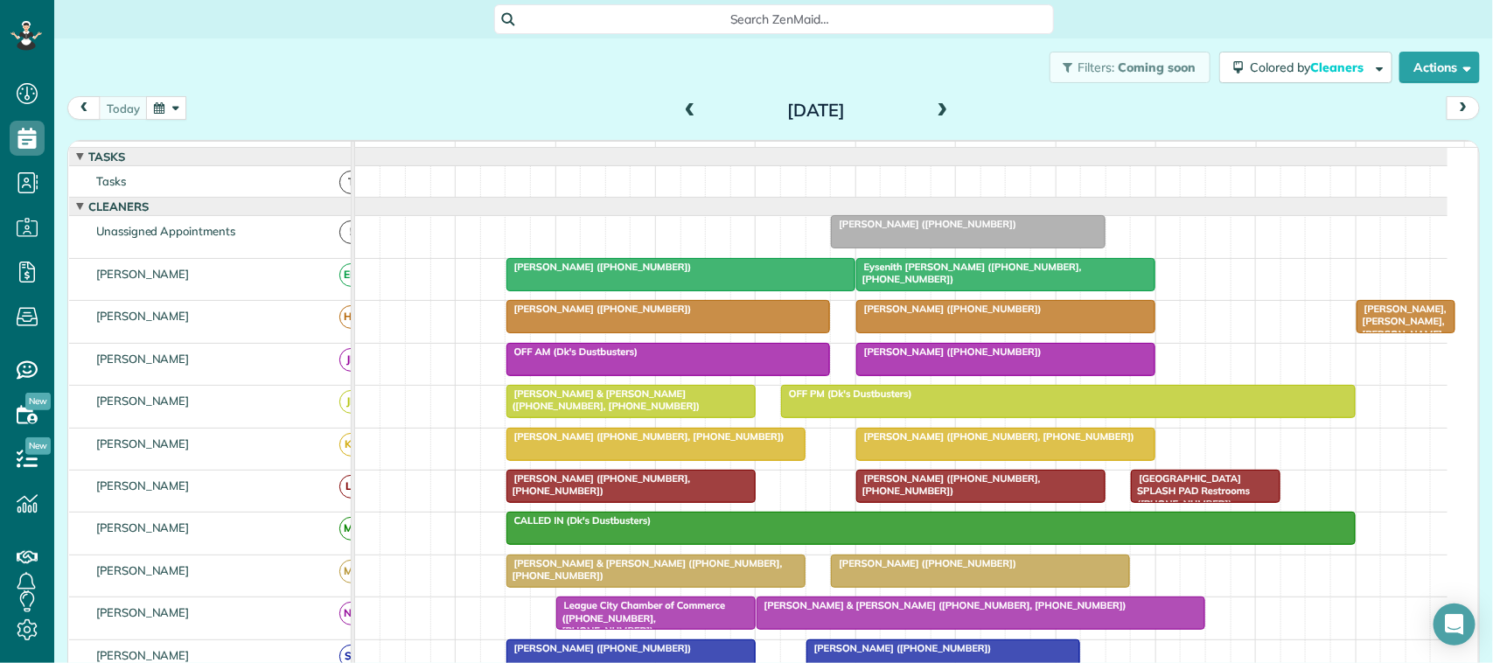
click at [933, 111] on span at bounding box center [942, 111] width 19 height 16
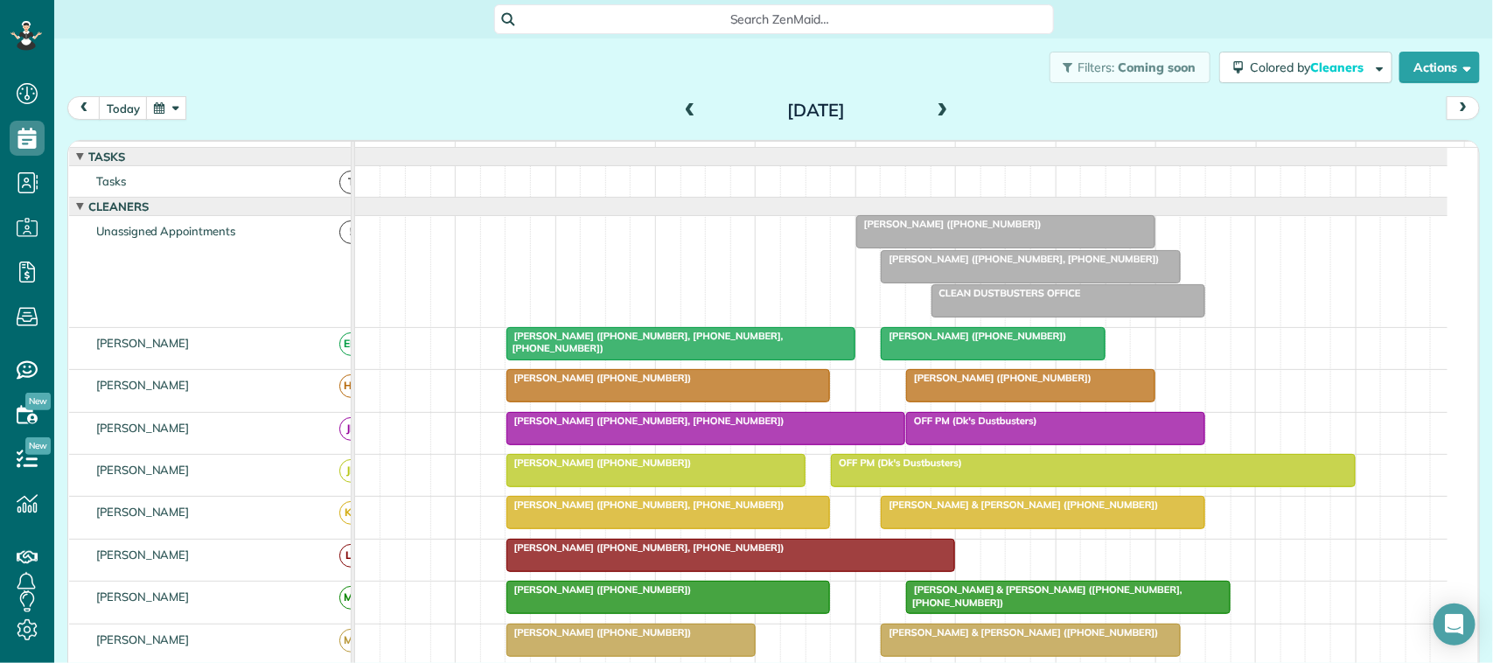
click at [685, 110] on span at bounding box center [690, 111] width 19 height 16
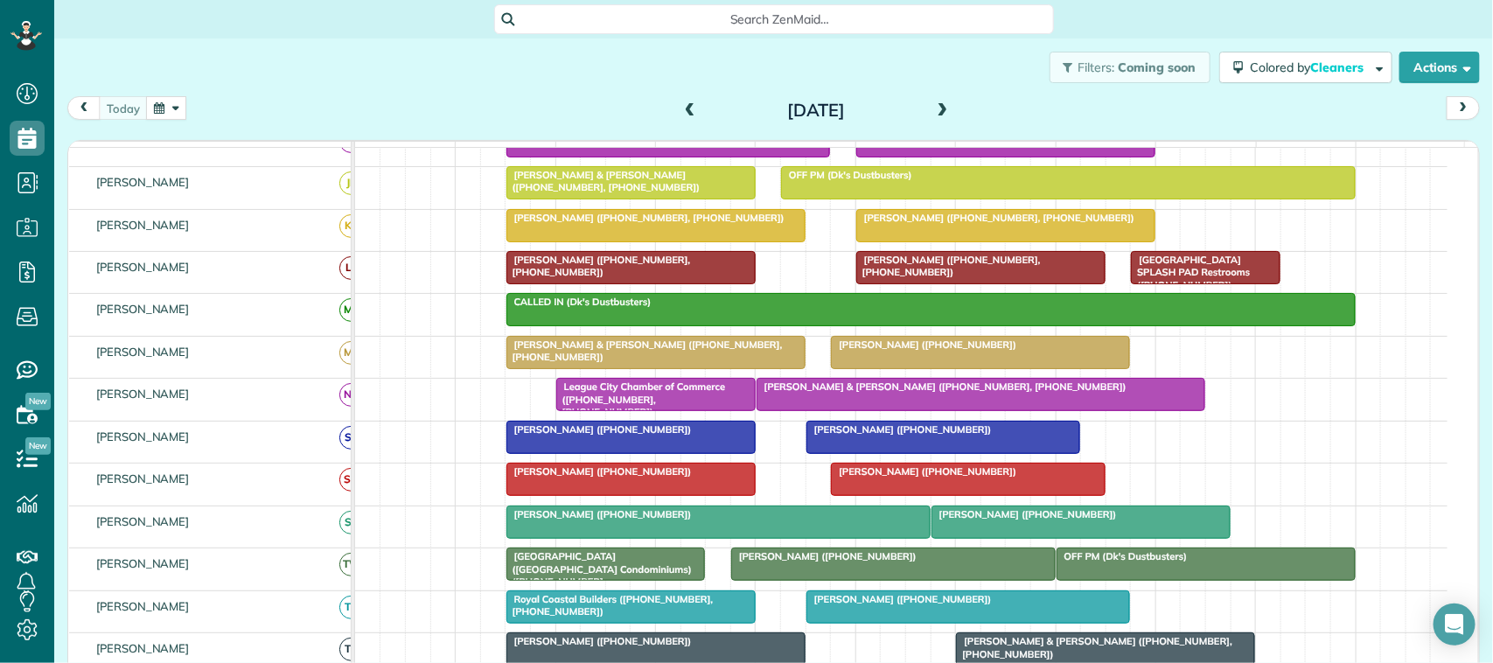
scroll to position [328, 0]
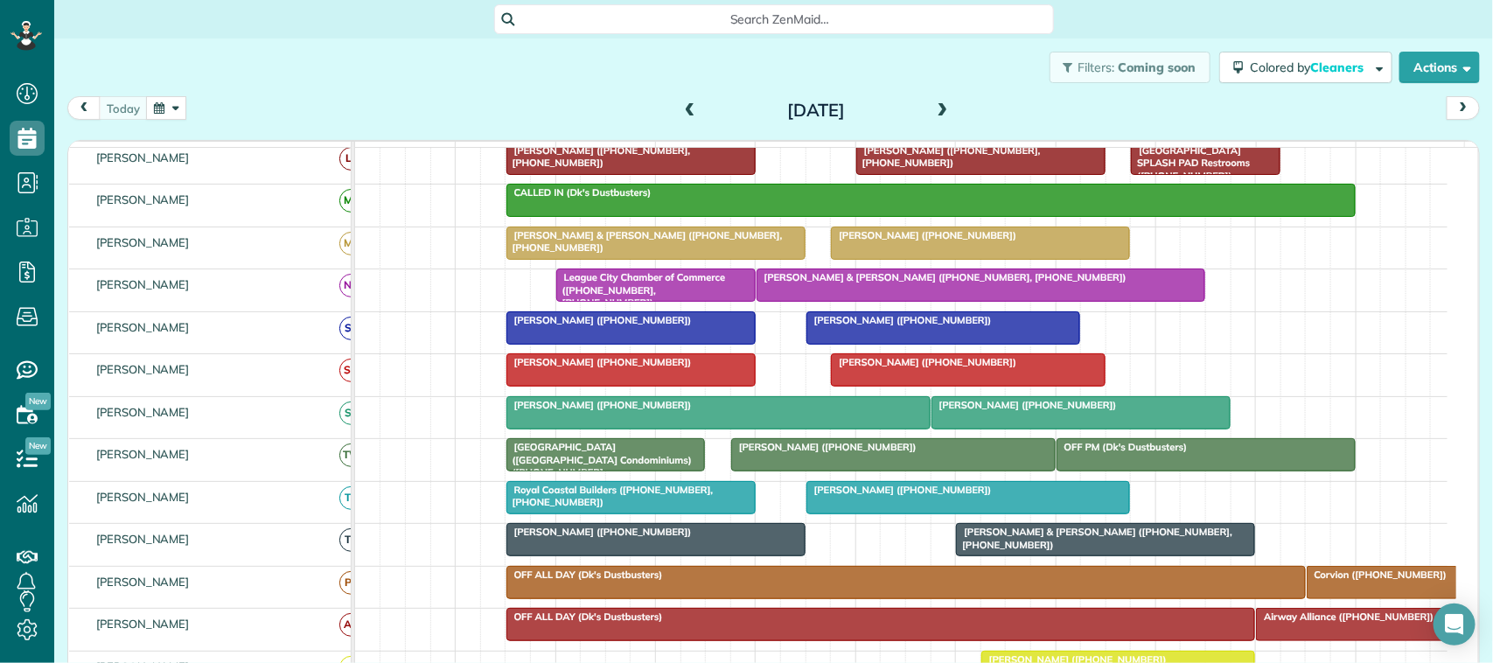
click at [925, 496] on span "[PERSON_NAME] ([PHONE_NUMBER])" at bounding box center [899, 490] width 187 height 12
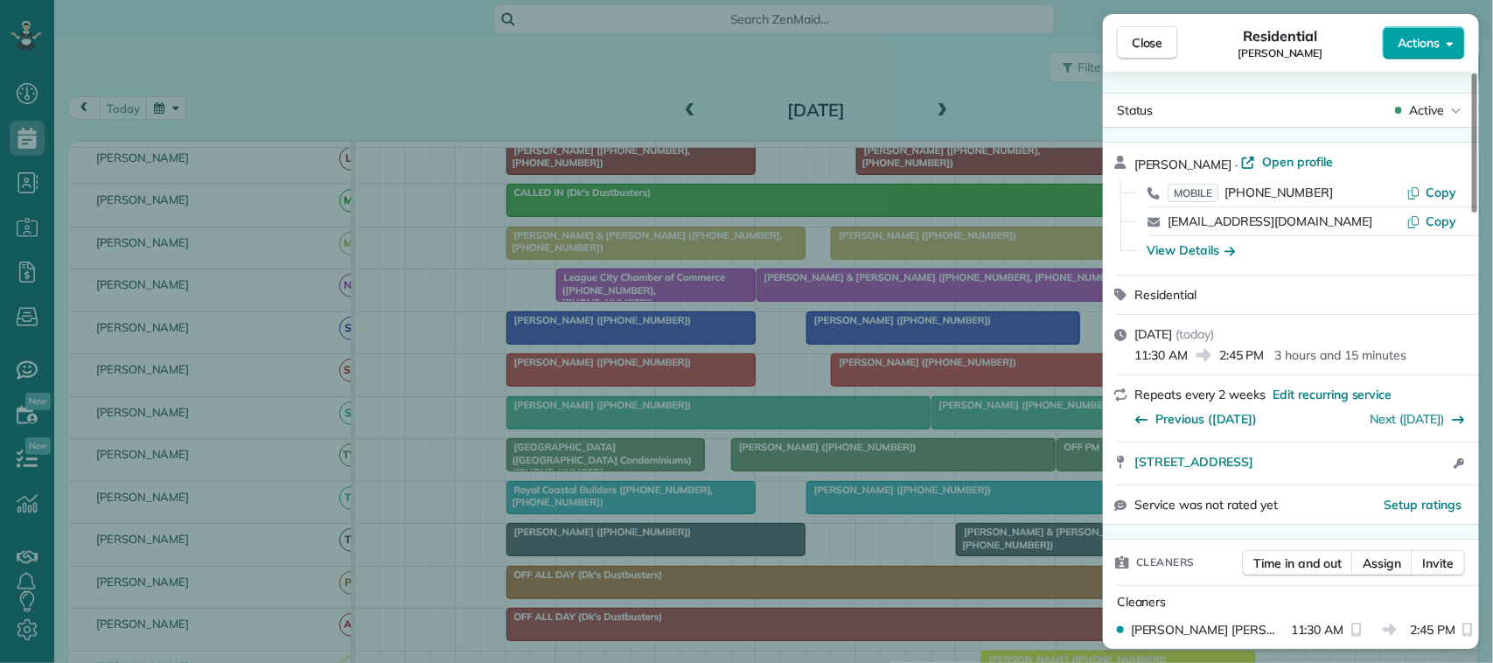
click at [1448, 49] on icon "button" at bounding box center [1450, 43] width 7 height 13
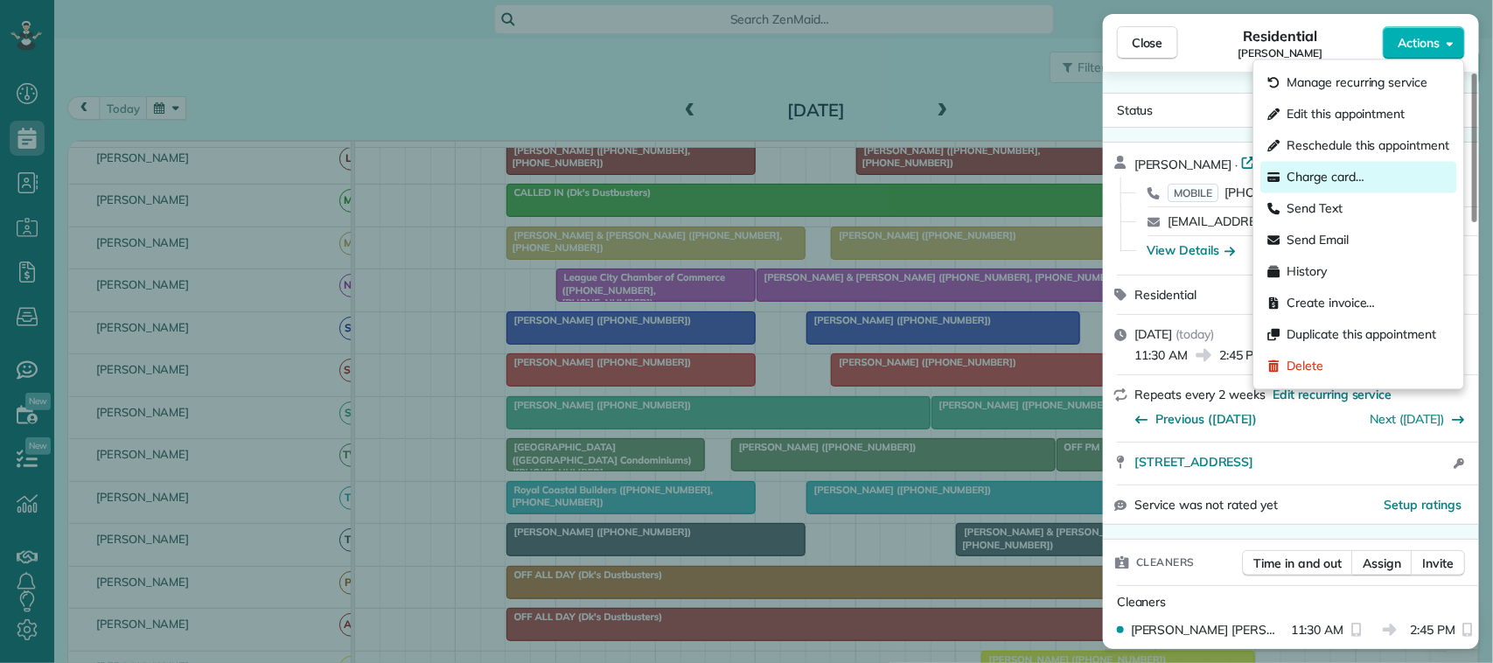
click at [1365, 184] on div "Charge card…" at bounding box center [1359, 177] width 196 height 31
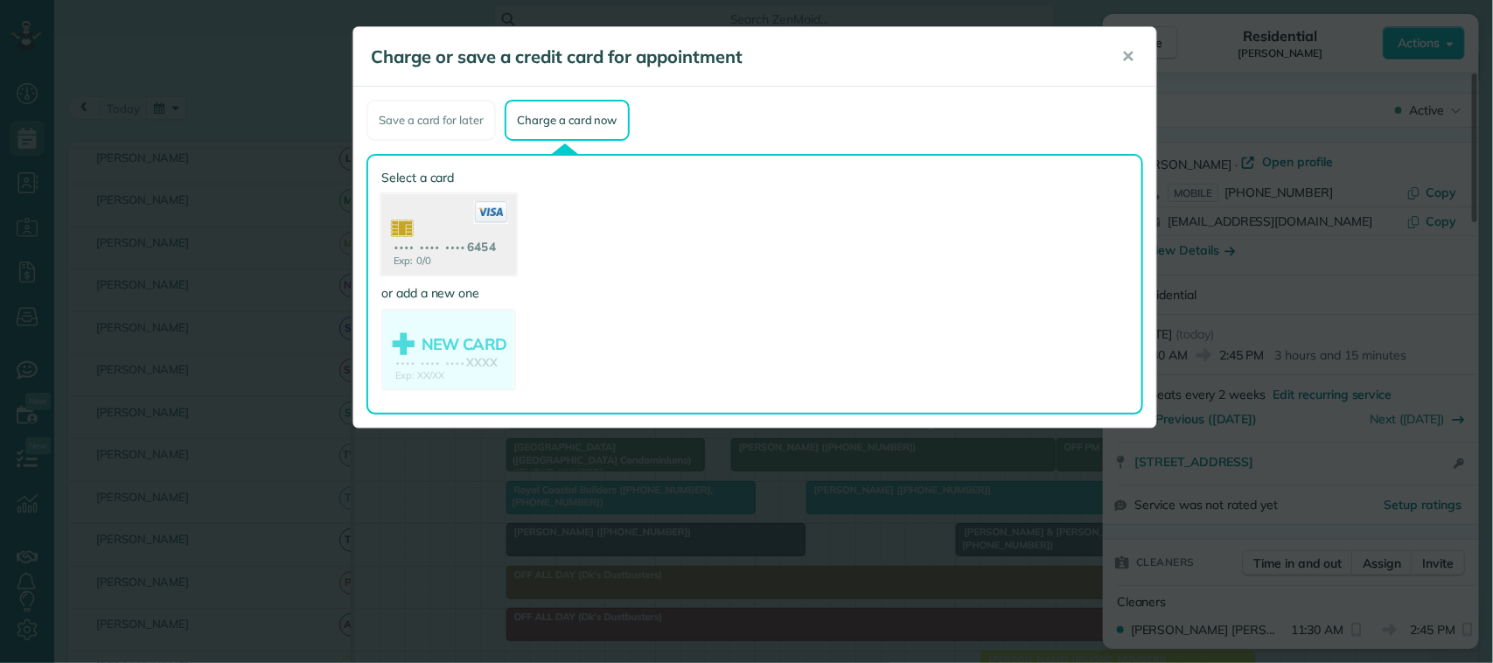
click at [497, 229] on use at bounding box center [448, 236] width 135 height 85
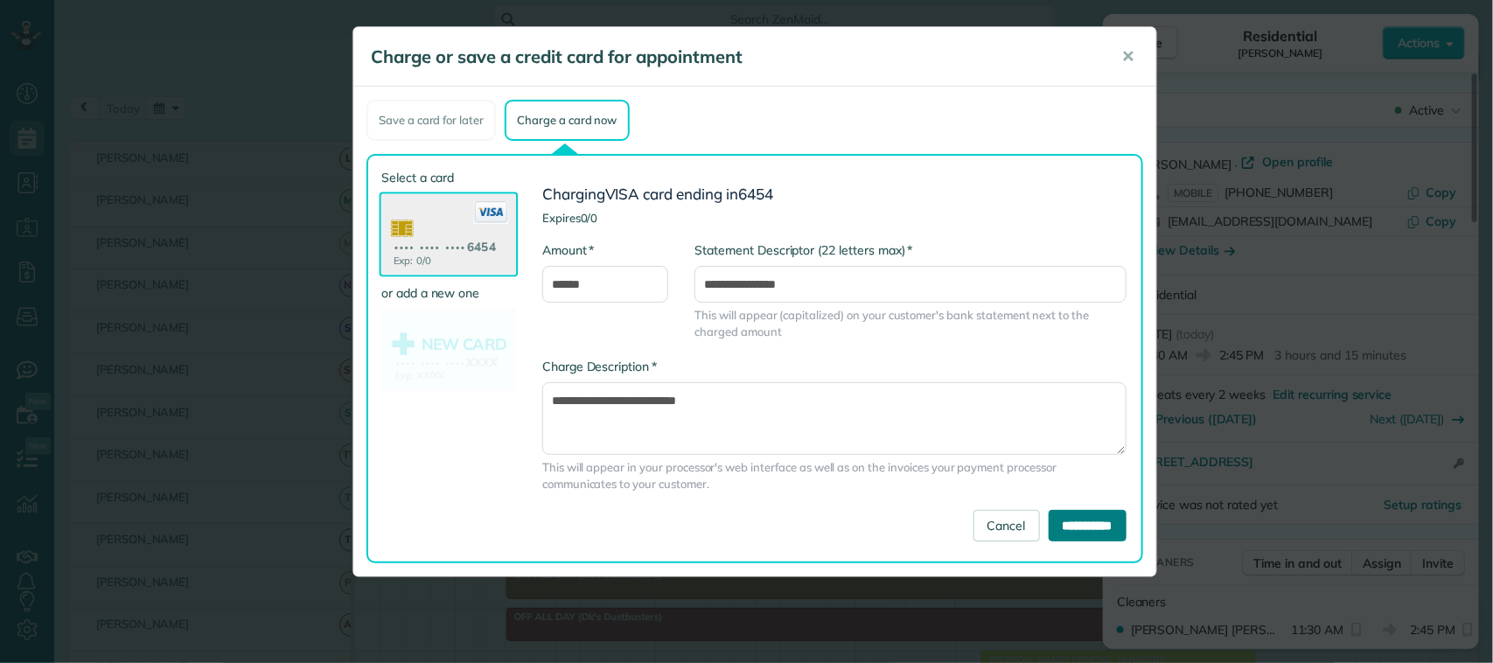
click at [1067, 510] on input "**********" at bounding box center [1088, 525] width 78 height 31
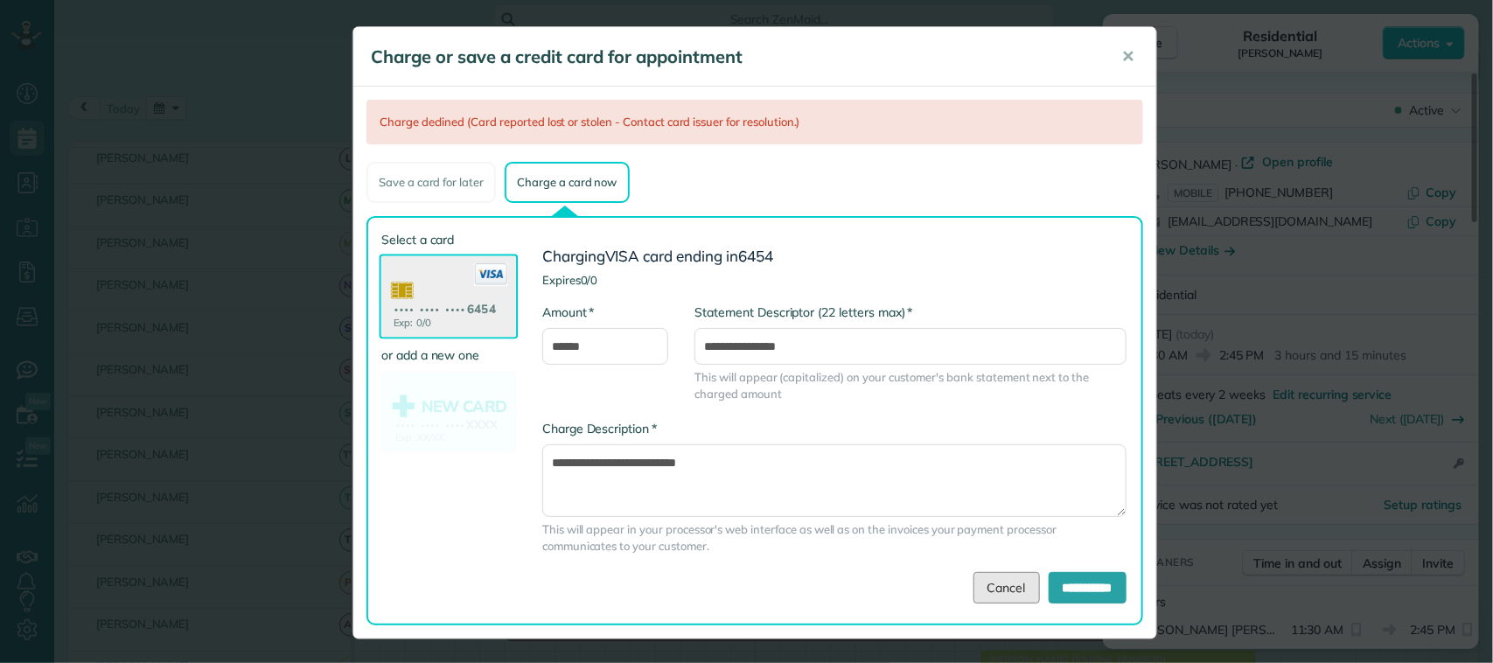
click at [995, 579] on link "Cancel" at bounding box center [1007, 587] width 66 height 31
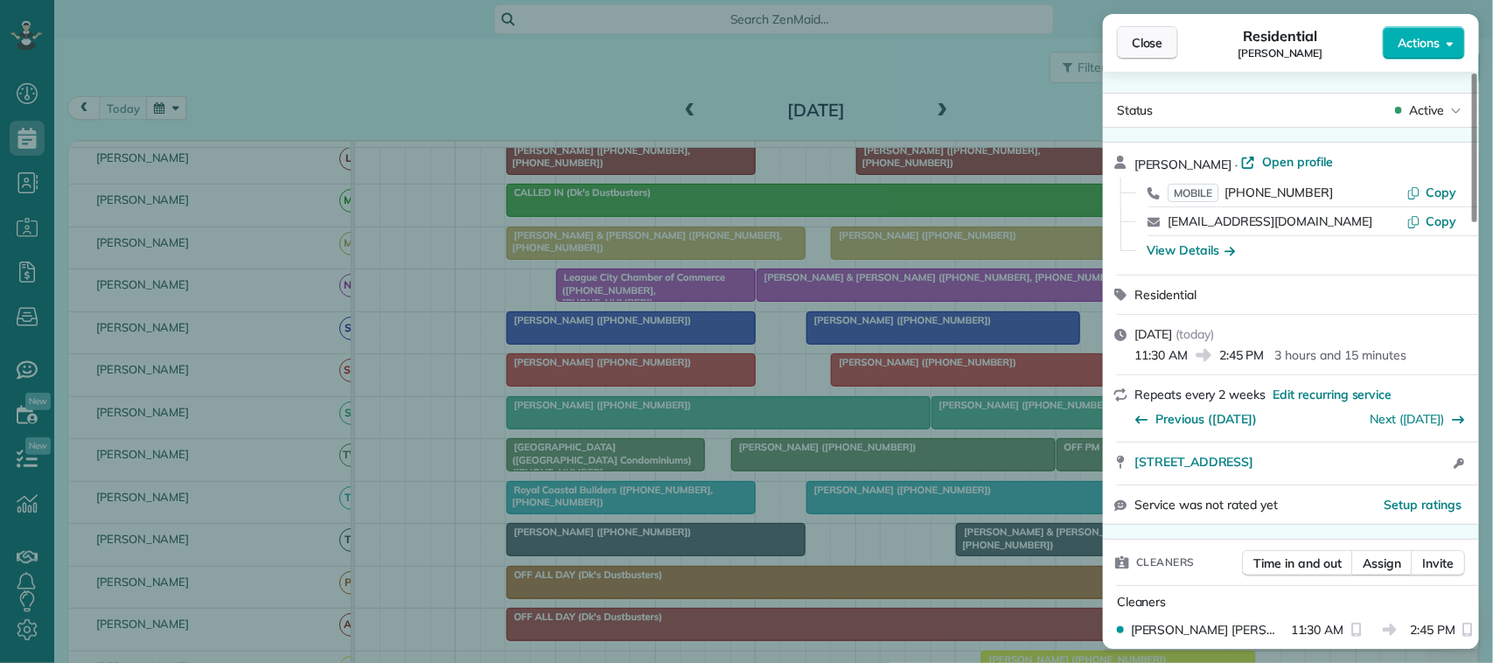
click at [1176, 31] on button "Close" at bounding box center [1147, 42] width 61 height 33
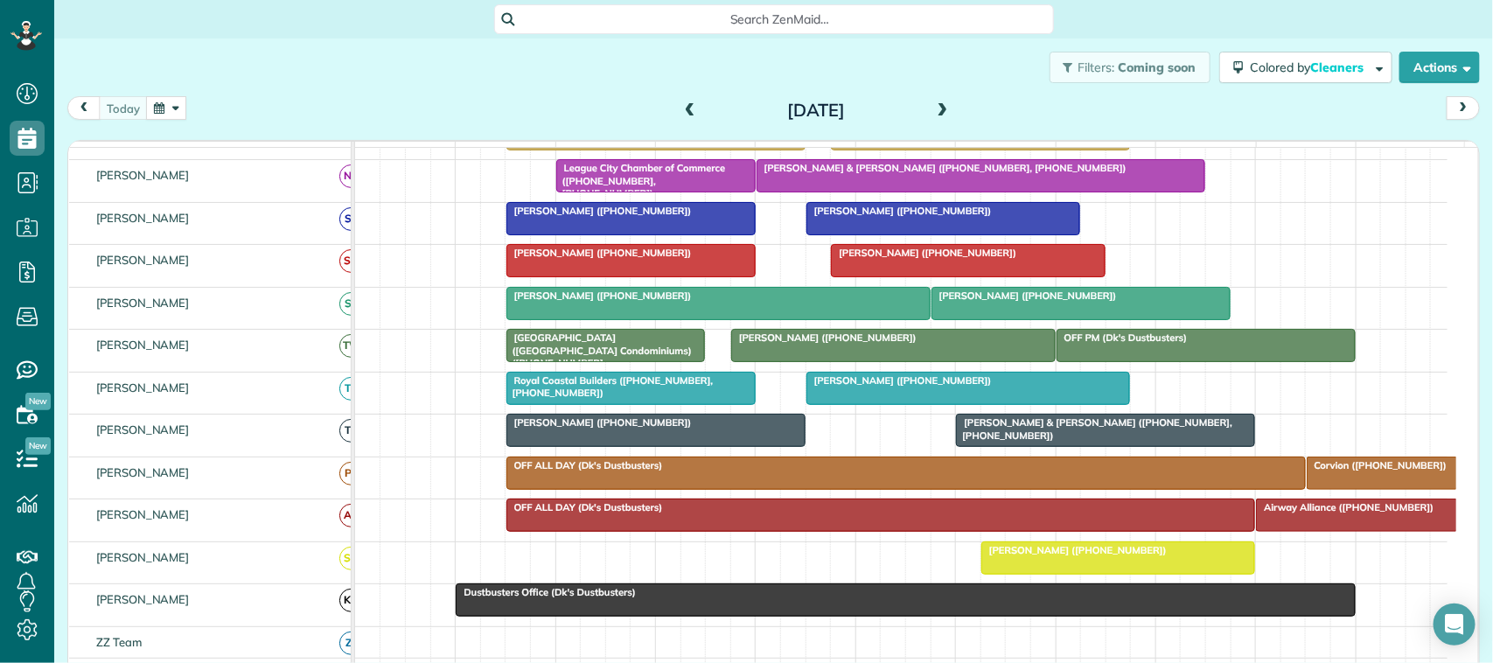
click at [1163, 574] on div at bounding box center [1118, 557] width 273 height 31
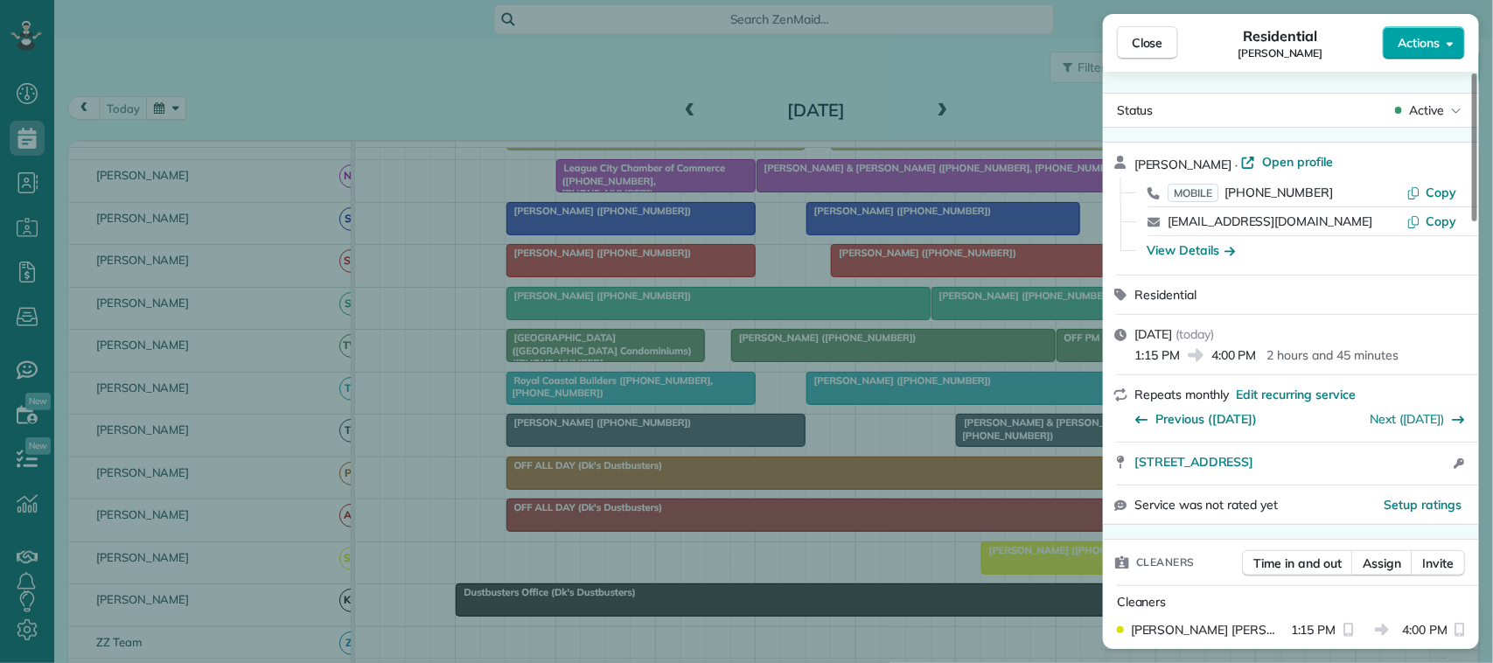
click at [1414, 39] on span "Actions" at bounding box center [1419, 42] width 42 height 17
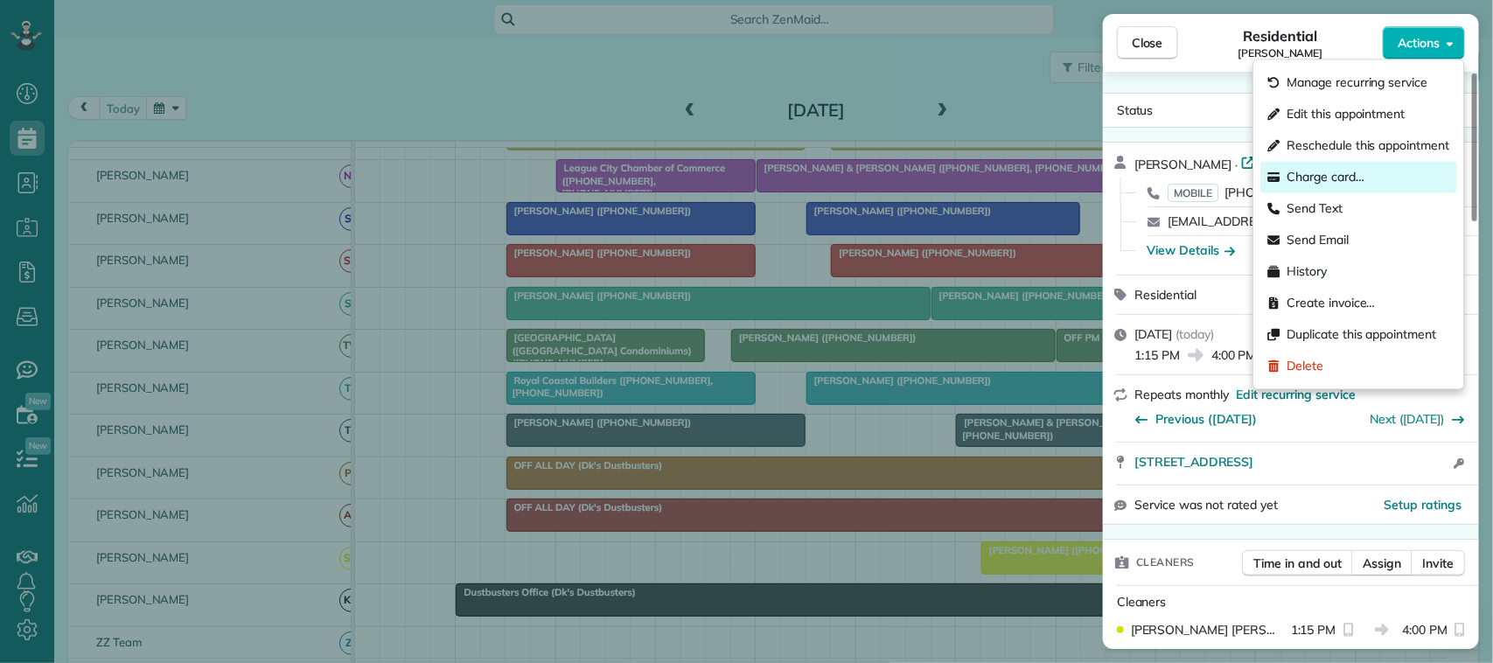
click at [1371, 176] on div "Charge card…" at bounding box center [1359, 177] width 196 height 31
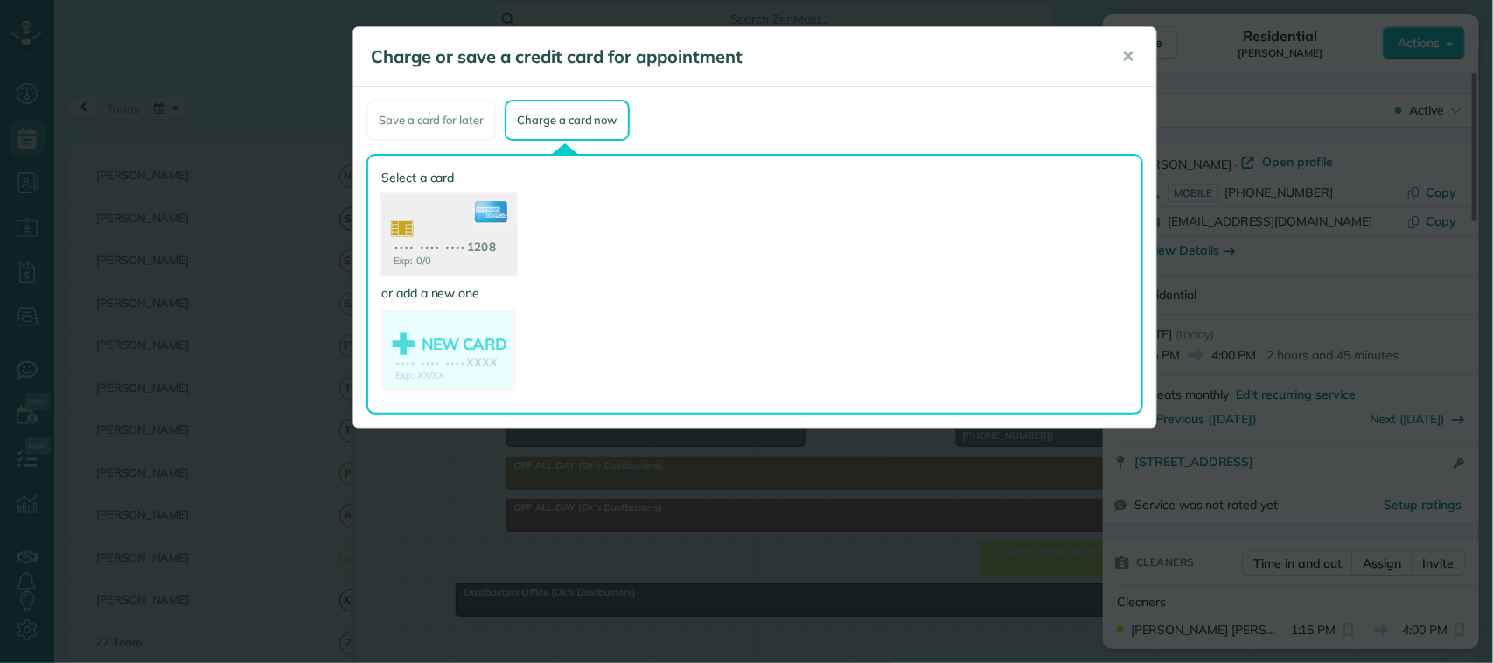
click at [482, 241] on use at bounding box center [448, 236] width 135 height 85
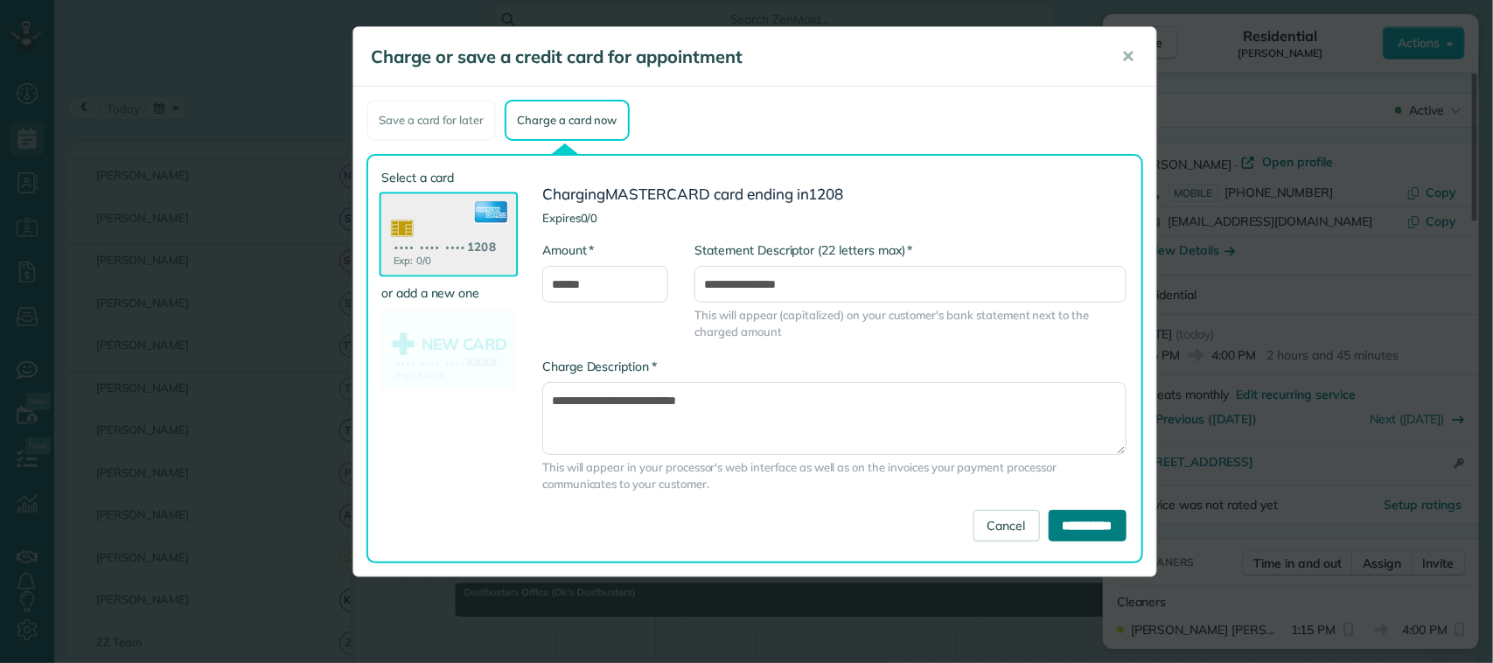
click at [1058, 514] on input "**********" at bounding box center [1088, 525] width 78 height 31
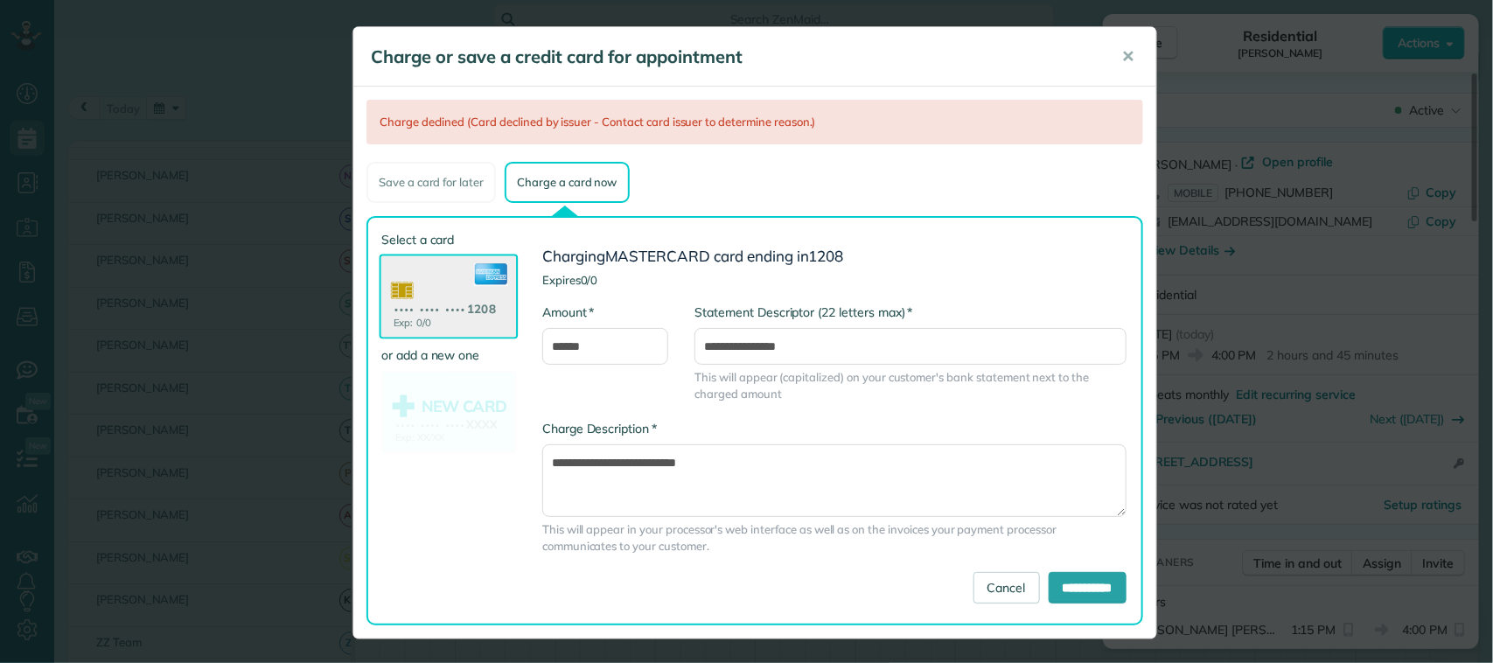
drag, startPoint x: 1113, startPoint y: 55, endPoint x: 1131, endPoint y: 57, distance: 18.5
click at [1116, 55] on button "✕" at bounding box center [1127, 57] width 39 height 42
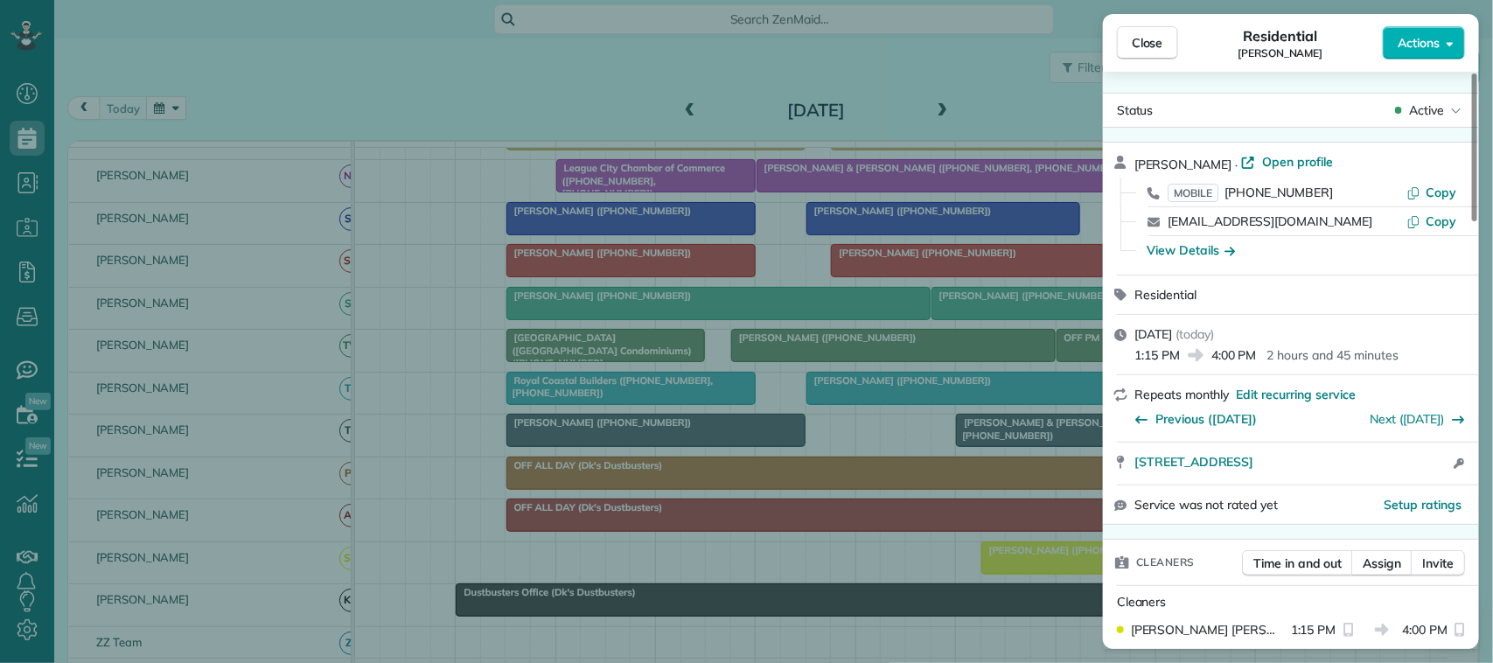
click at [1135, 45] on span "Close" at bounding box center [1147, 42] width 31 height 17
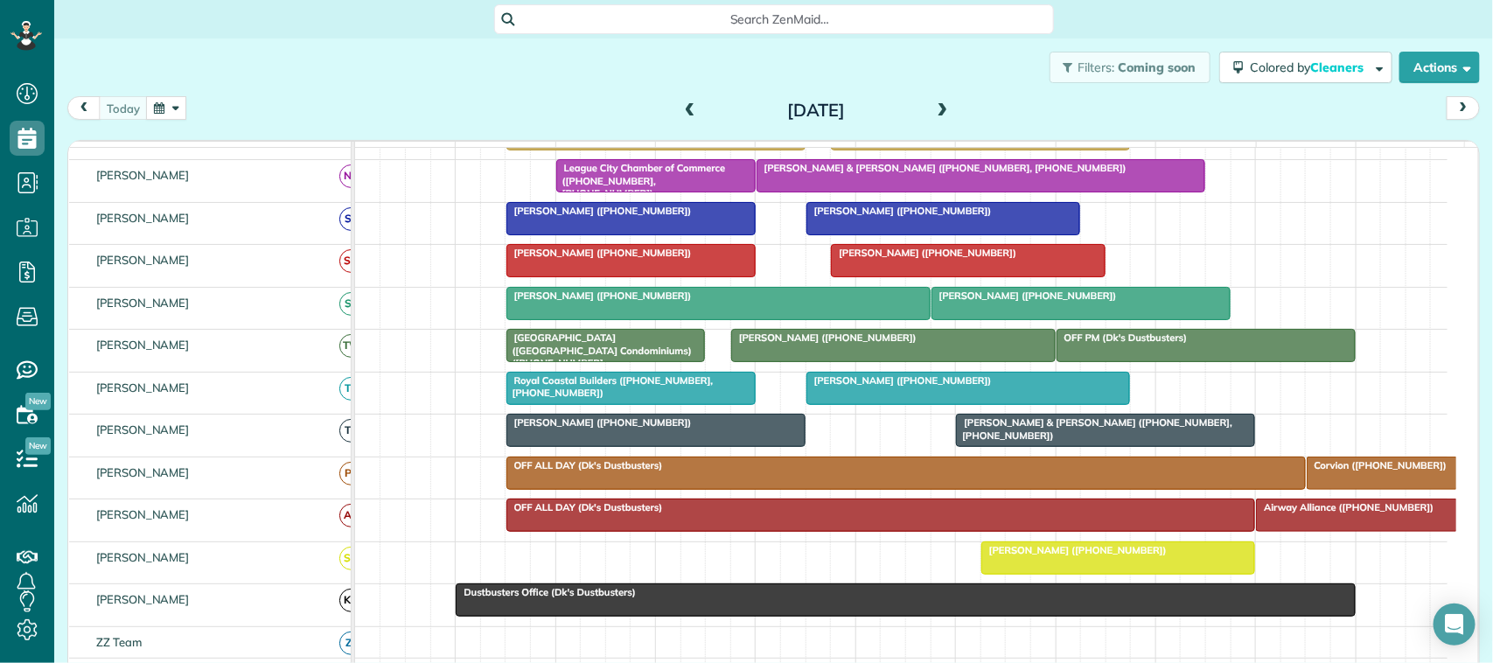
click at [942, 276] on div at bounding box center [968, 260] width 273 height 31
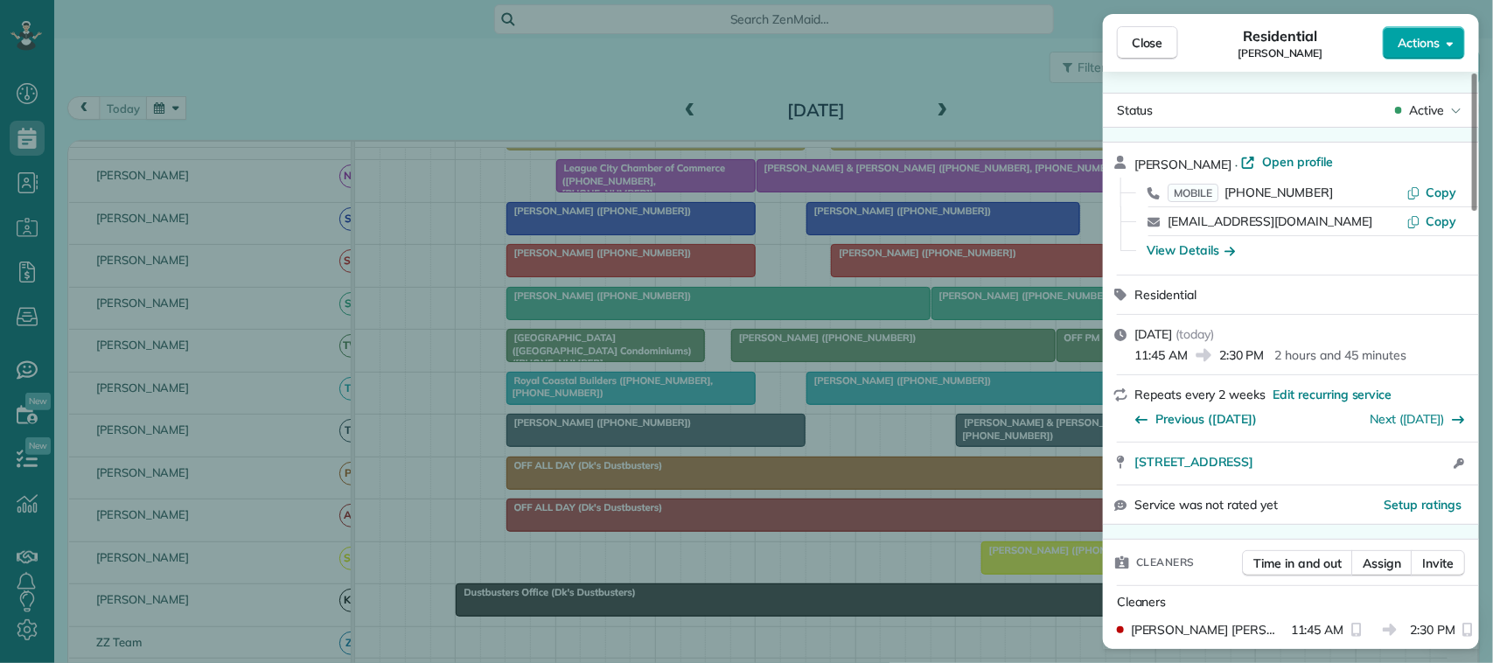
click at [1406, 45] on span "Actions" at bounding box center [1419, 42] width 42 height 17
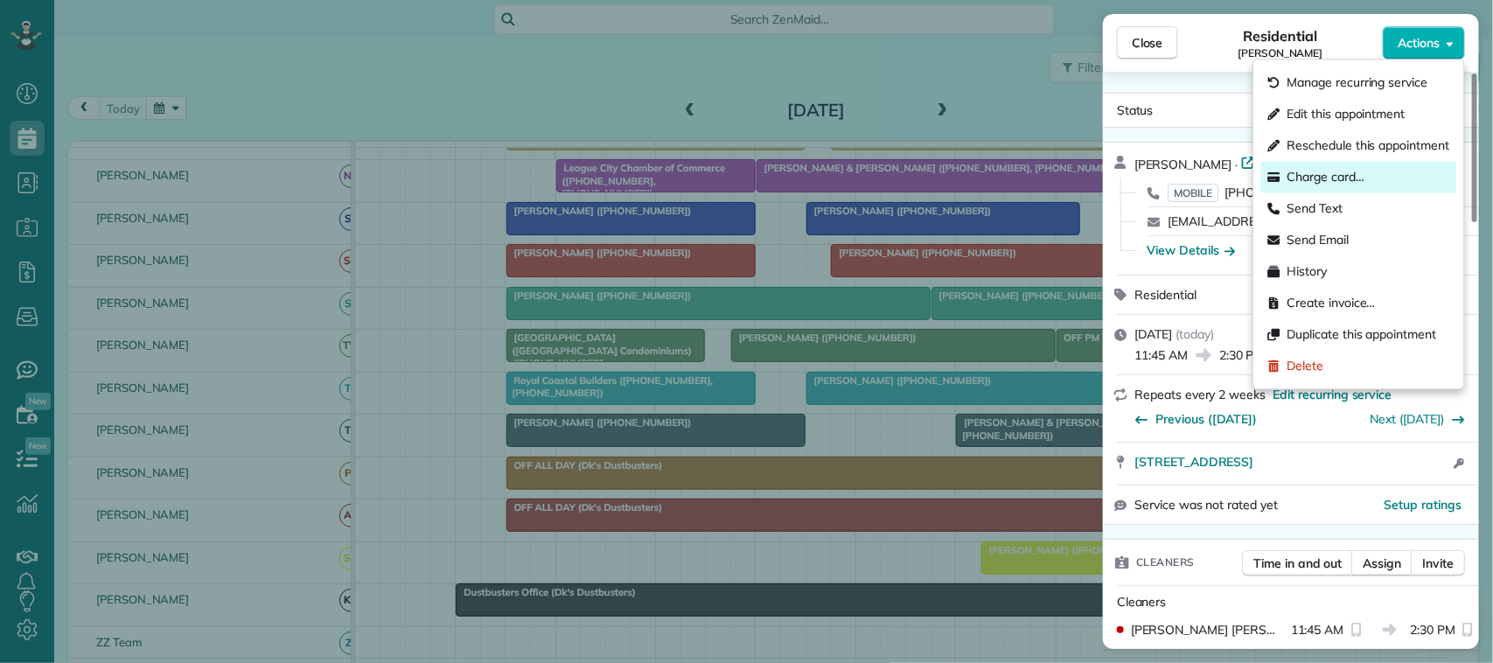
click at [1354, 164] on div "Charge card…" at bounding box center [1359, 177] width 196 height 31
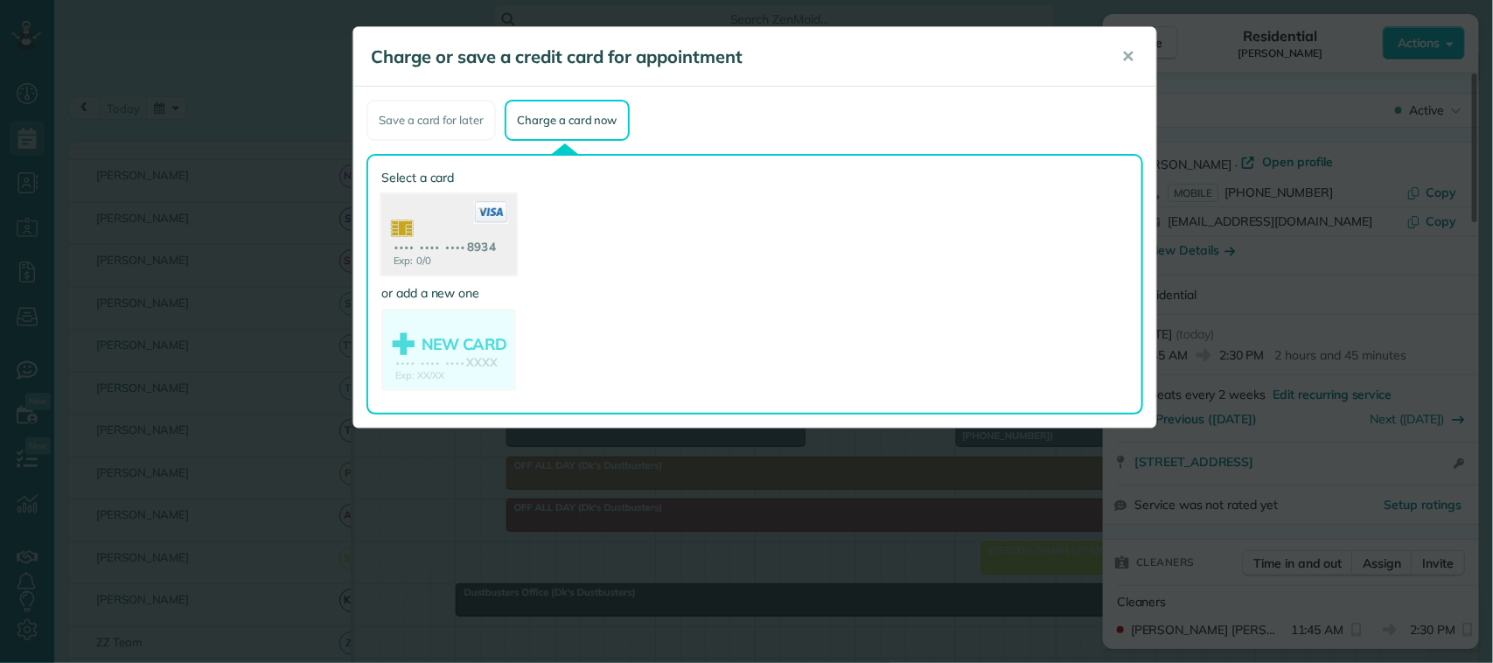
click at [492, 236] on use at bounding box center [448, 236] width 135 height 85
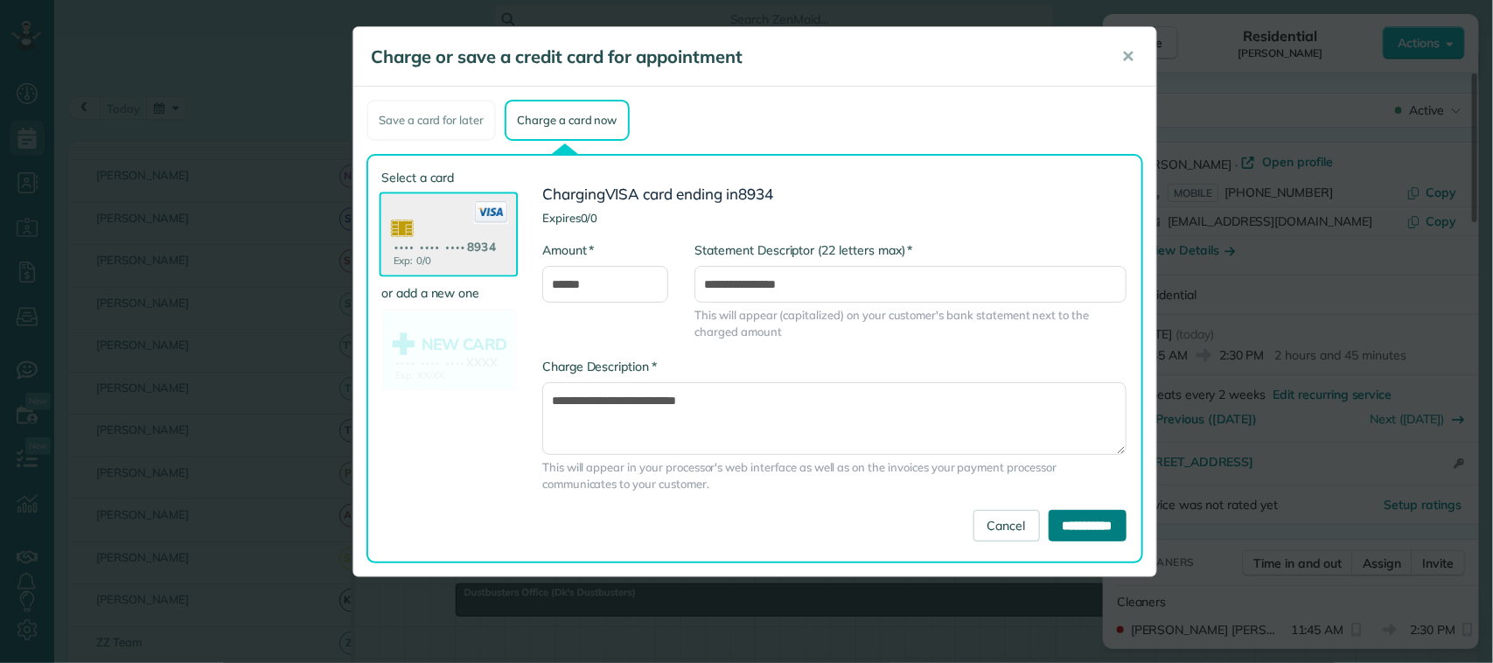
click at [1078, 519] on input "**********" at bounding box center [1088, 525] width 78 height 31
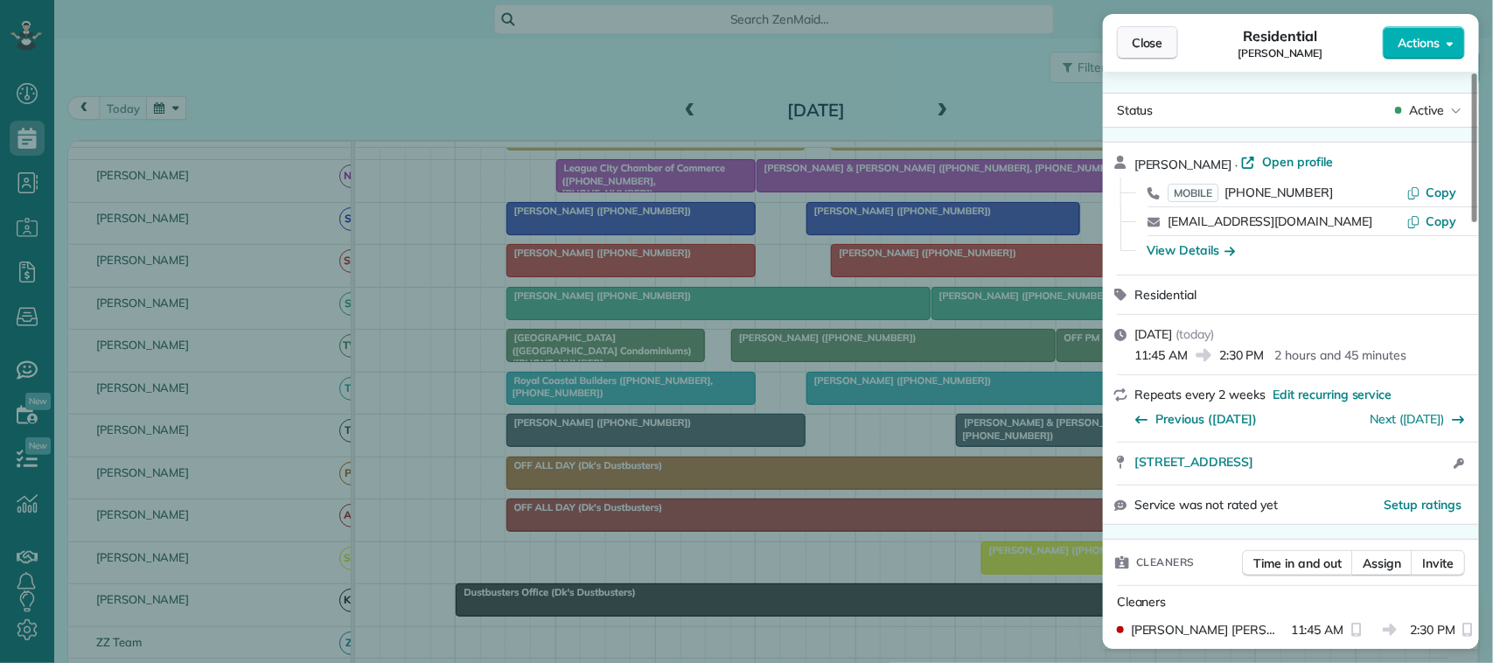
click at [1143, 53] on button "Close" at bounding box center [1147, 42] width 61 height 33
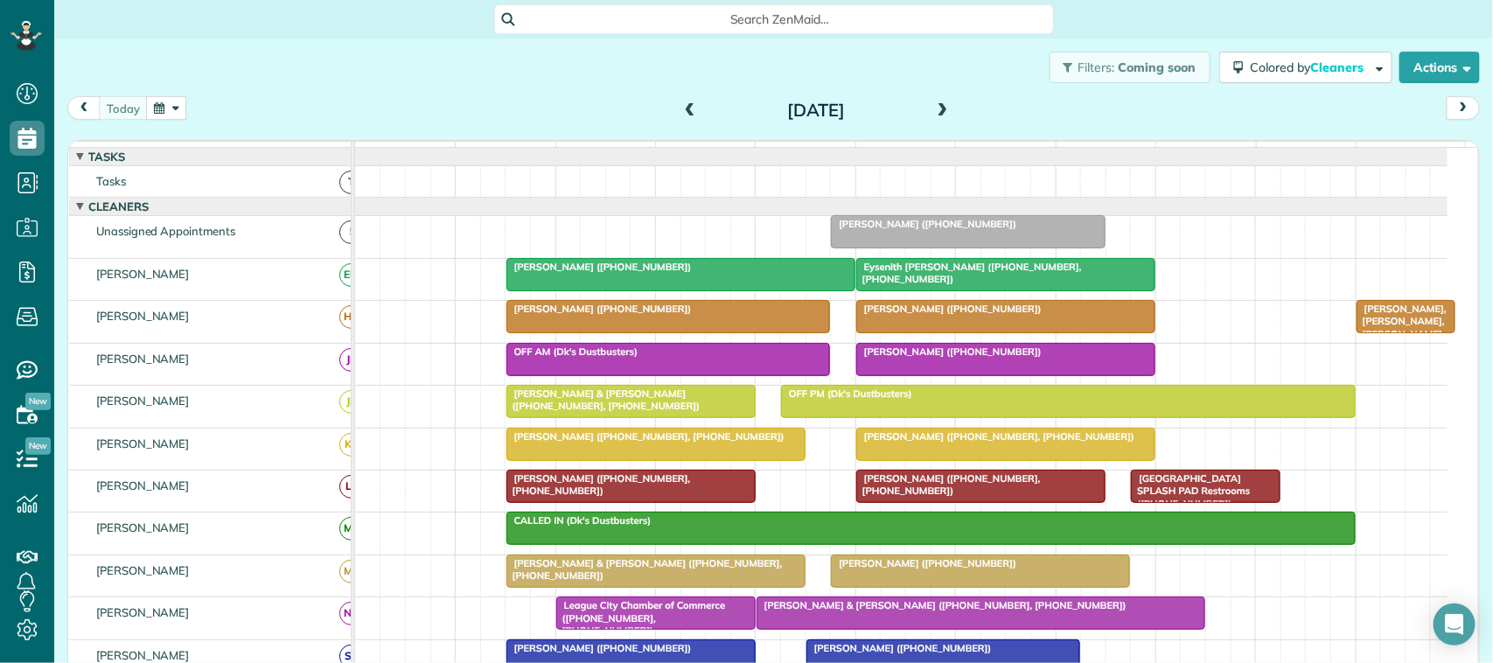
click at [547, 412] on span "[PERSON_NAME] & [PERSON_NAME] ([PHONE_NUMBER], [PHONE_NUMBER])" at bounding box center [604, 400] width 196 height 24
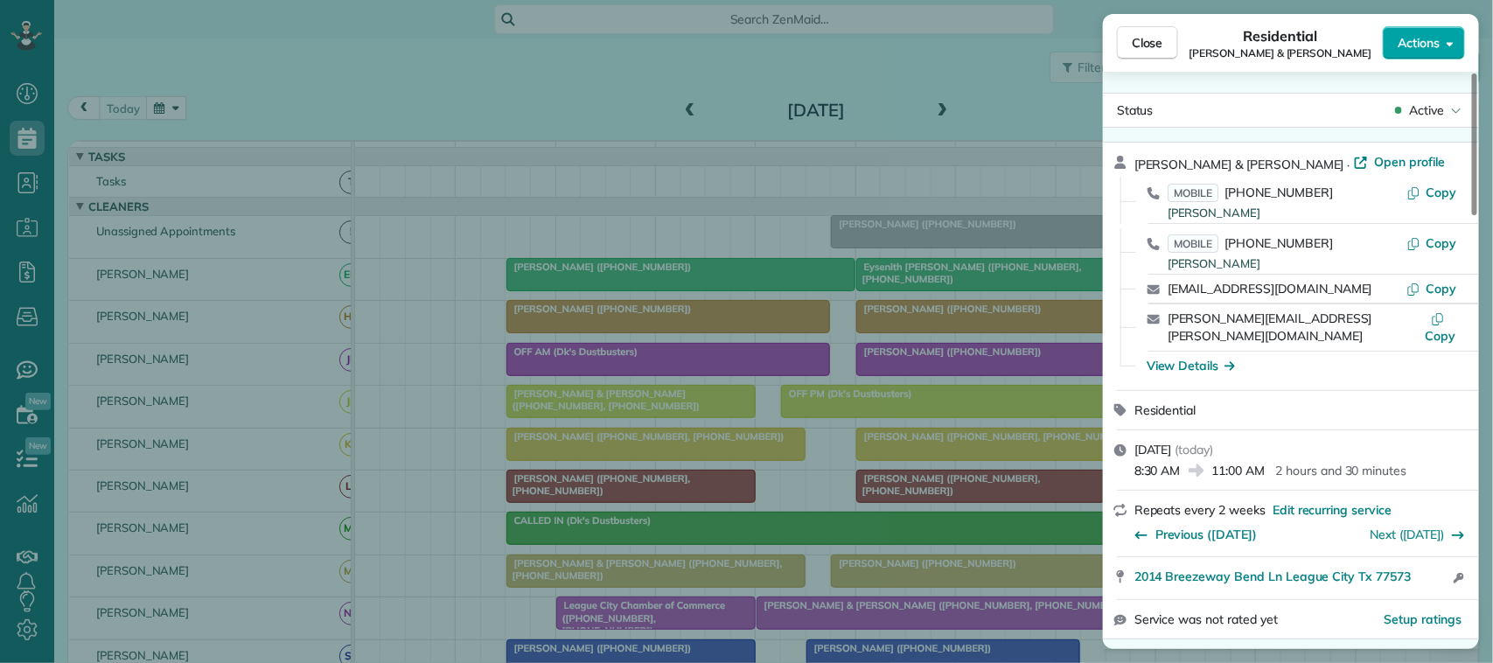
click at [1418, 34] on span "Actions" at bounding box center [1419, 42] width 42 height 17
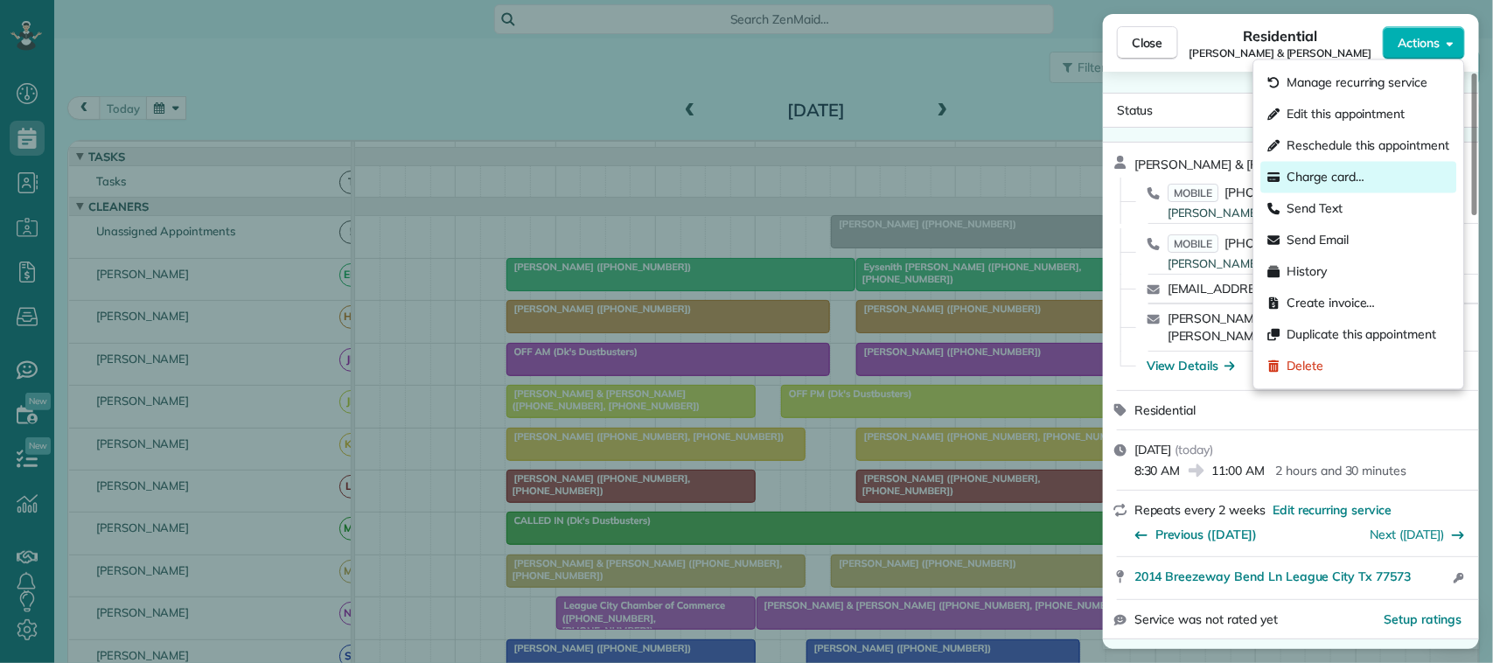
click at [1383, 173] on div "Charge card…" at bounding box center [1359, 177] width 196 height 31
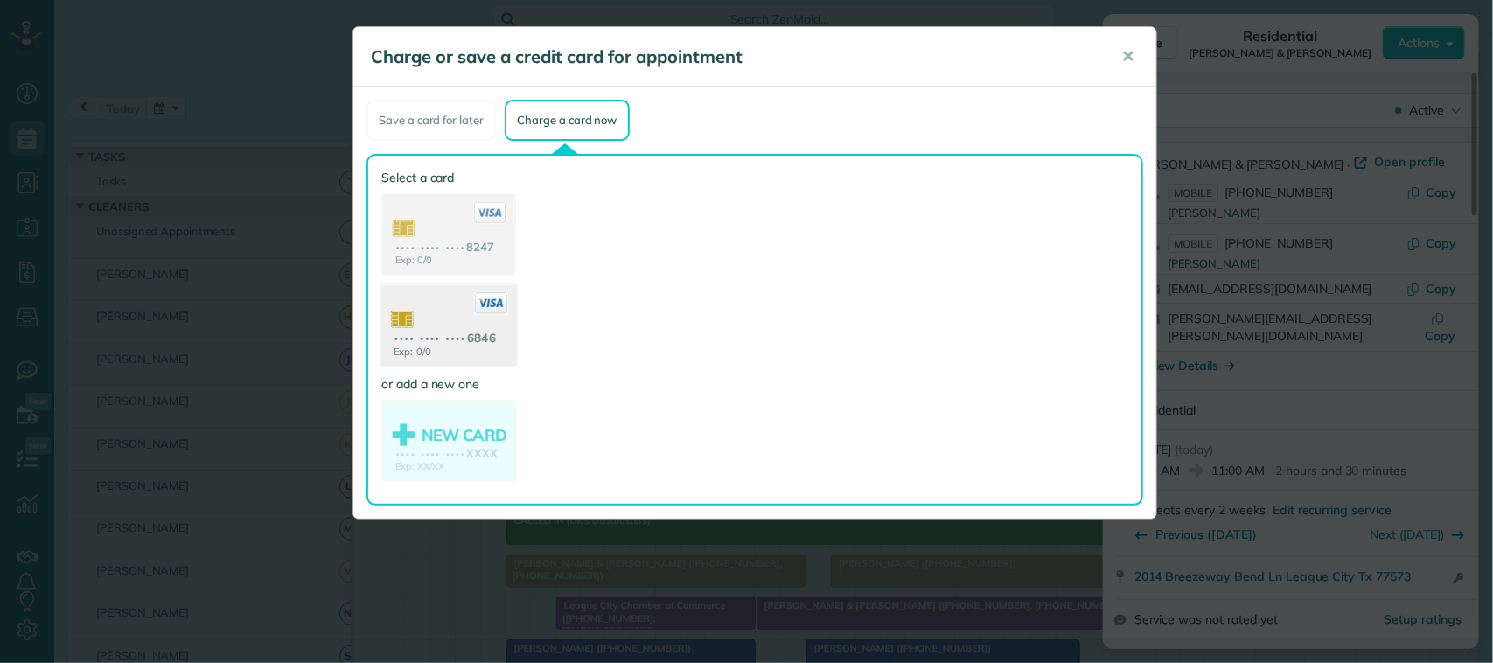
click at [499, 326] on use at bounding box center [448, 327] width 135 height 85
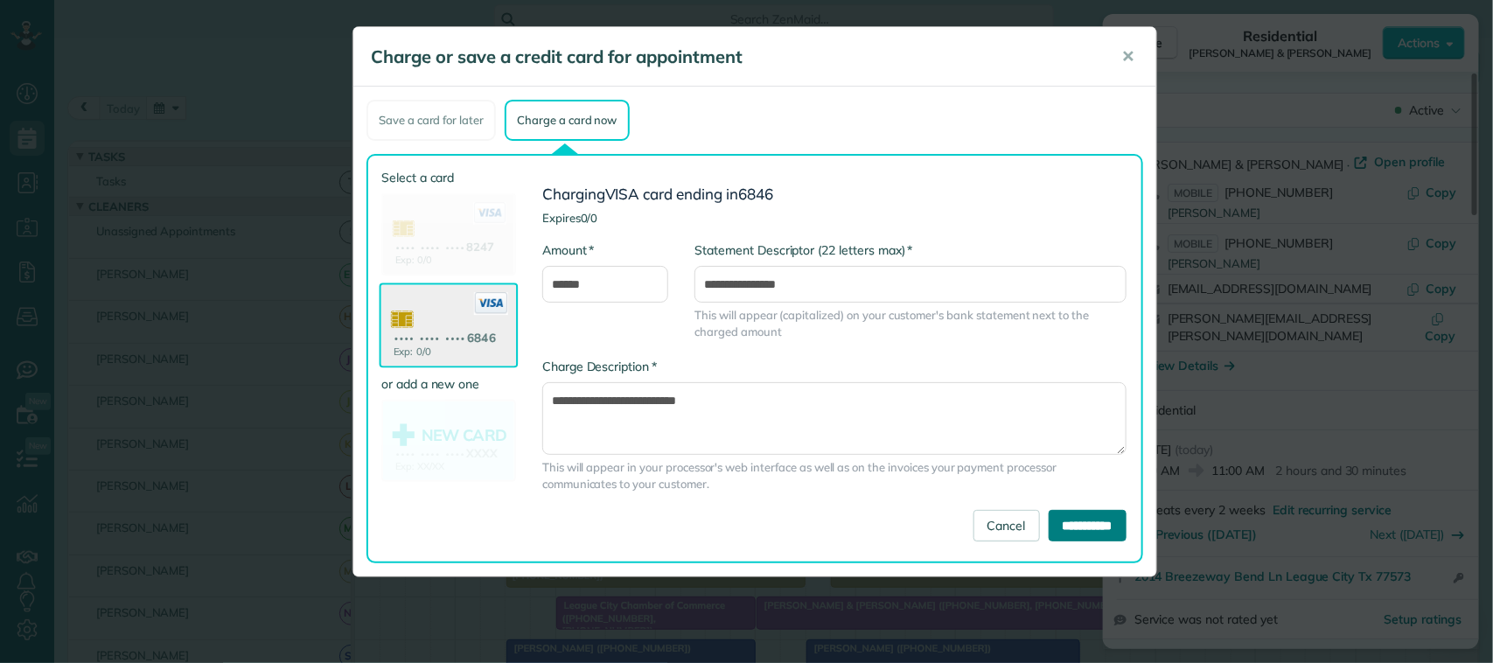
click at [1083, 527] on input "**********" at bounding box center [1088, 525] width 78 height 31
